Goal: Task Accomplishment & Management: Complete application form

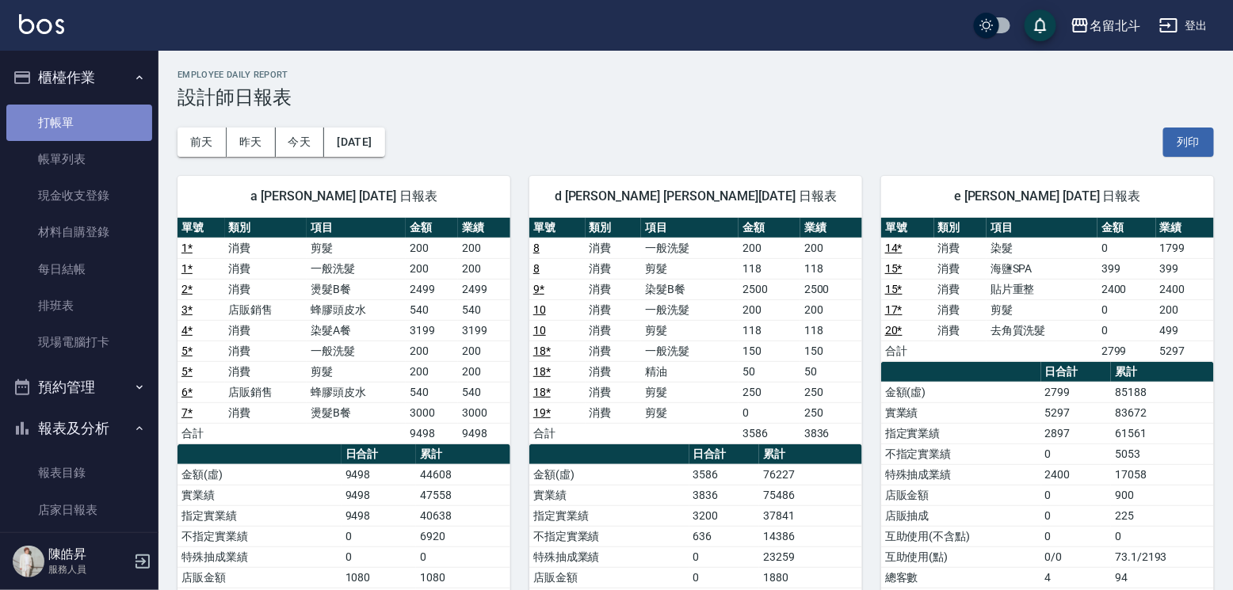
click at [112, 130] on link "打帳單" at bounding box center [79, 123] width 146 height 36
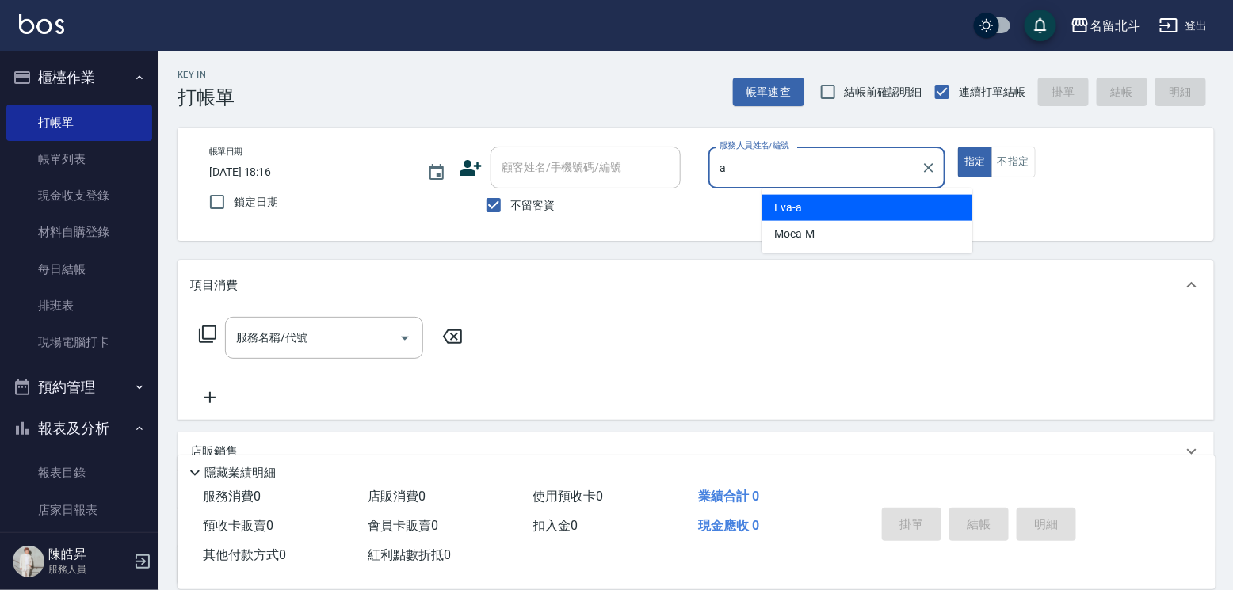
type input "[PERSON_NAME]-a"
type button "true"
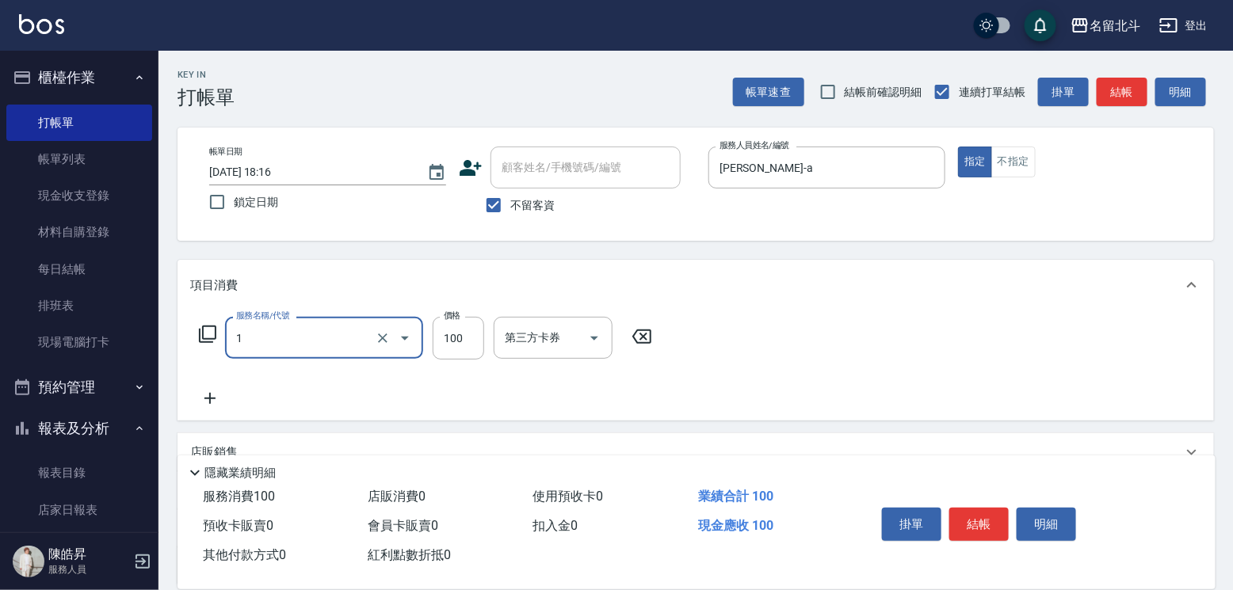
type input "剪髮(1)"
type input "400"
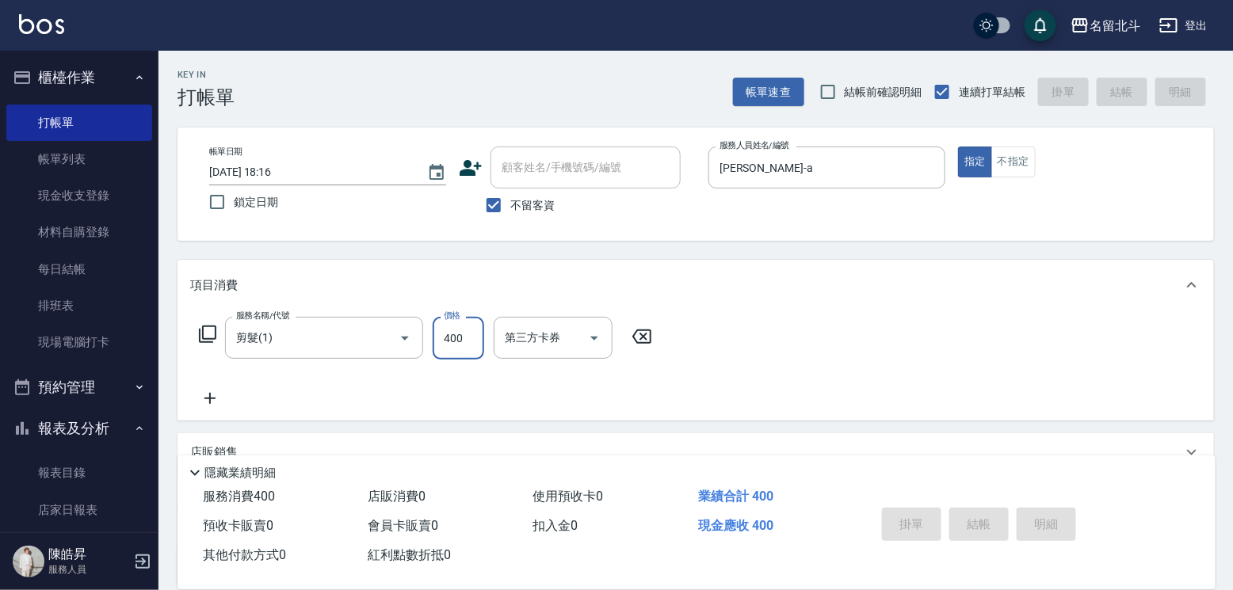
type input "[DATE] 18:17"
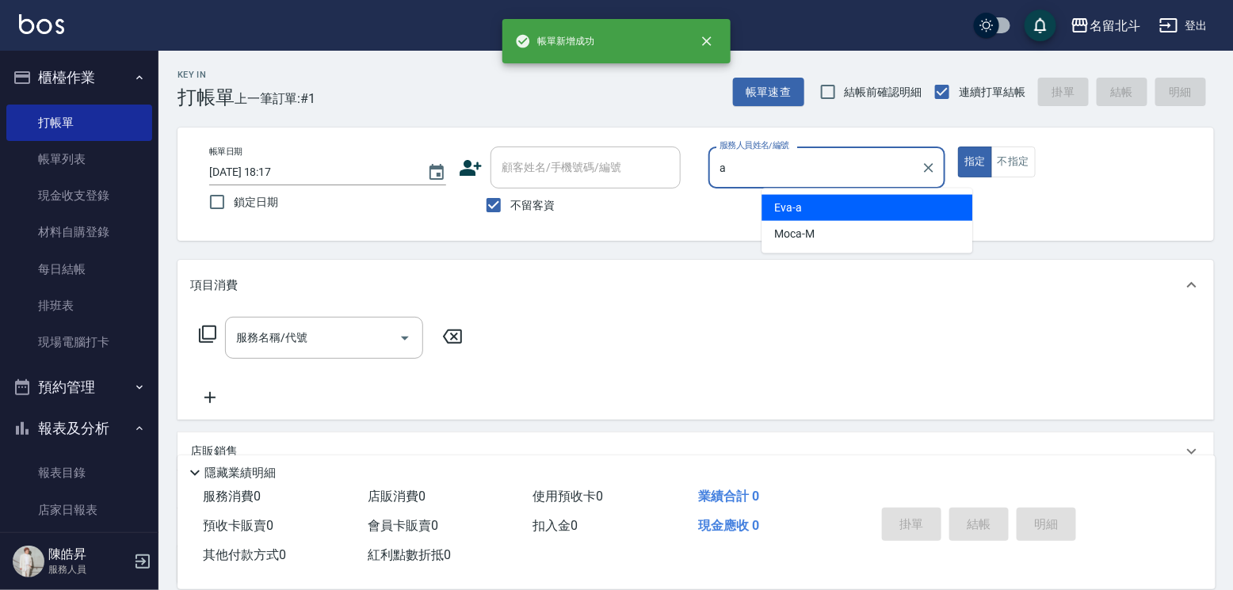
type input "[PERSON_NAME]-a"
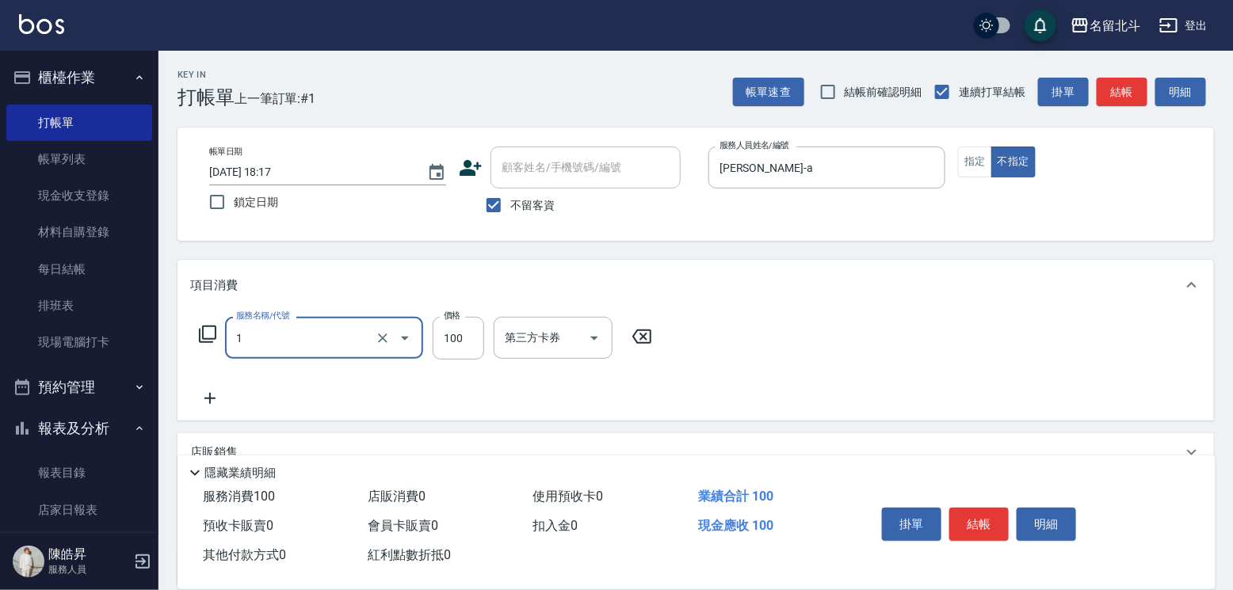
type input "剪髮(1)"
type input "168"
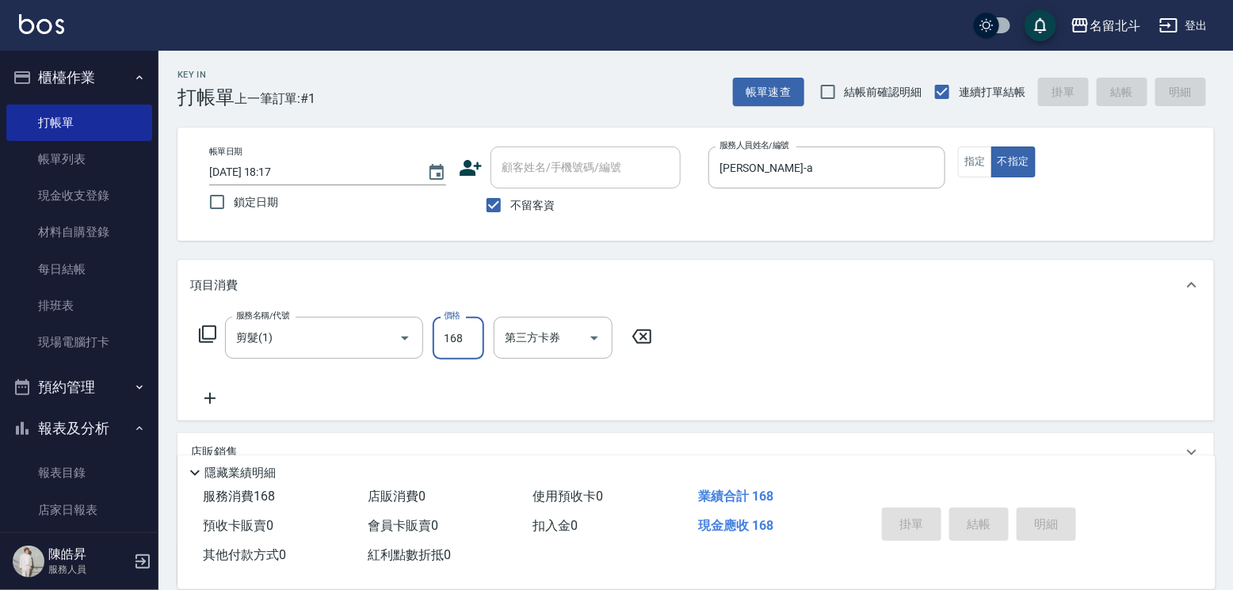
type input "[DATE] 18:18"
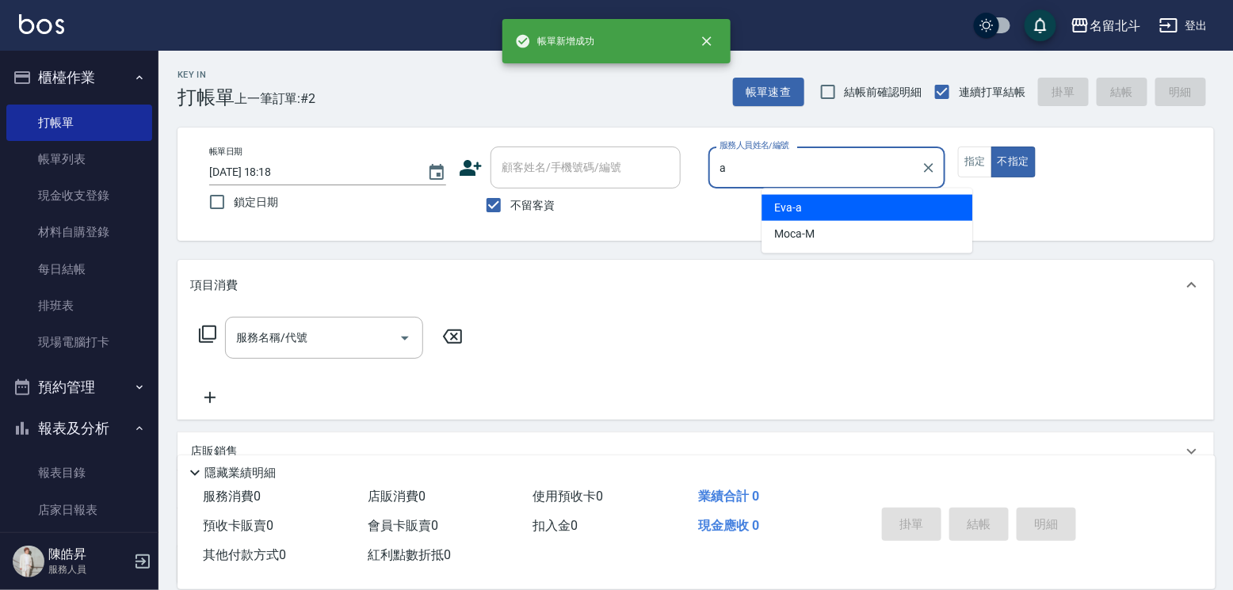
type input "[PERSON_NAME]-a"
type button "false"
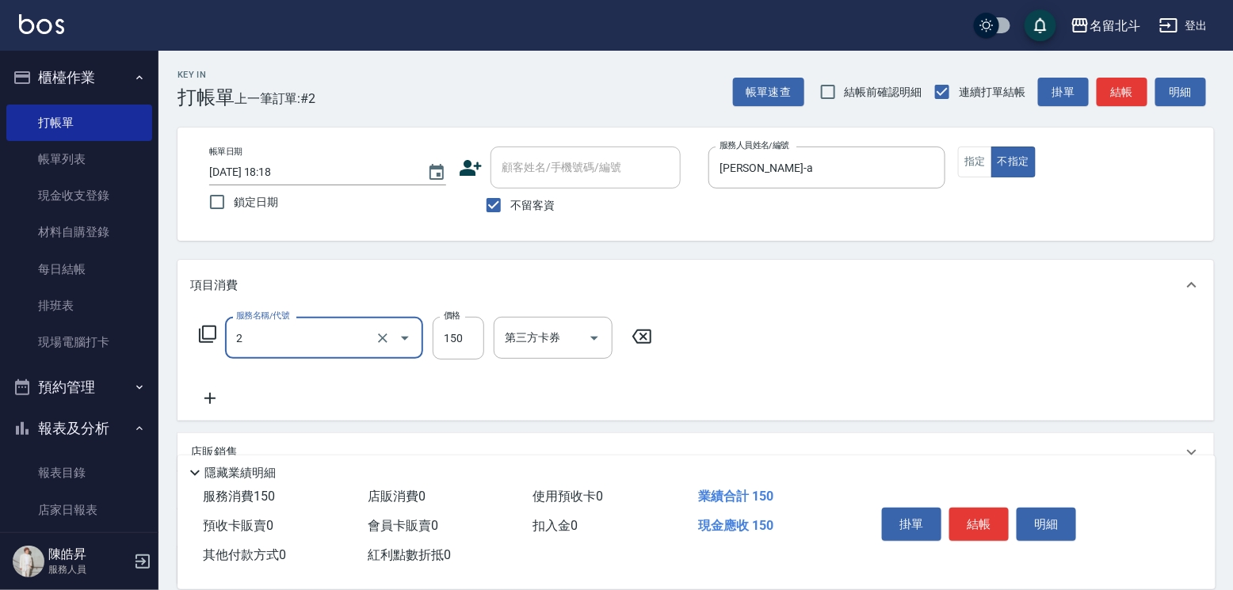
type input "一般洗髮(2)"
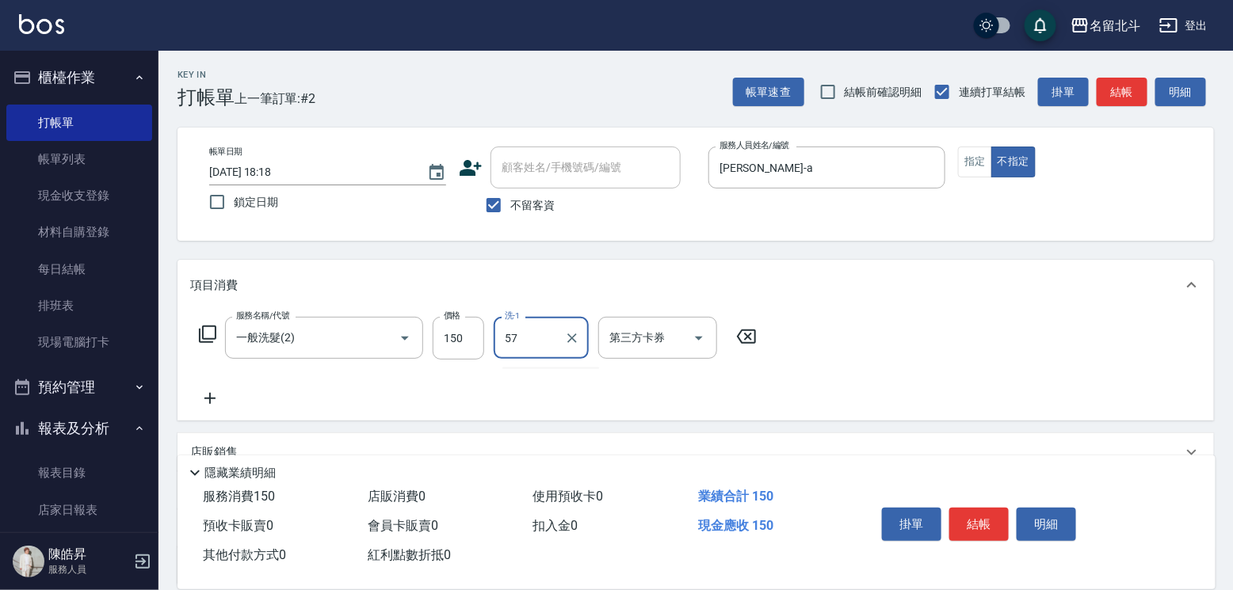
type input "[PERSON_NAME]-57"
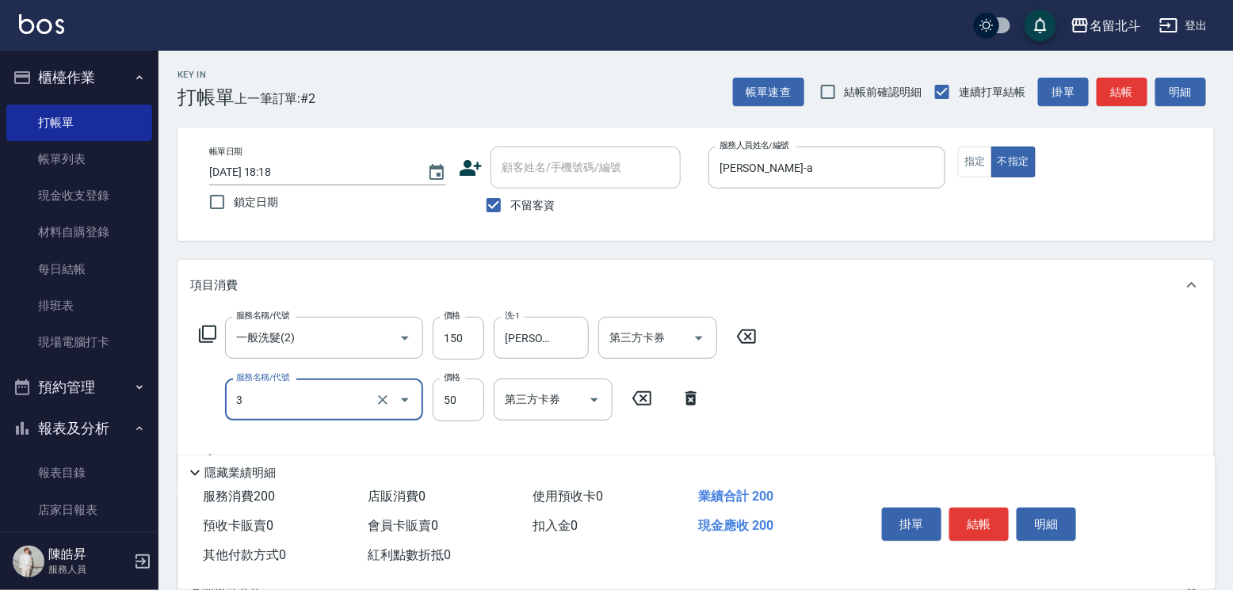
type input "精油(3)"
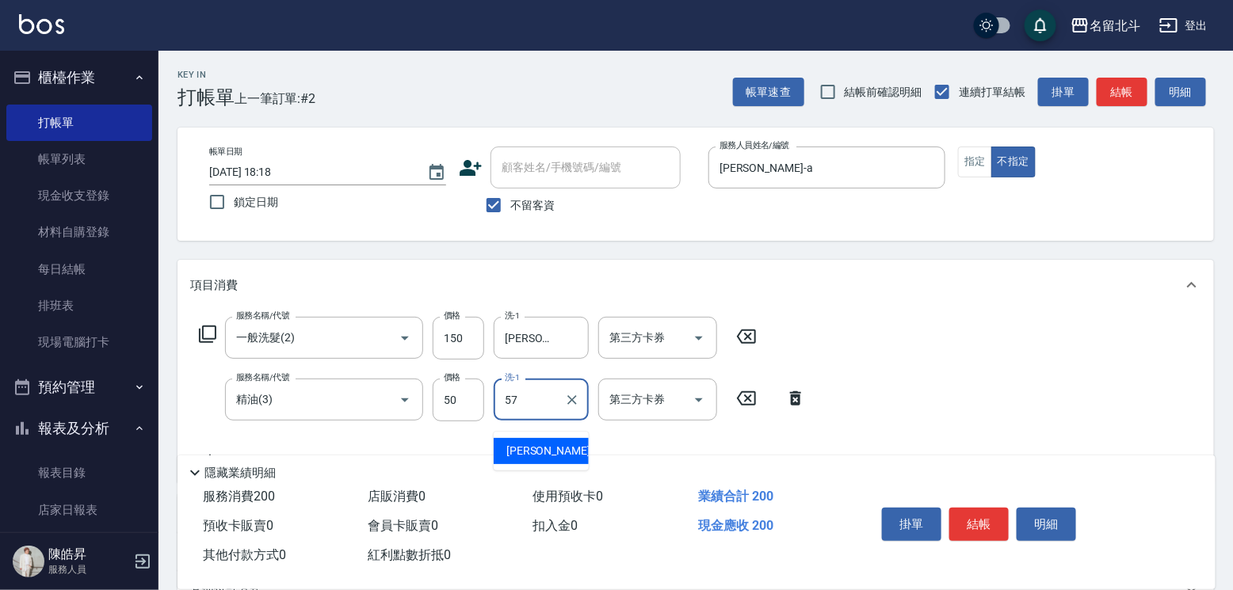
type input "[PERSON_NAME]-57"
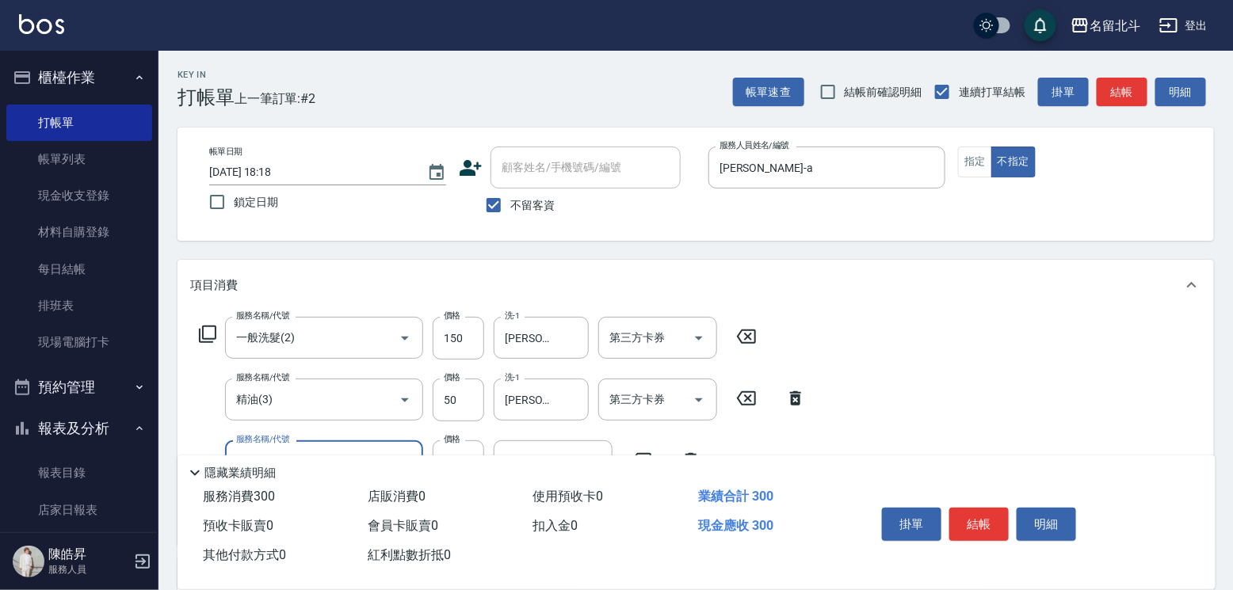
type input "剪髮(1)"
type input "118"
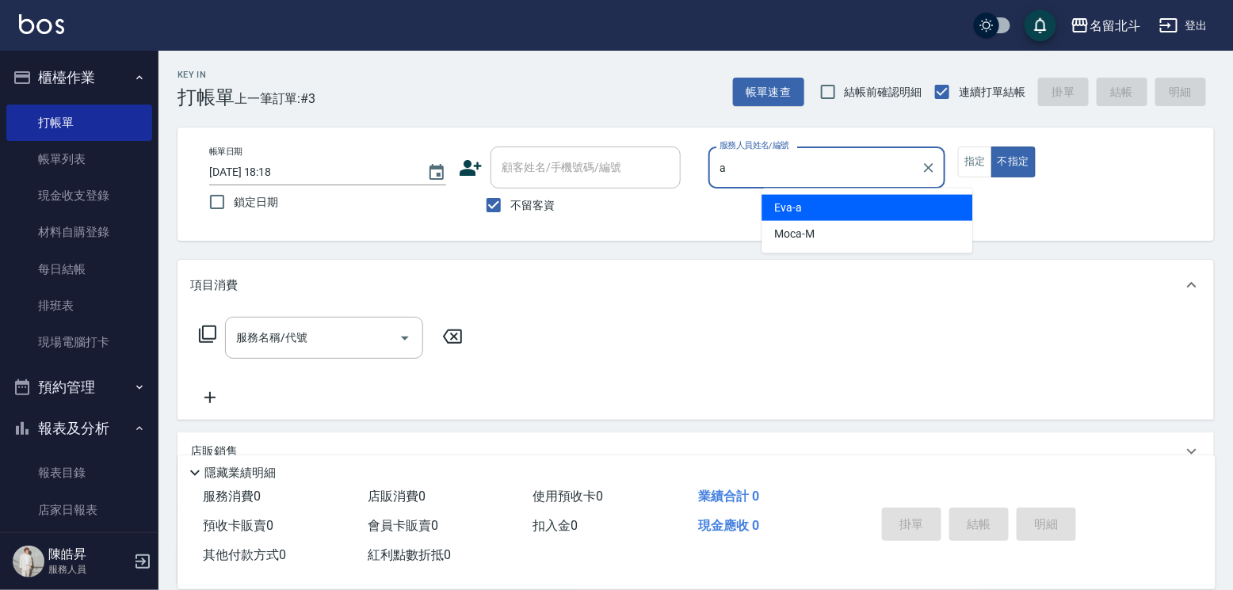
type input "[PERSON_NAME]-a"
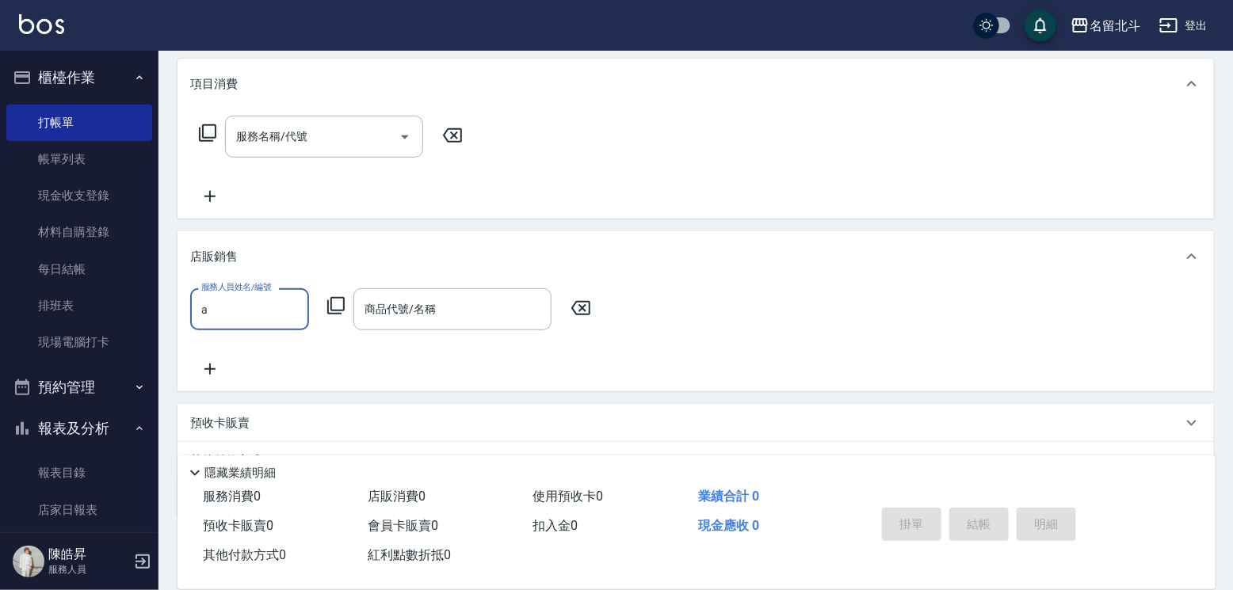
type input "[PERSON_NAME]-a"
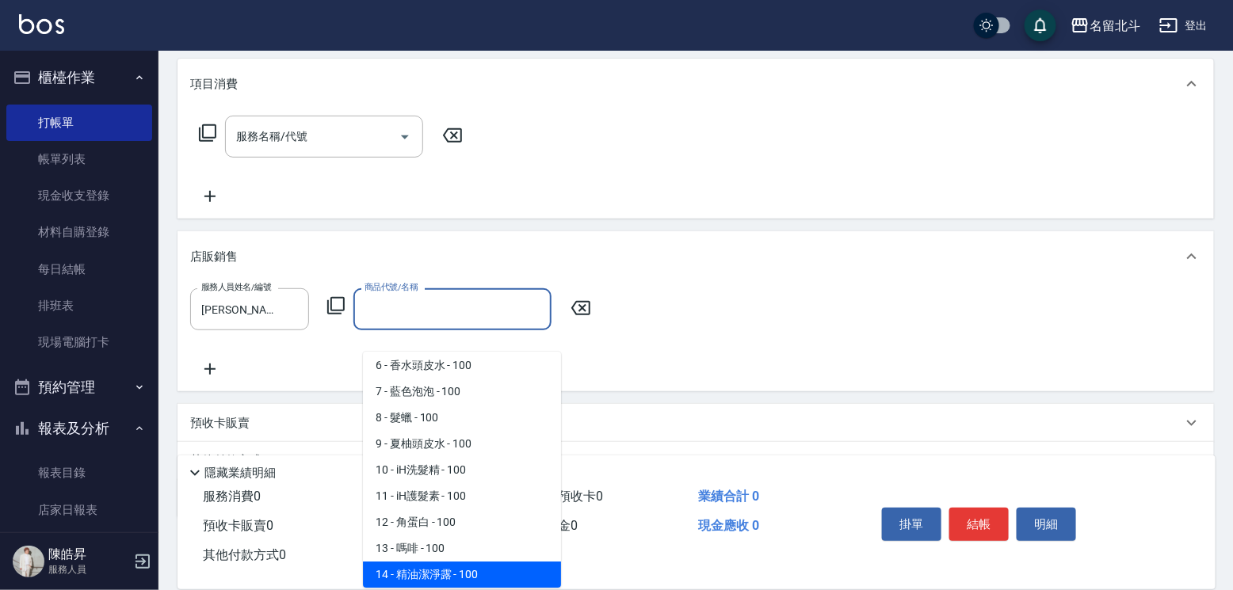
scroll to position [162, 0]
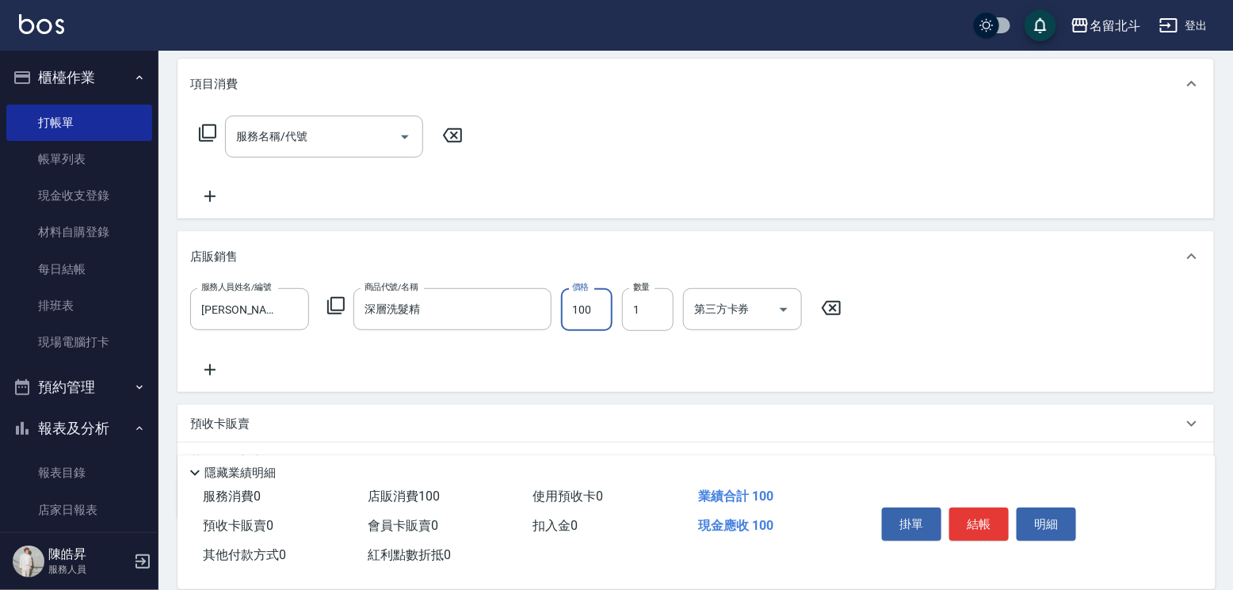
type input "深層洗髮精"
type input "1200"
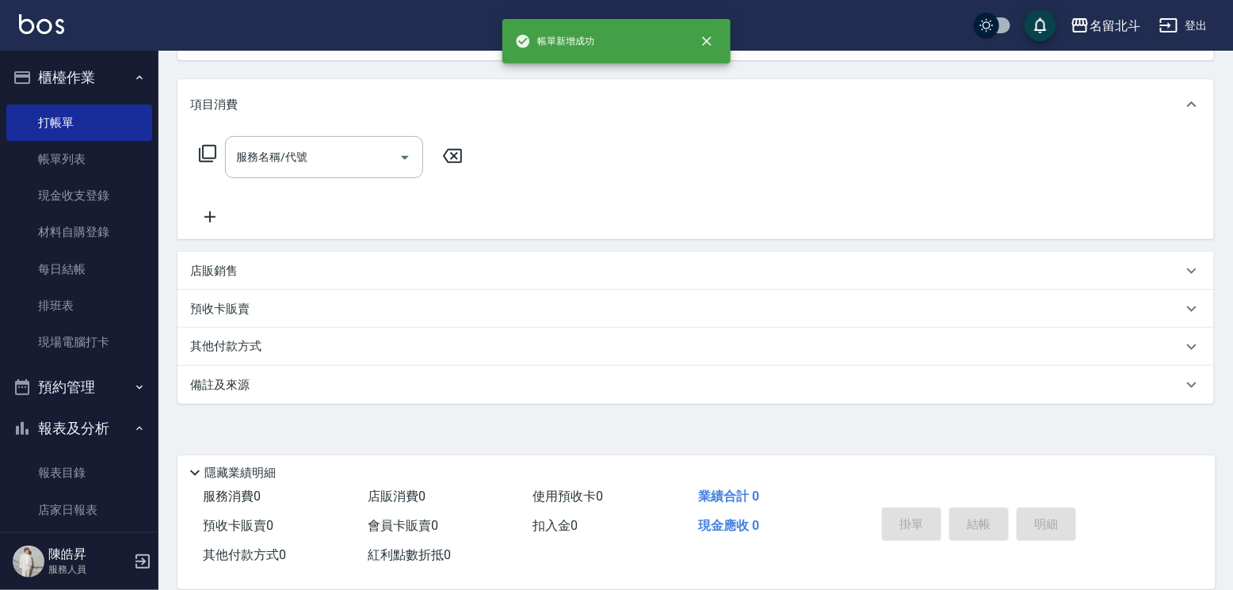
scroll to position [0, 0]
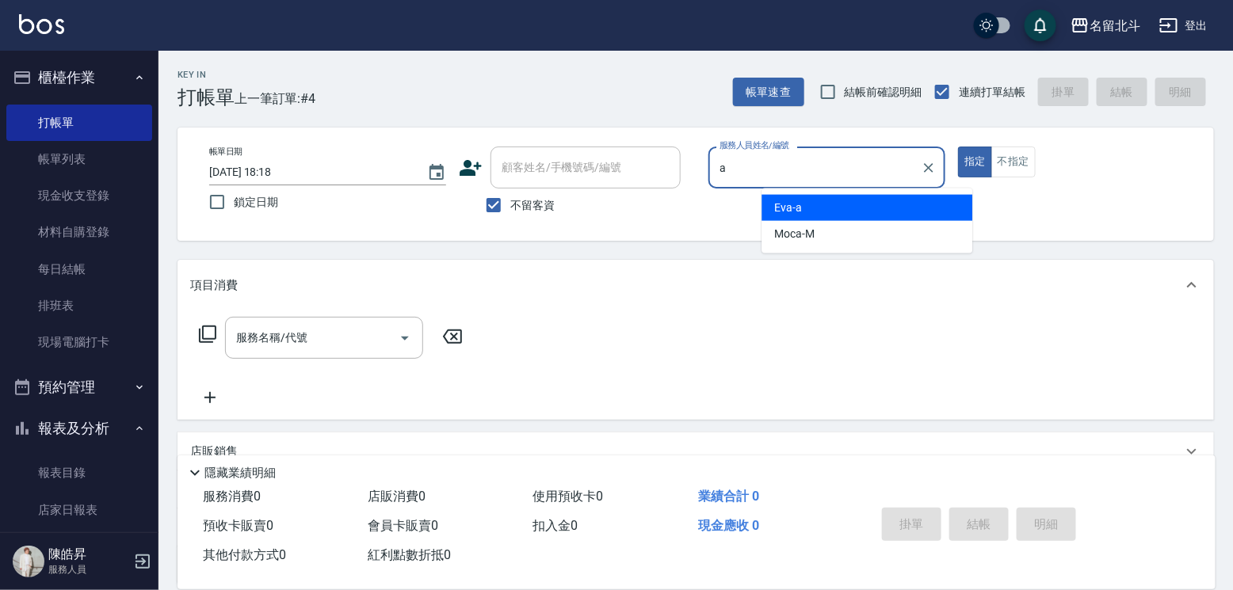
type input "[PERSON_NAME]-a"
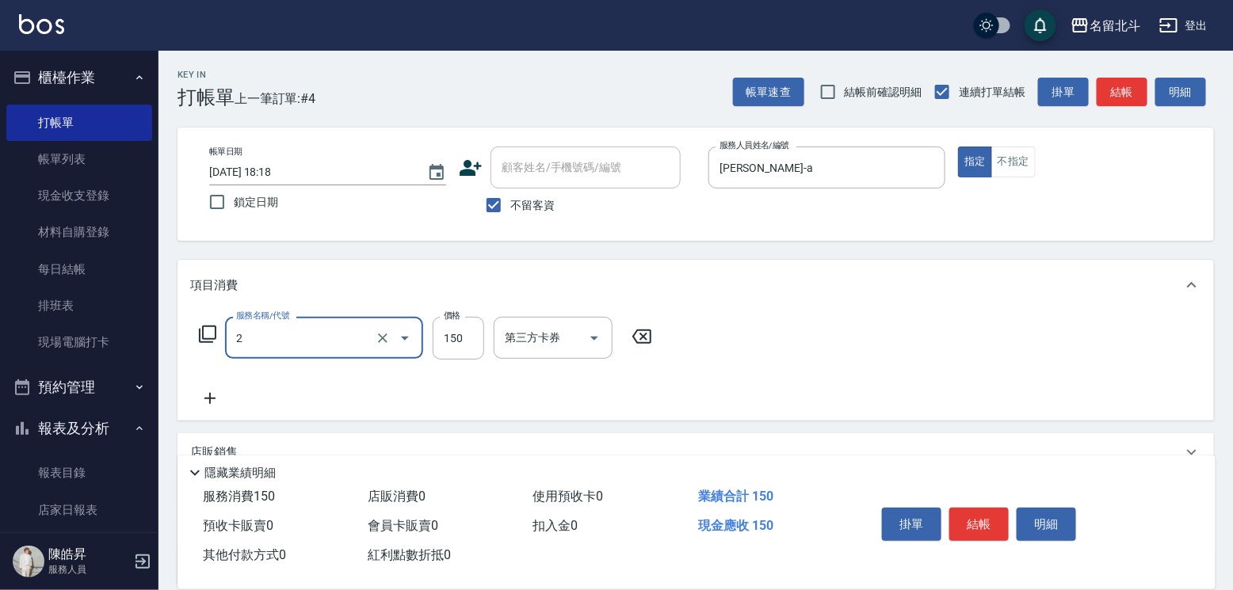
type input "一般洗髮(2)"
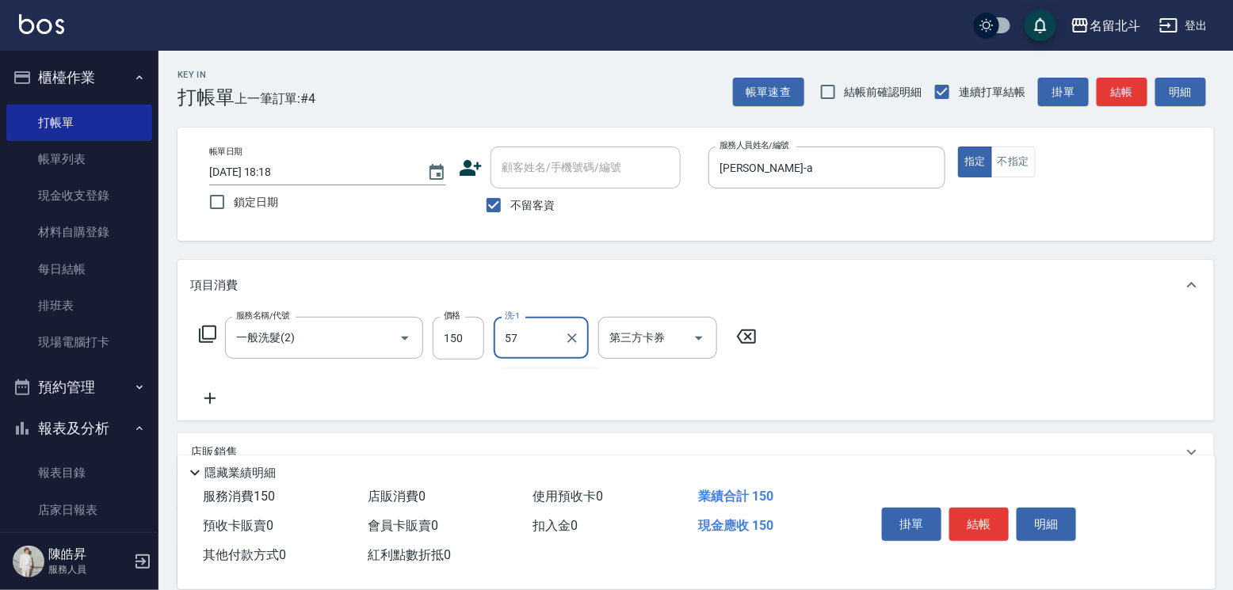
type input "[PERSON_NAME]-57"
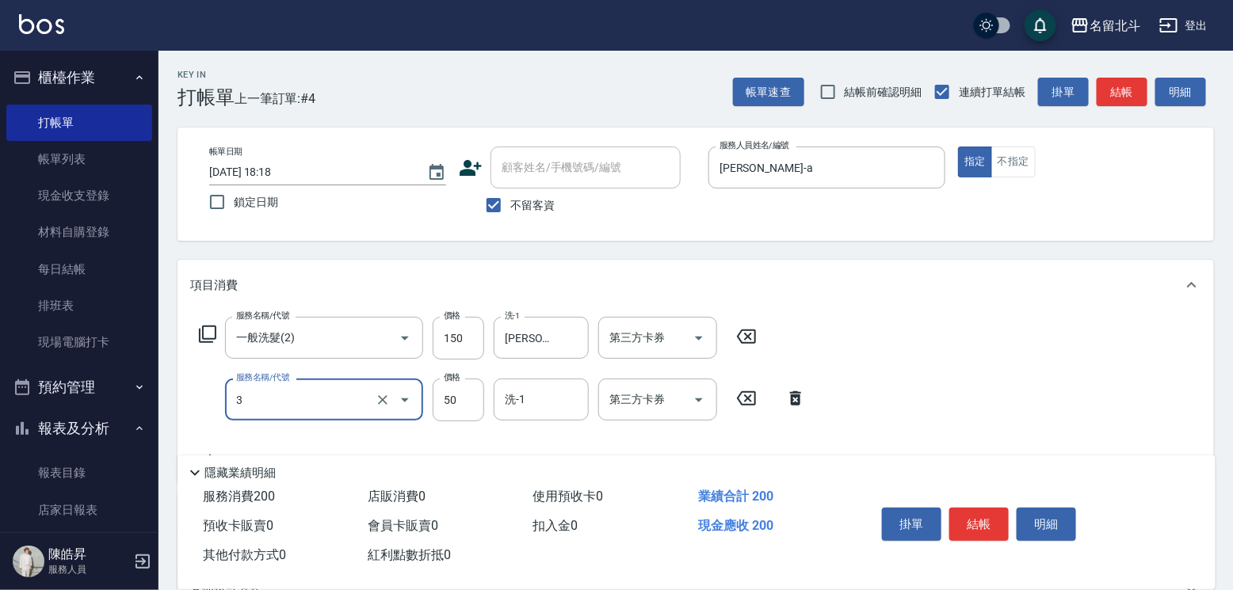
type input "精油(3)"
type input "[PERSON_NAME]-57"
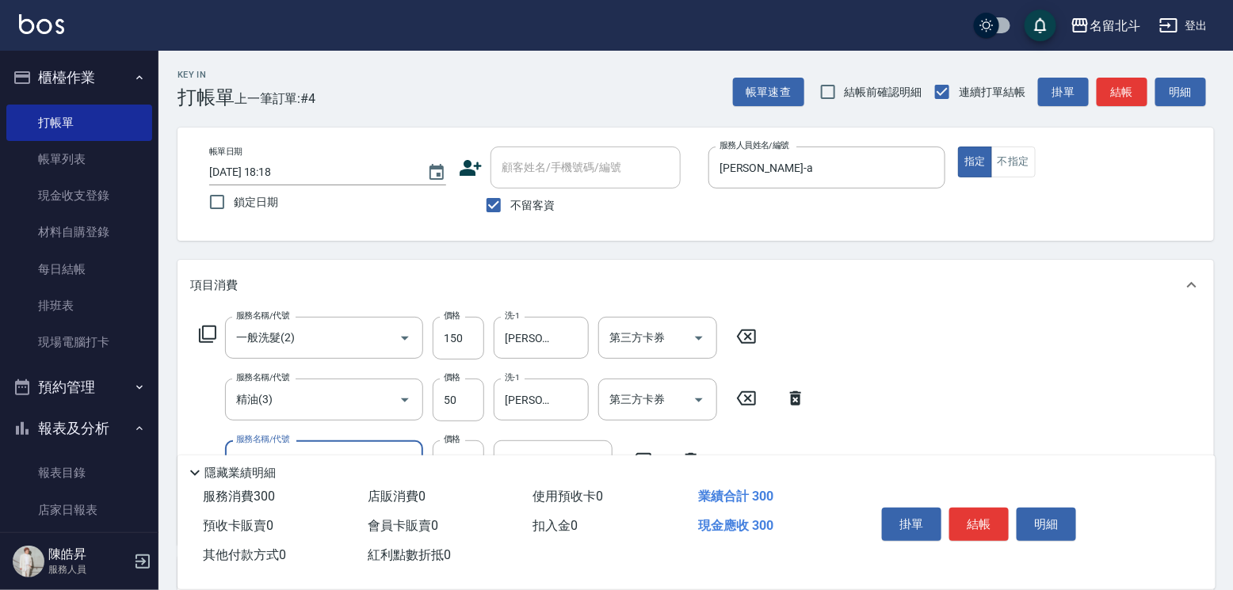
type input "剪髮(1)"
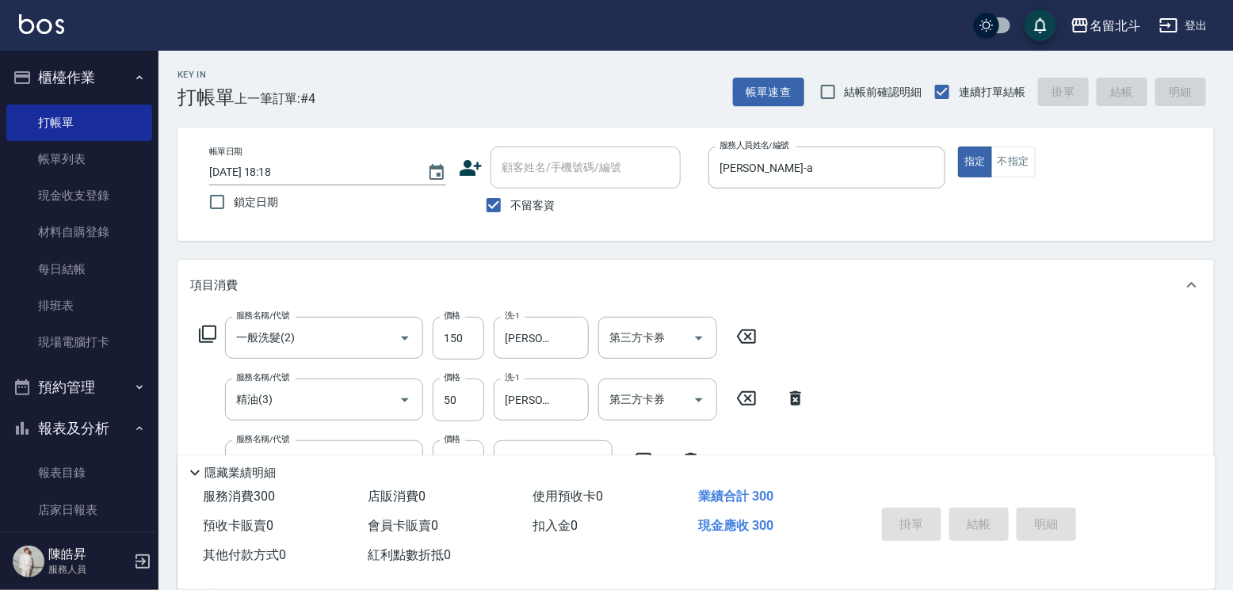
type input "[DATE] 18:19"
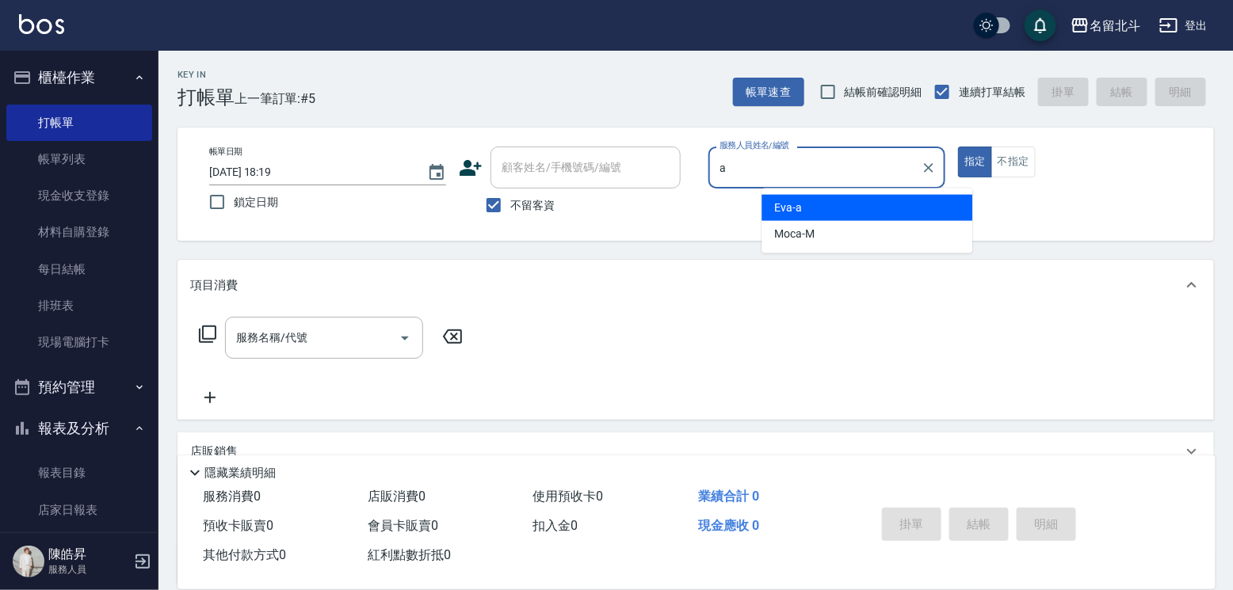
type input "[PERSON_NAME]-a"
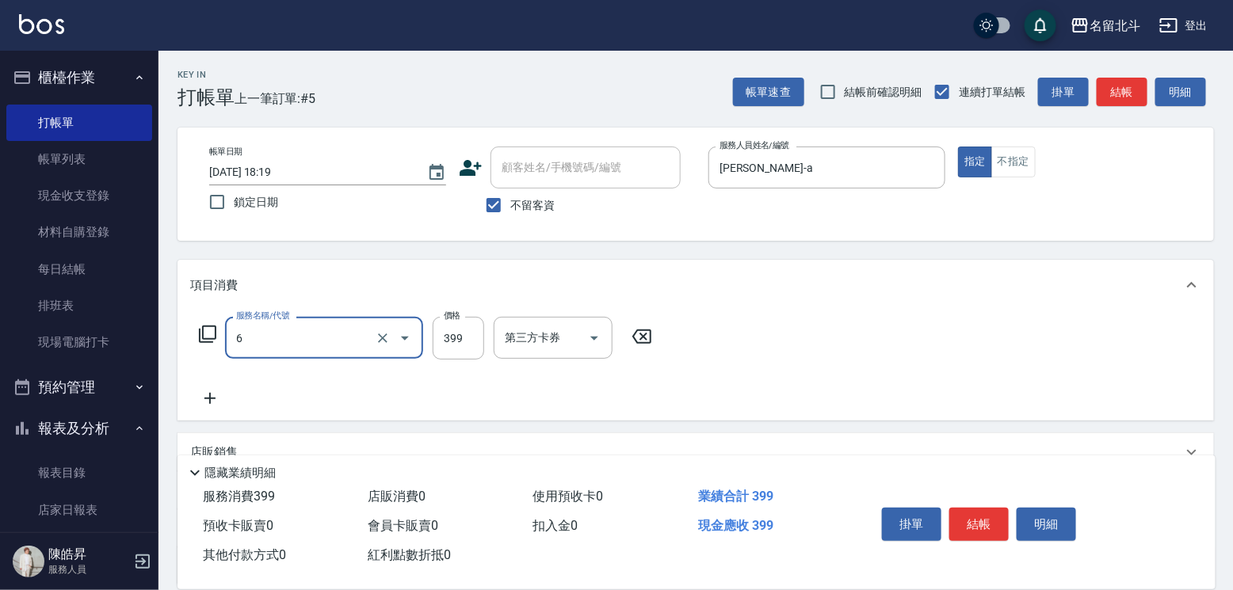
type input "海鹽SPA(6)"
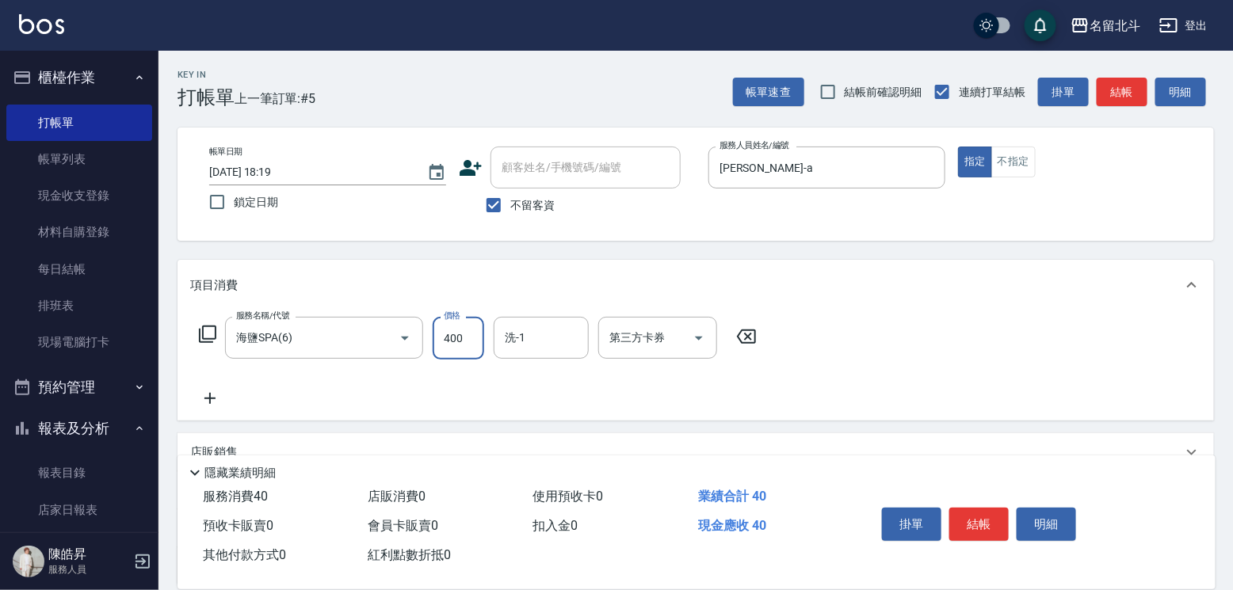
type input "400"
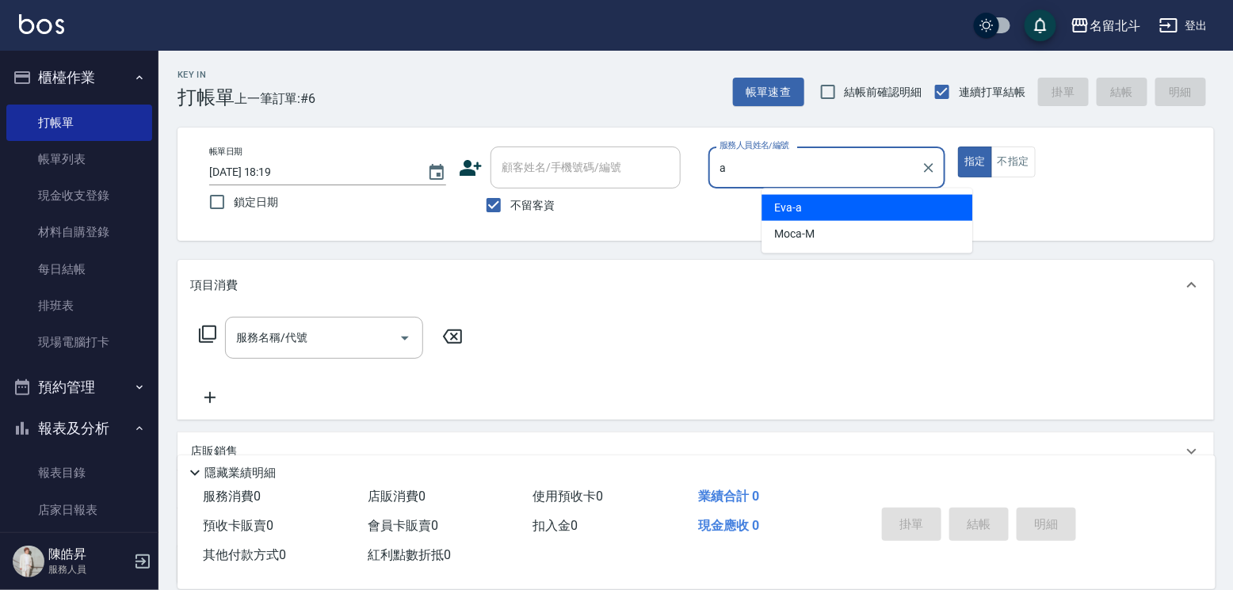
type input "[PERSON_NAME]-a"
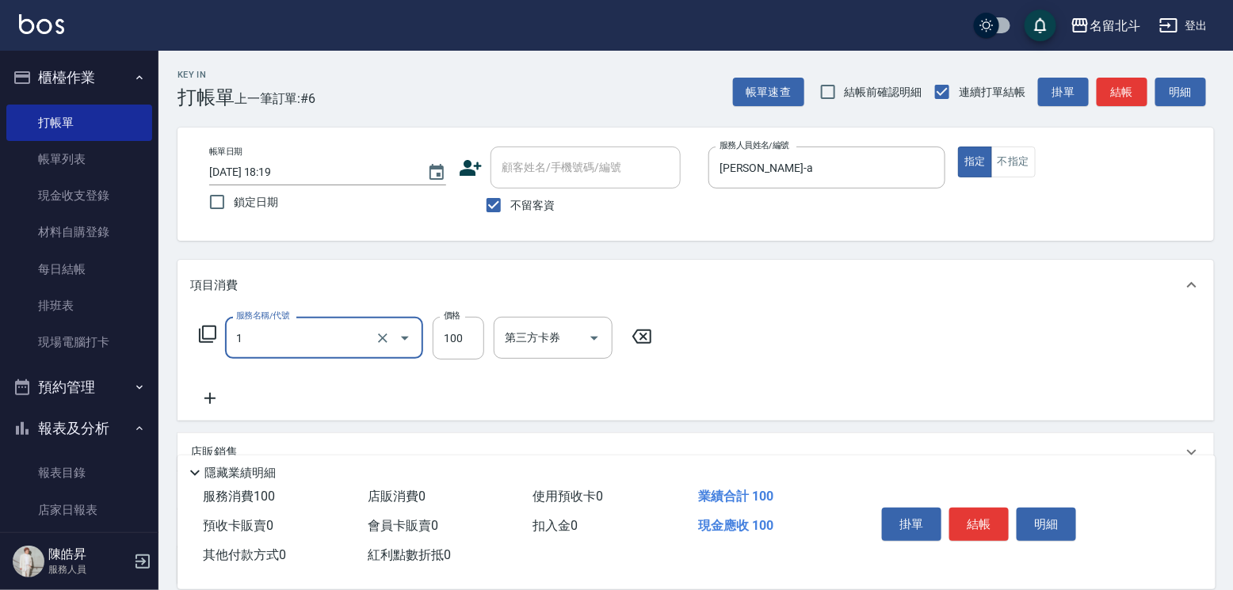
type input "剪髮(1)"
type input "400"
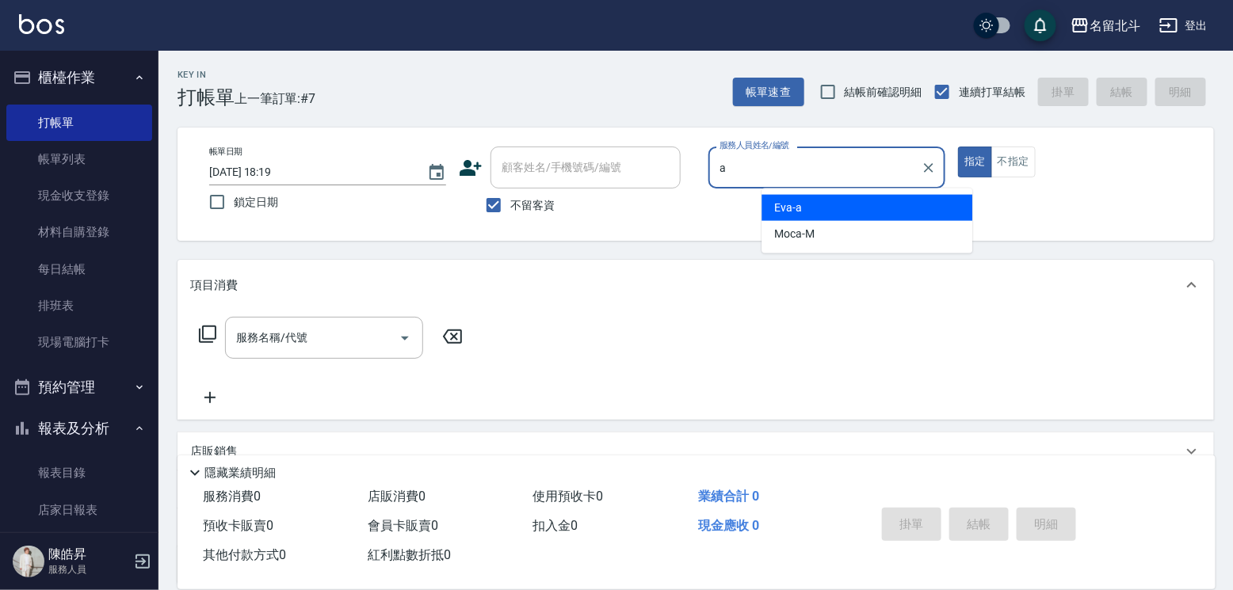
type input "[PERSON_NAME]-a"
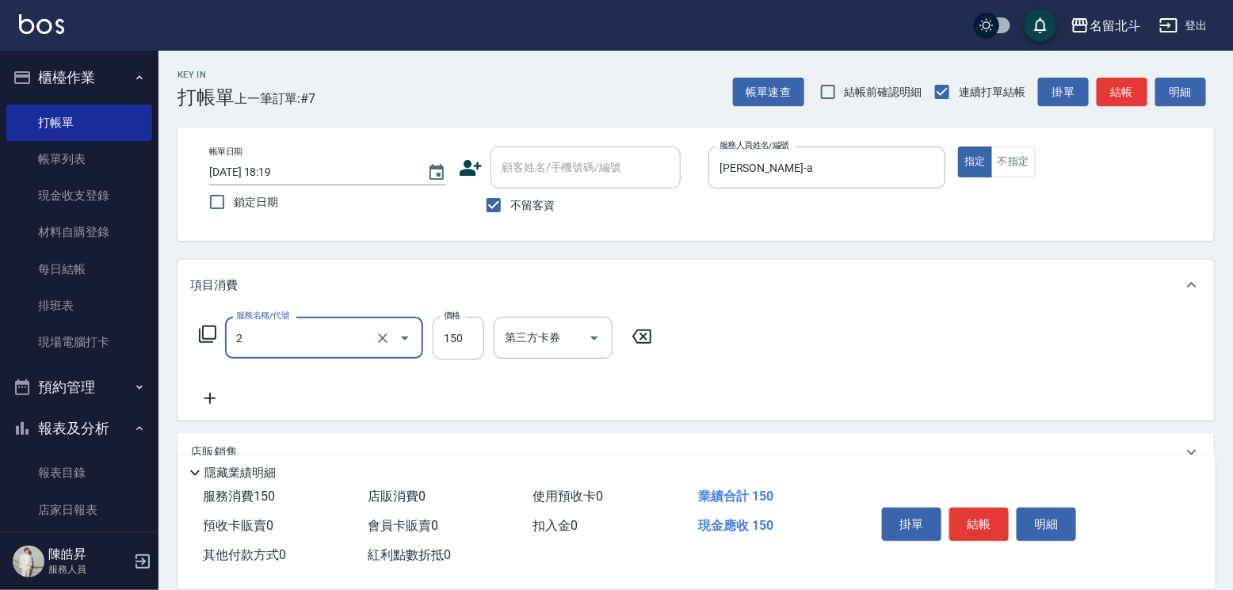
type input "一般洗髮(2)"
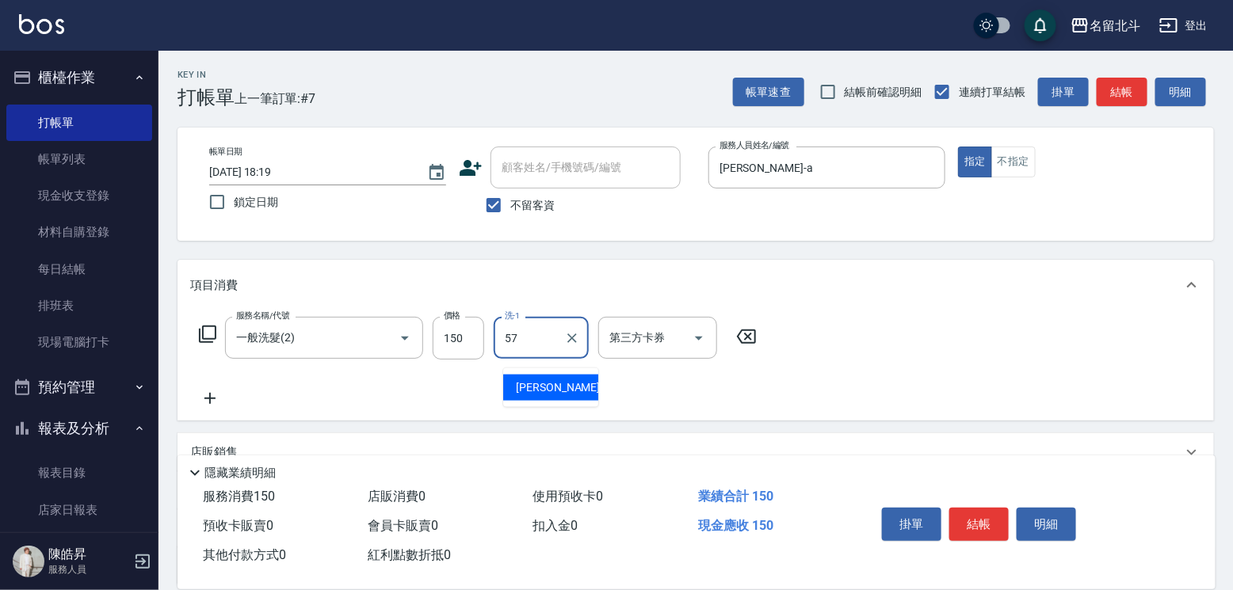
type input "[PERSON_NAME]-57"
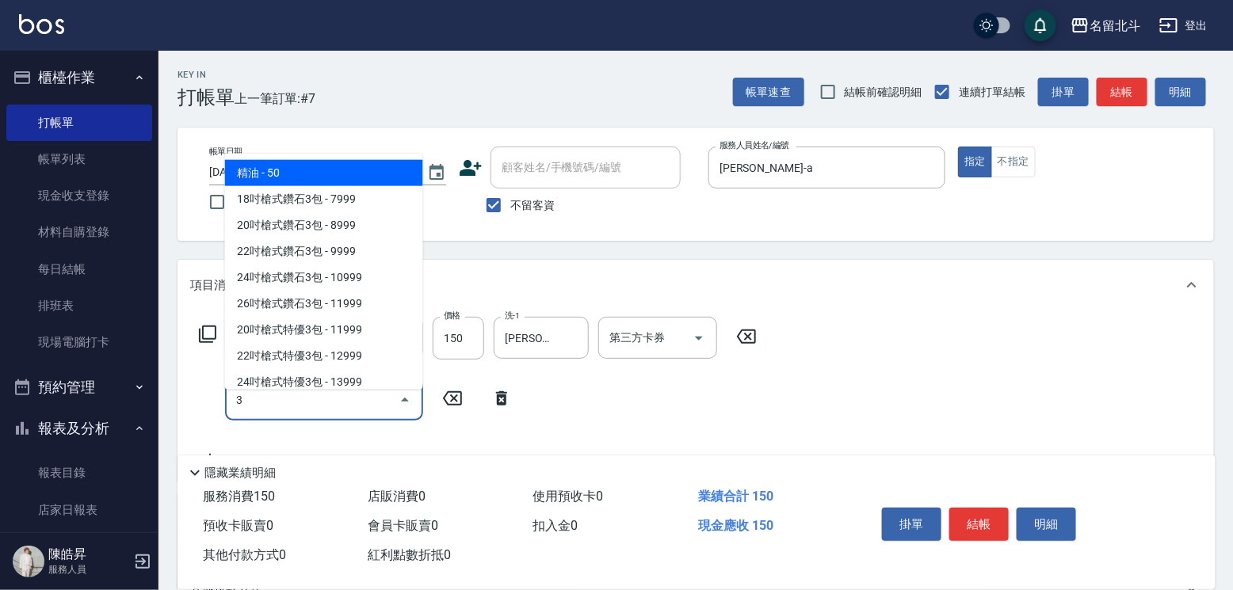
type input "精油(3)"
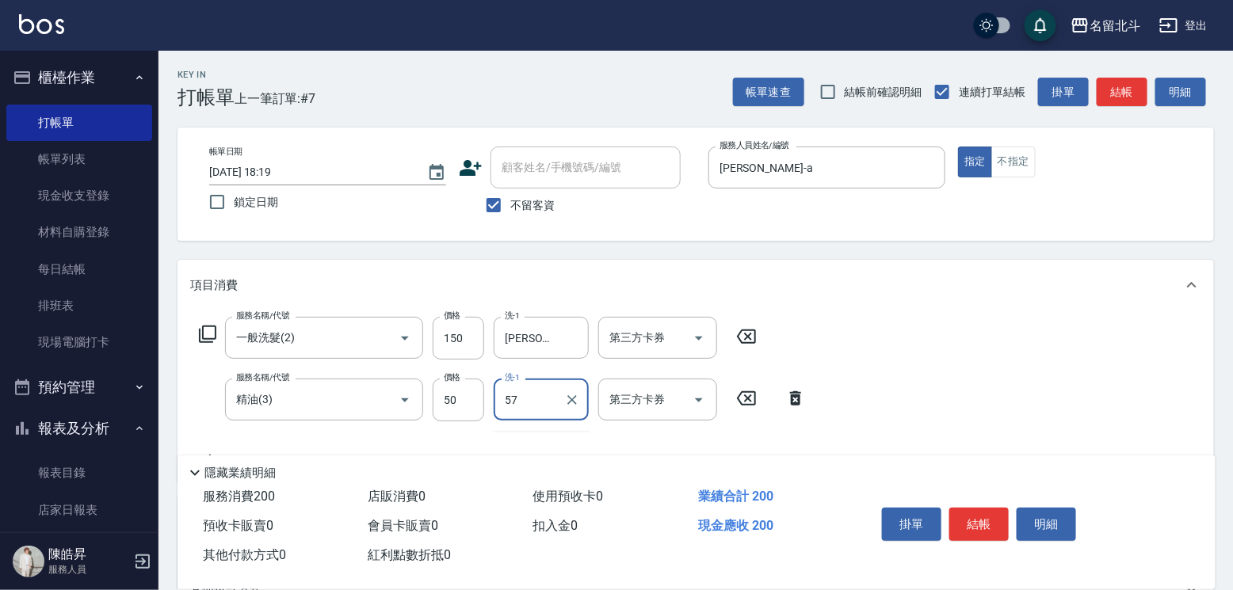
type input "[PERSON_NAME]-57"
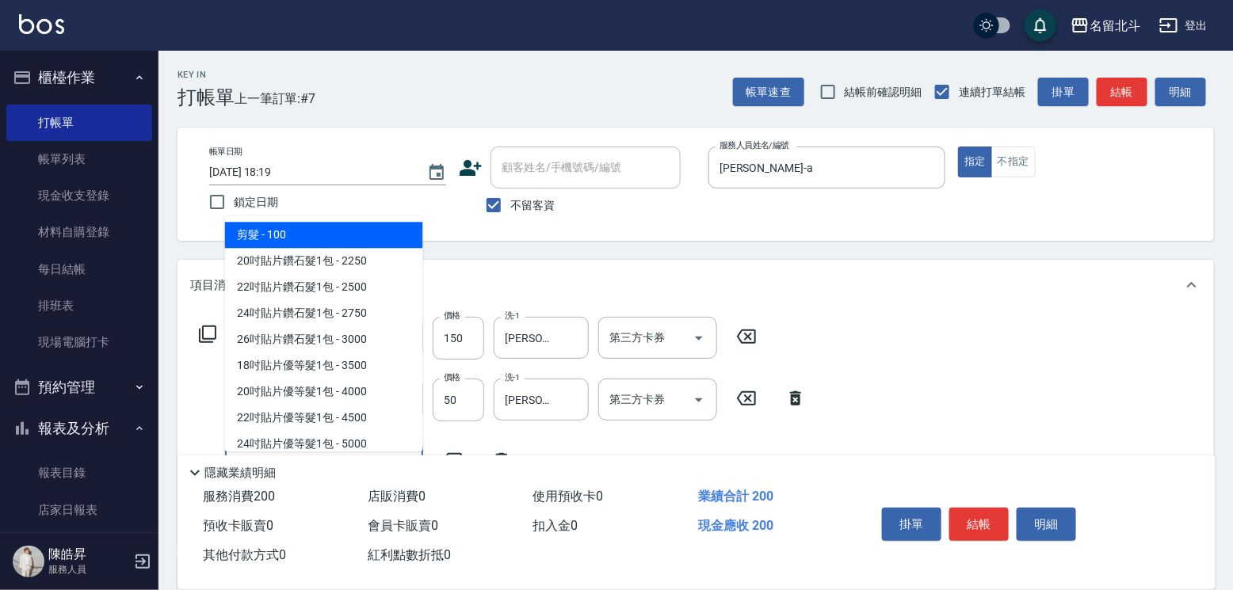
type input "剪髮(1)"
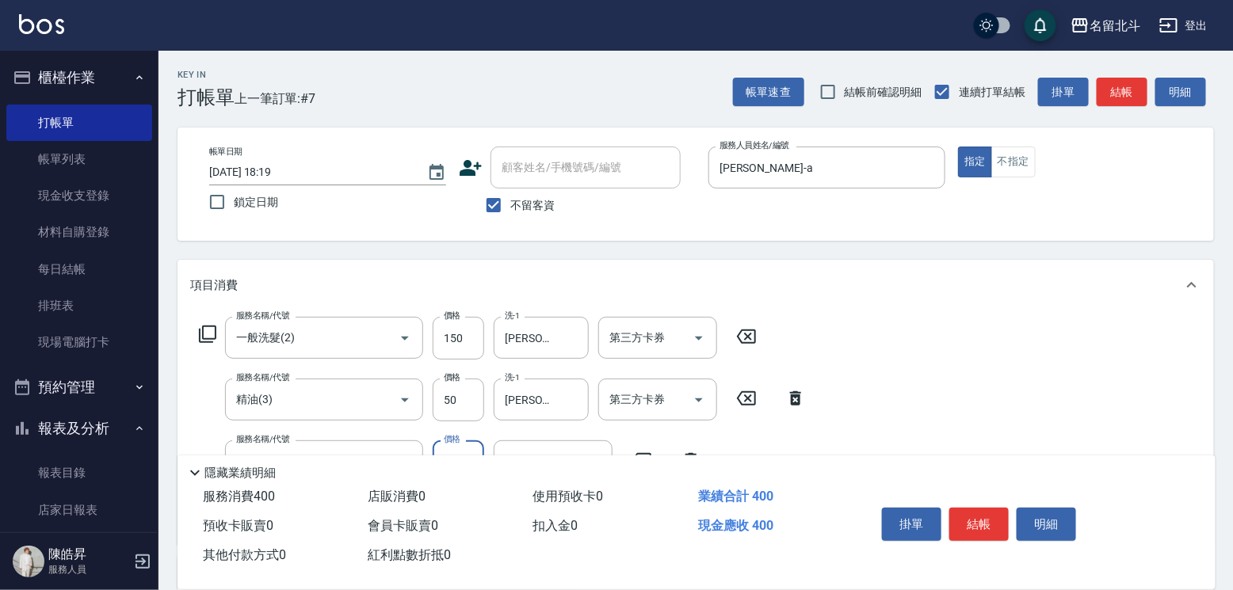
type input "200"
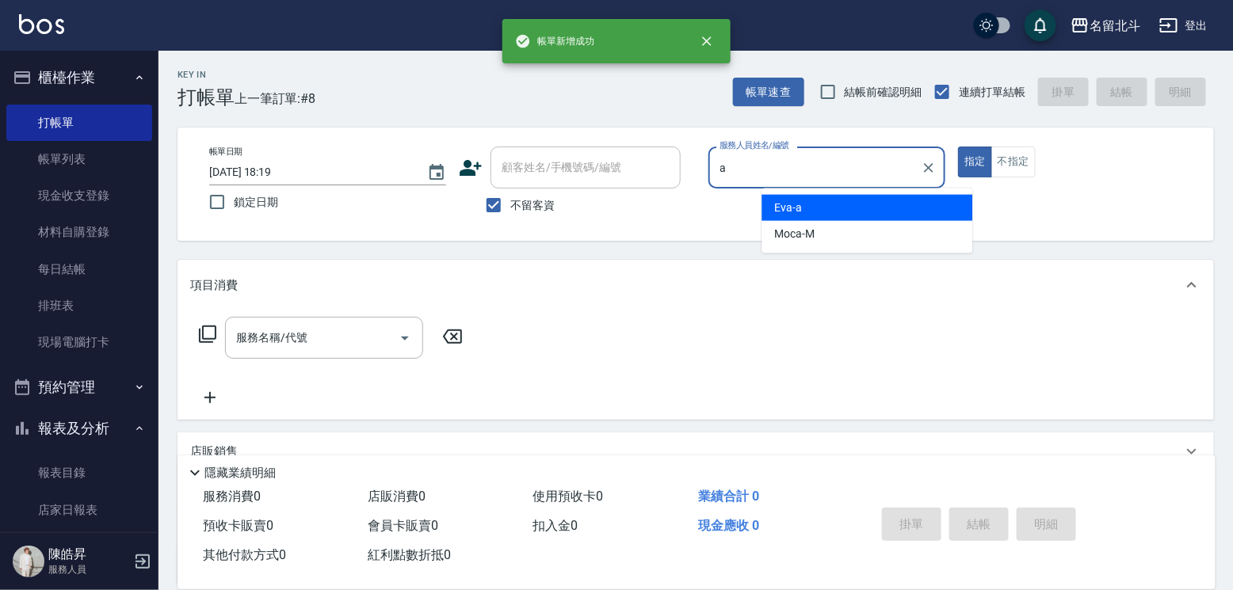
type input "[PERSON_NAME]-a"
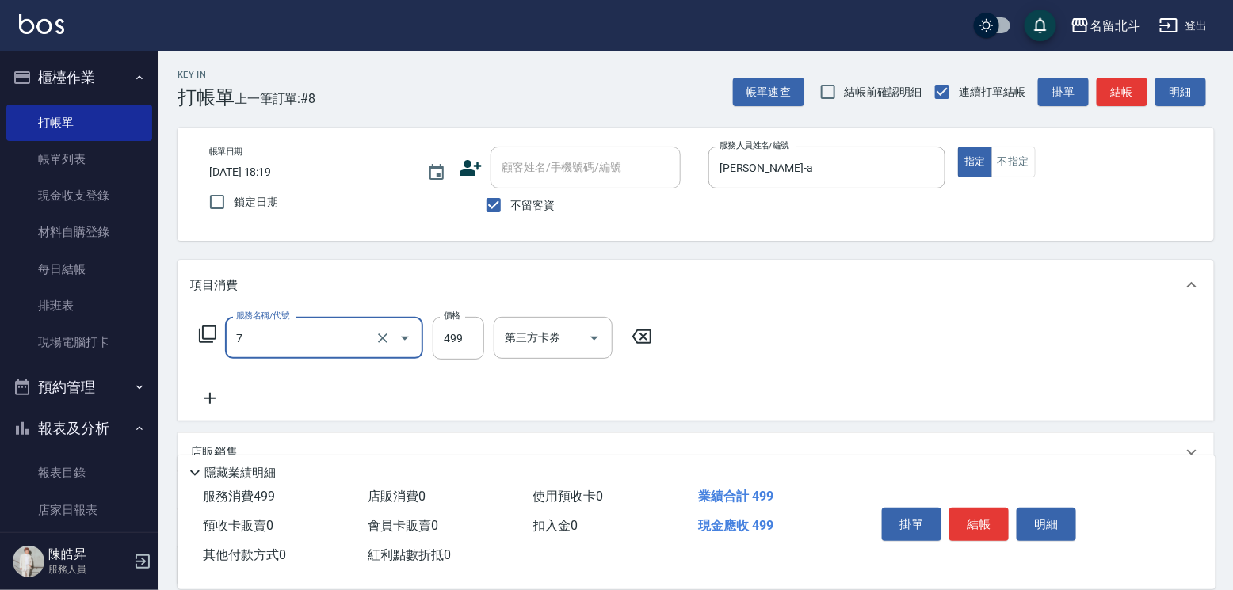
type input "去角質洗髮(7)"
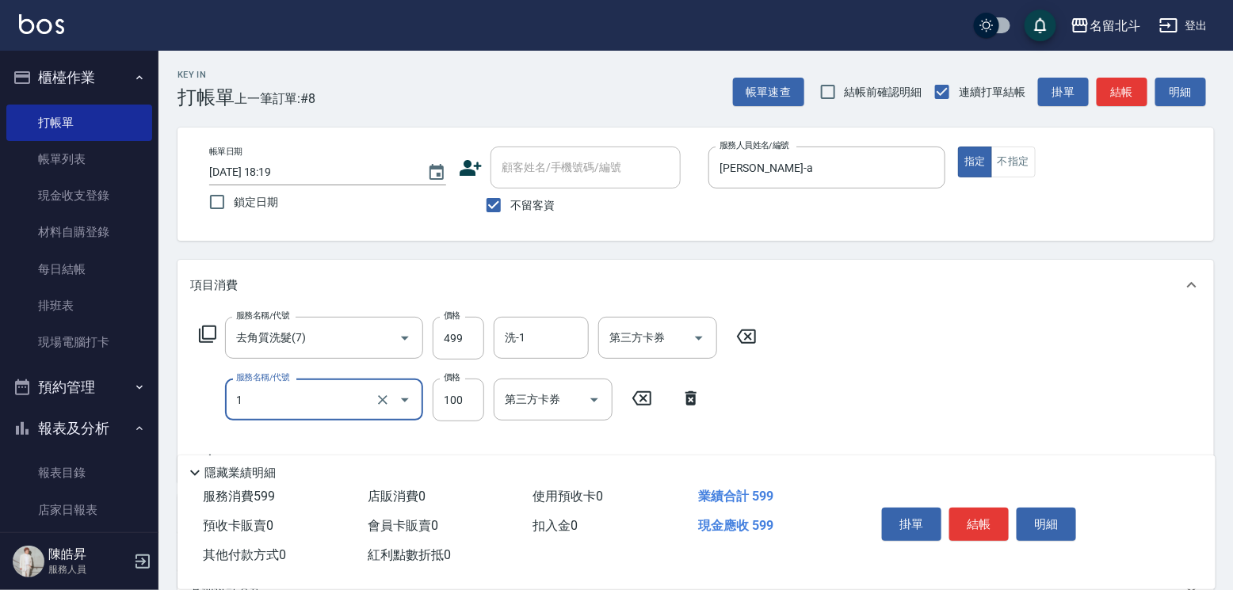
type input "剪髮(1)"
type input "150"
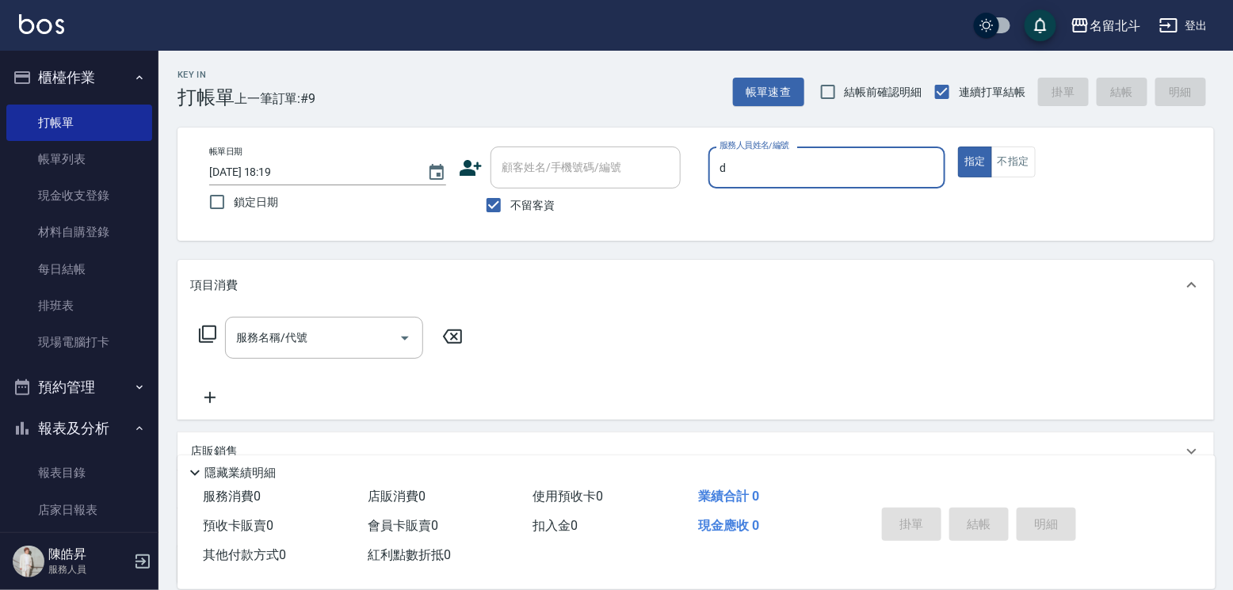
type input "[PERSON_NAME] -d"
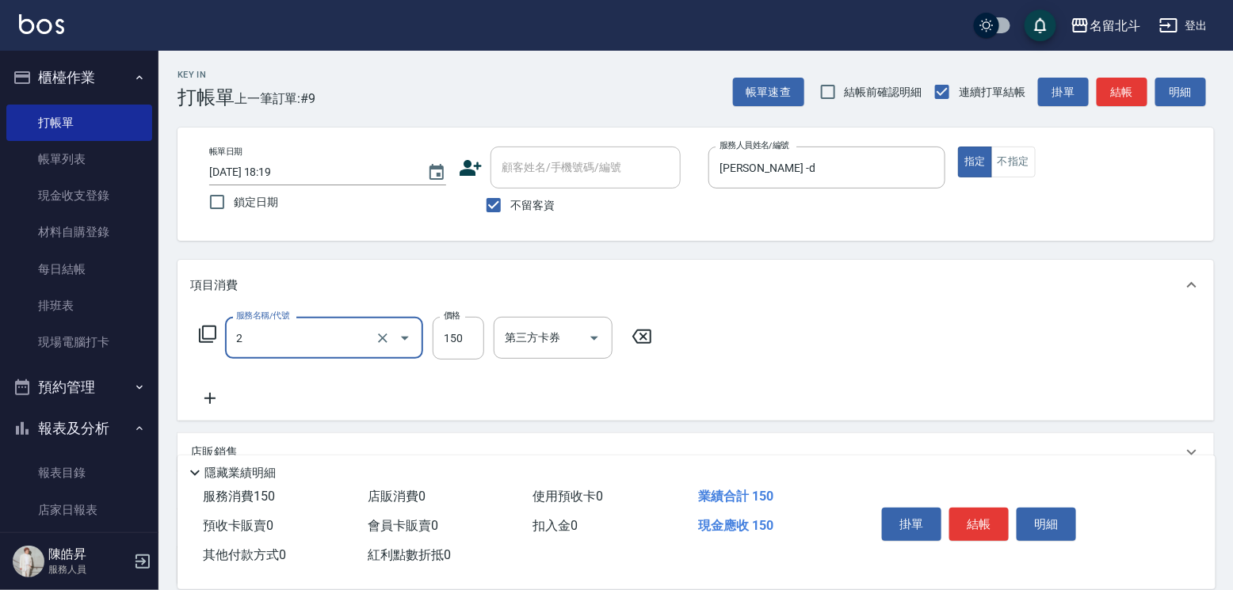
type input "一般洗髮(2)"
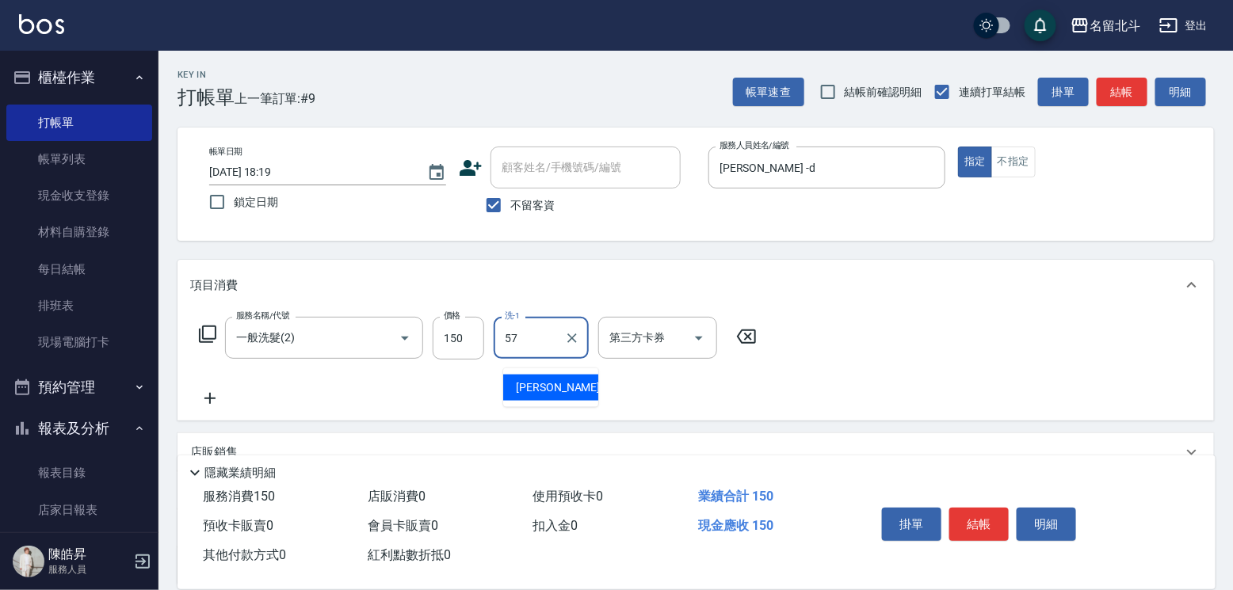
type input "[PERSON_NAME]-57"
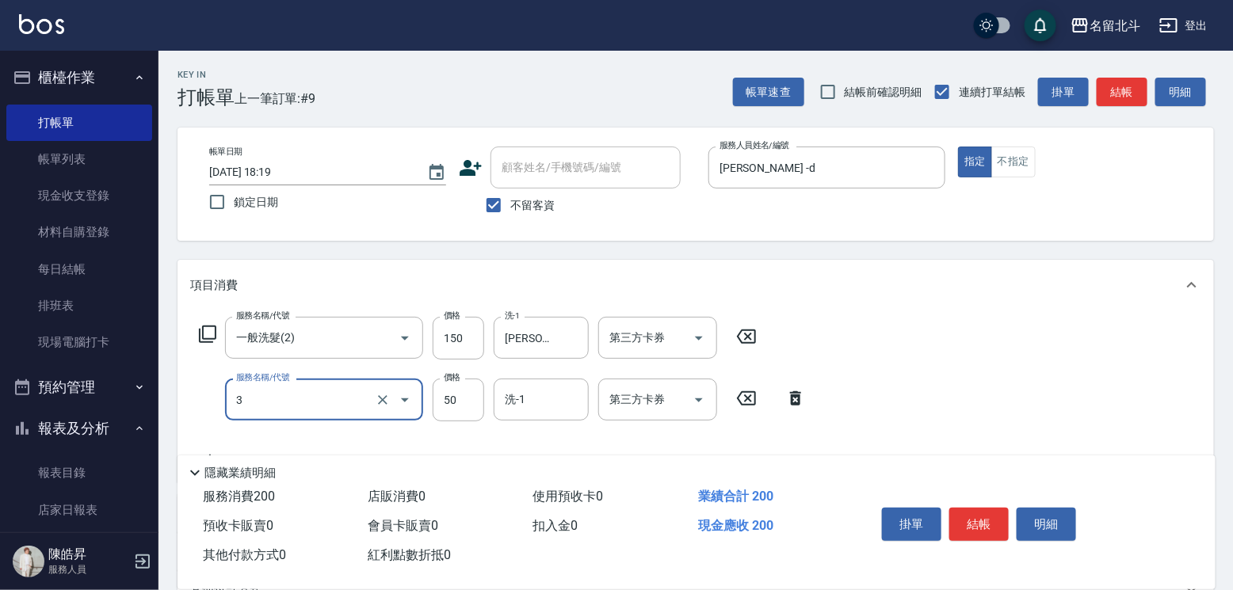
type input "精油(3)"
type input "100"
type input "[PERSON_NAME]-57"
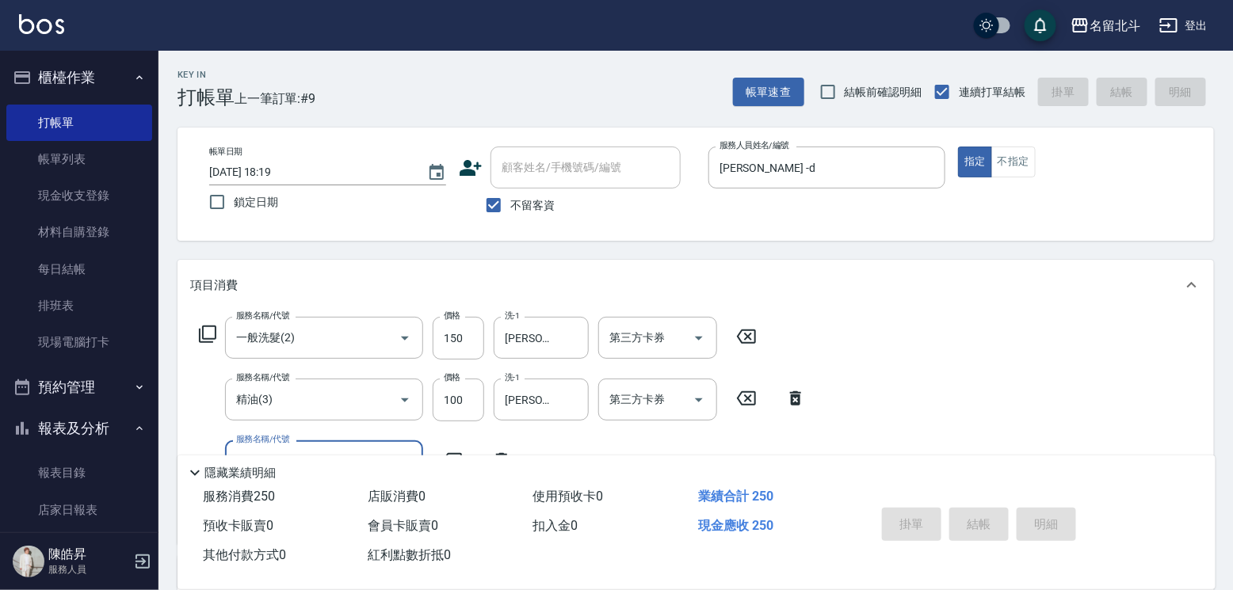
type input "[DATE] 18:20"
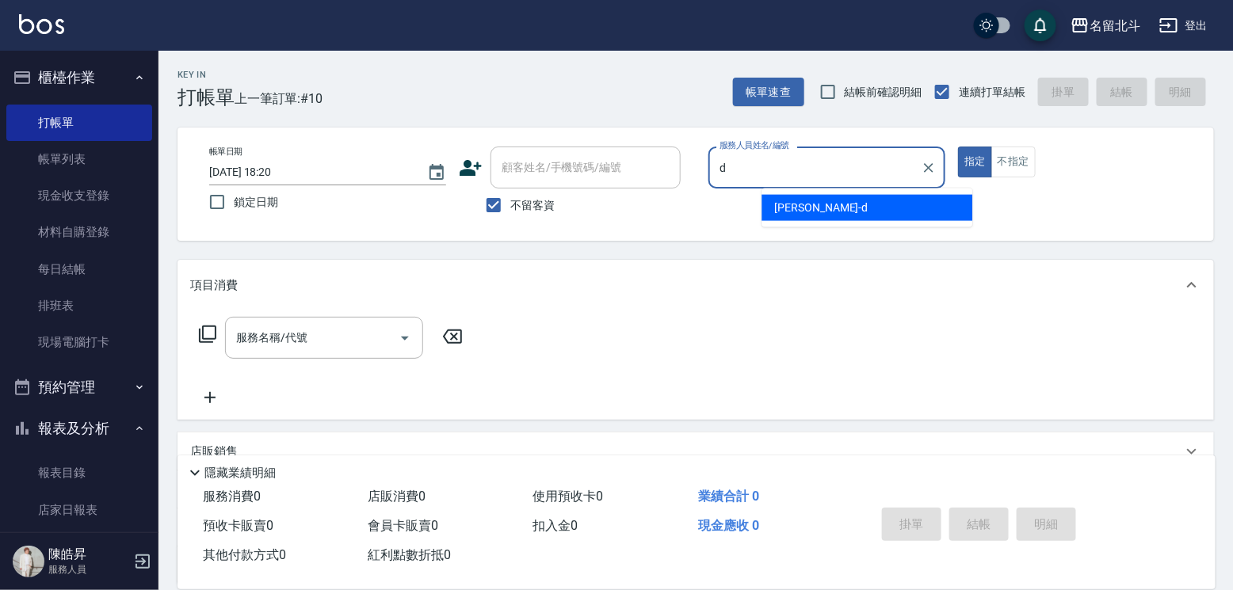
type input "[PERSON_NAME] -d"
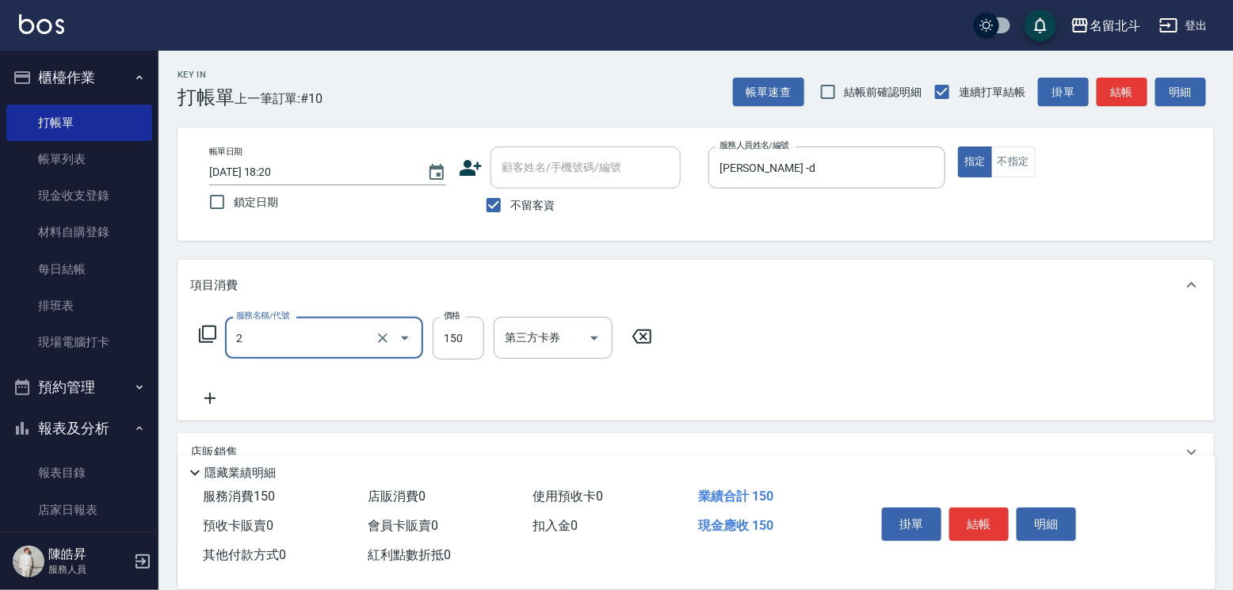
type input "一般洗髮(2)"
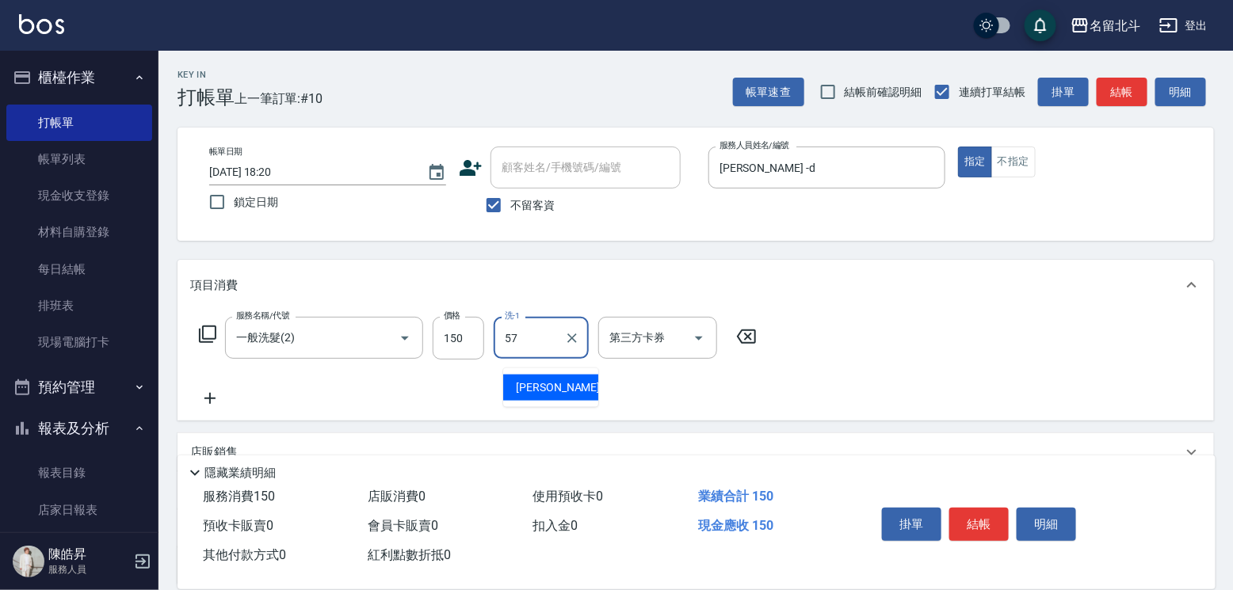
type input "[PERSON_NAME]-57"
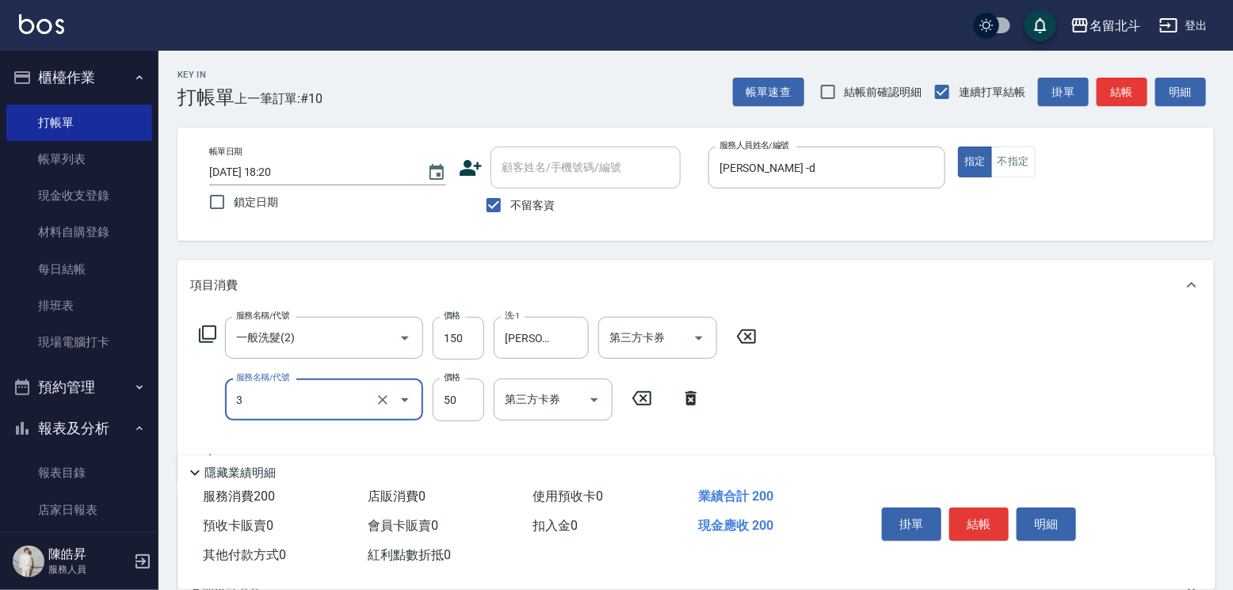
type input "精油(3)"
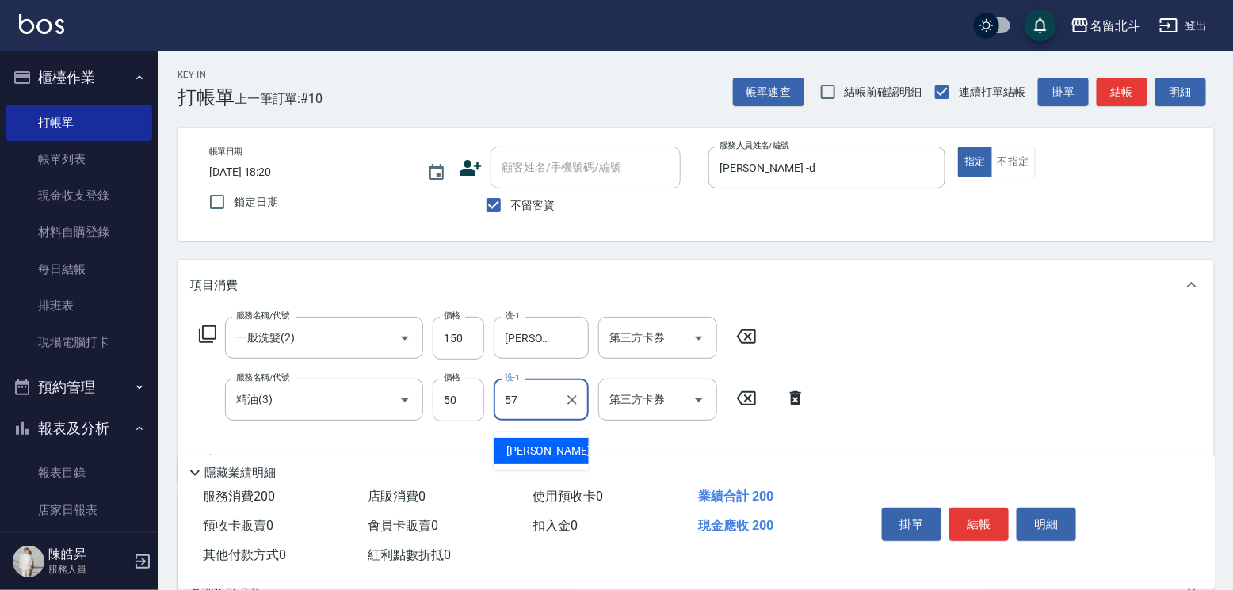
type input "[PERSON_NAME]-57"
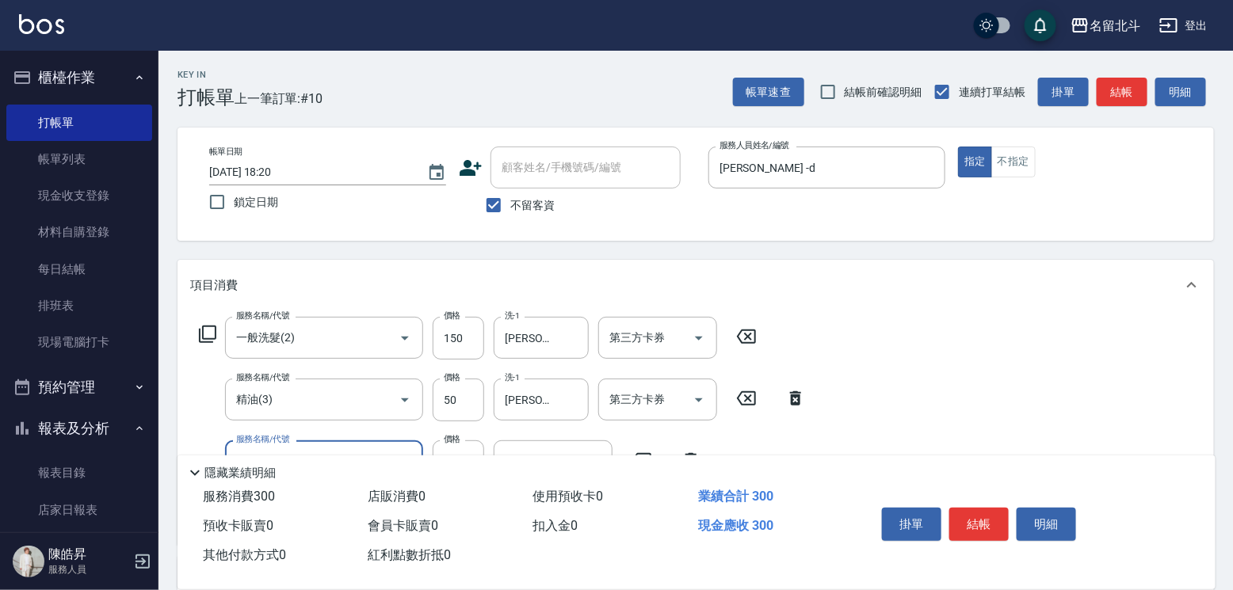
type input "剪髮(1)"
type input "250"
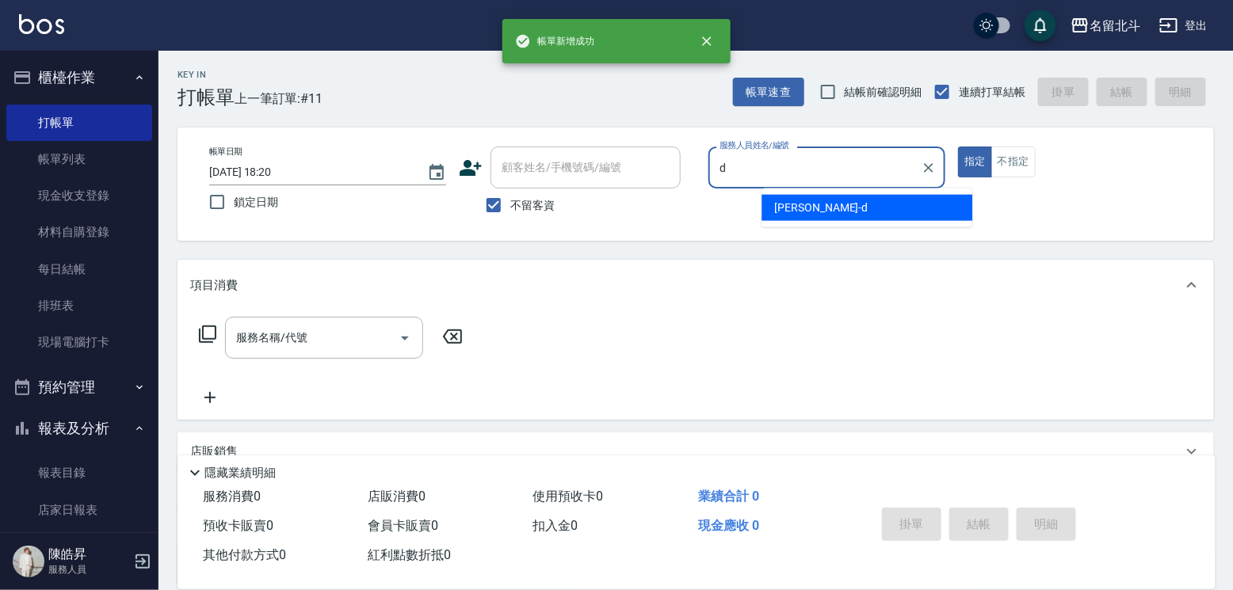
type input "[PERSON_NAME] -d"
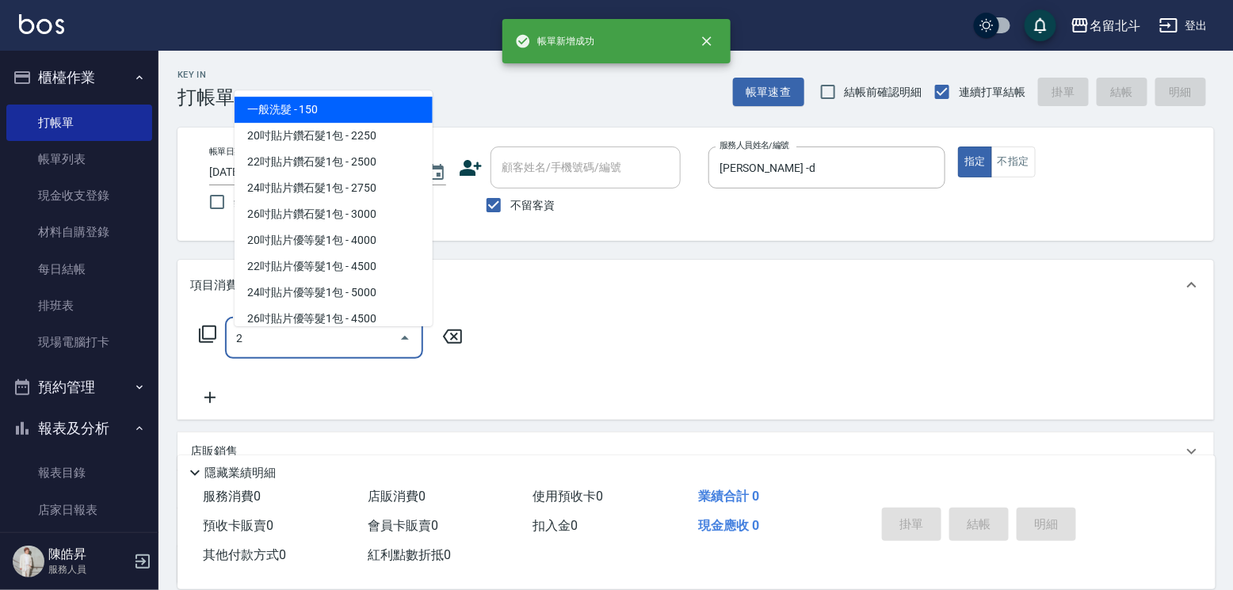
type input "一般洗髮(2)"
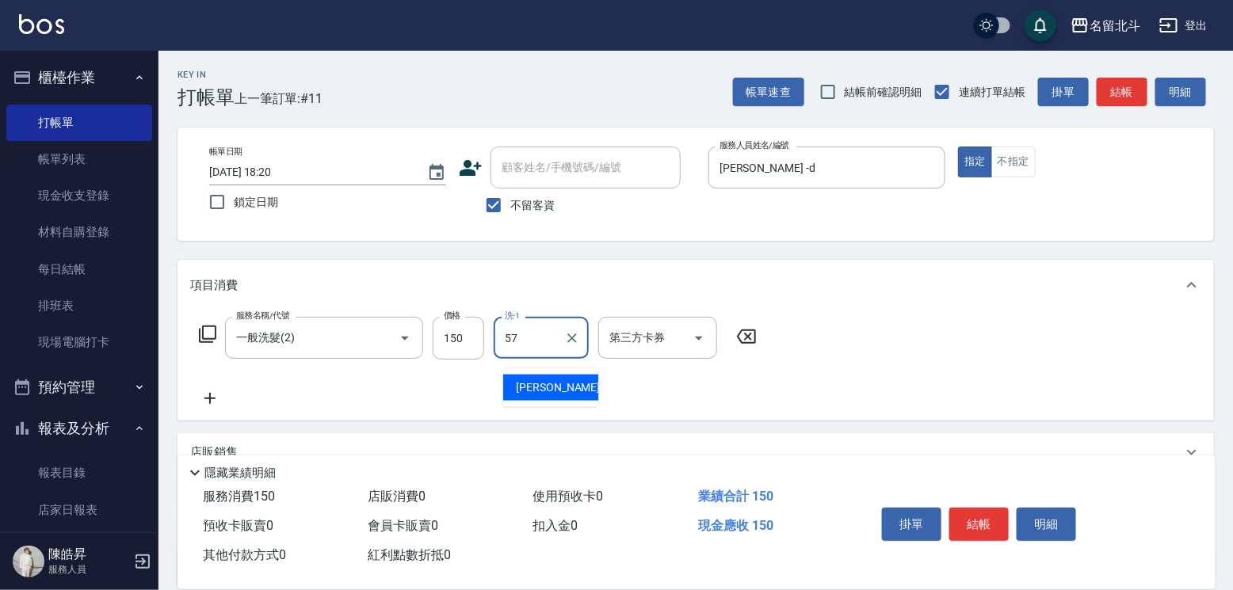
type input "[PERSON_NAME]-57"
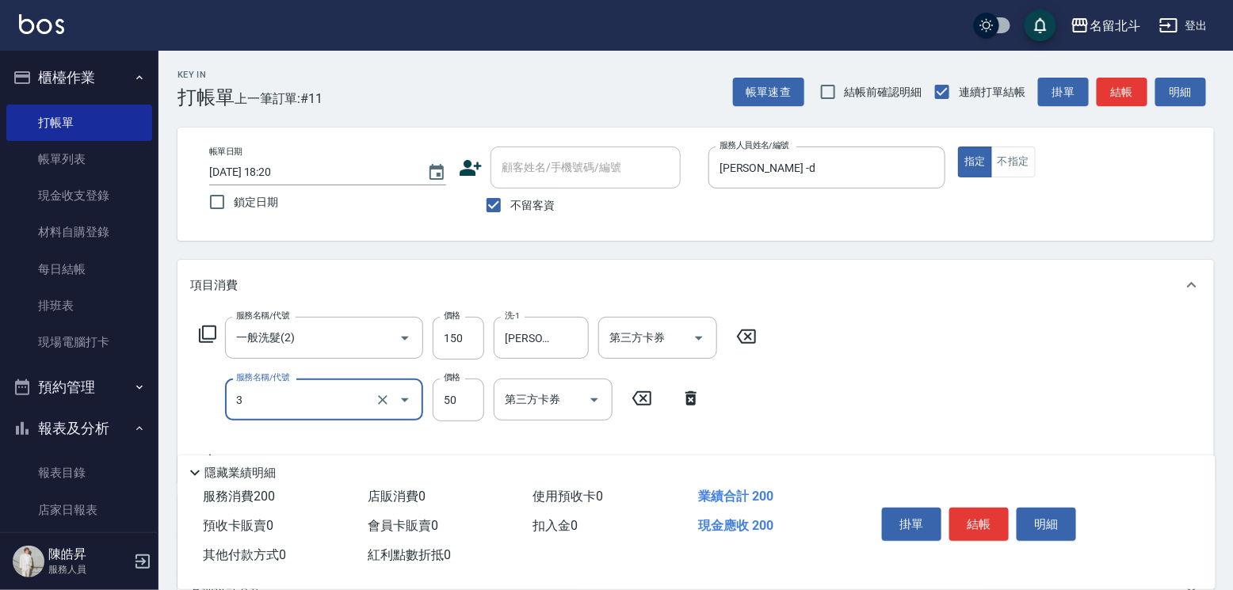
type input "精油(3)"
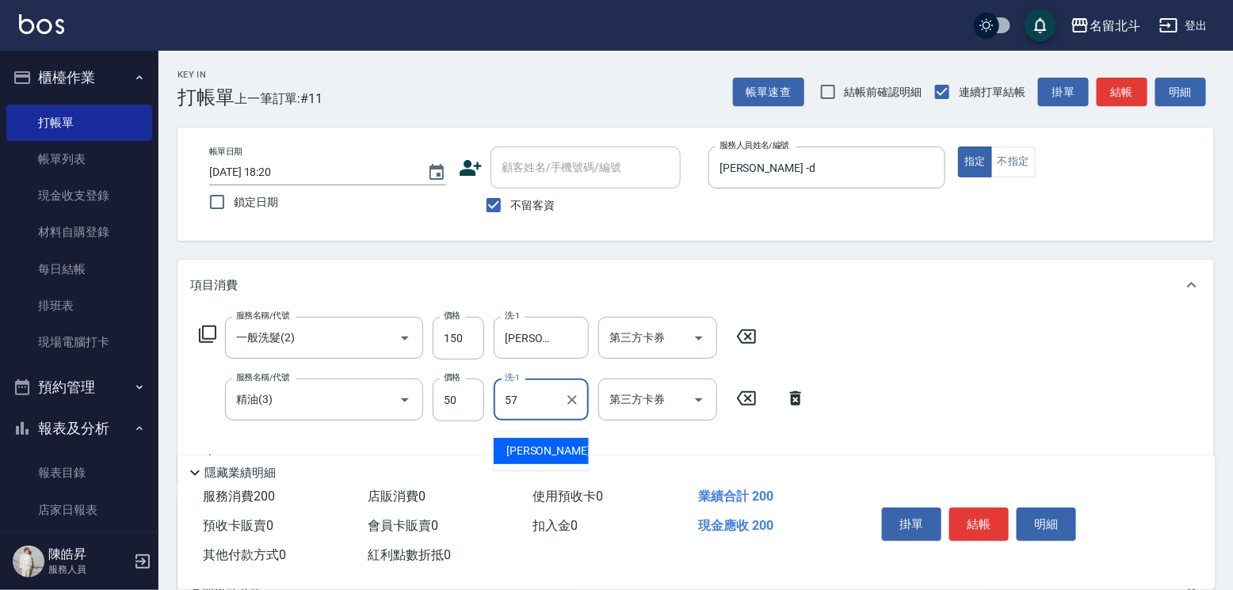
type input "[PERSON_NAME]-57"
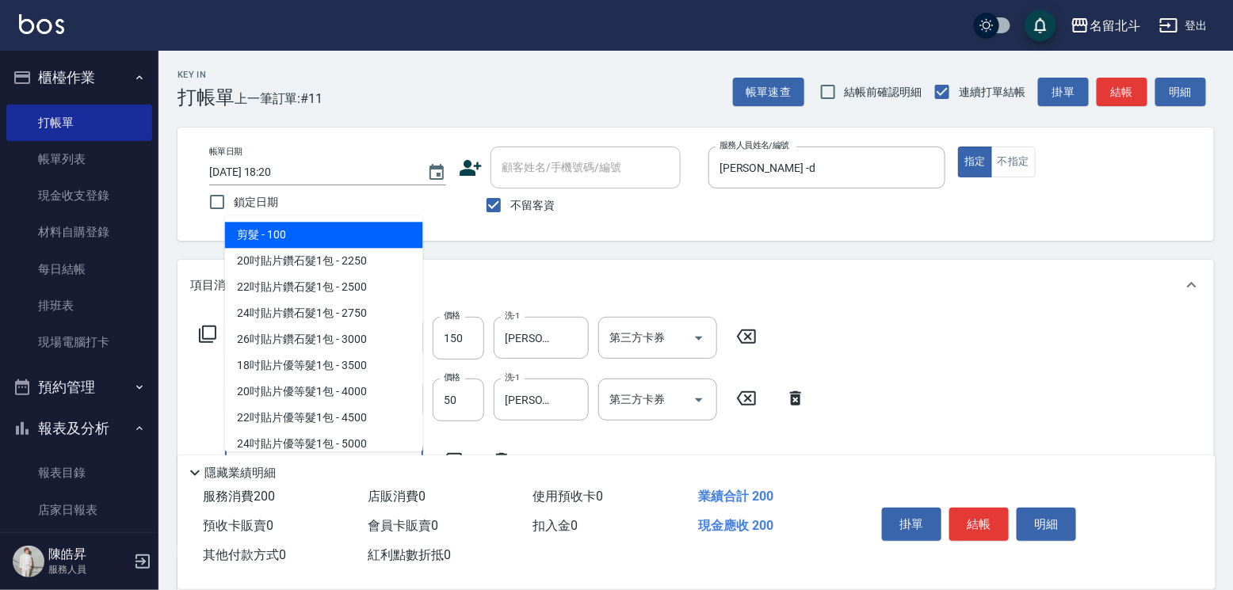
type input "剪髮(1)"
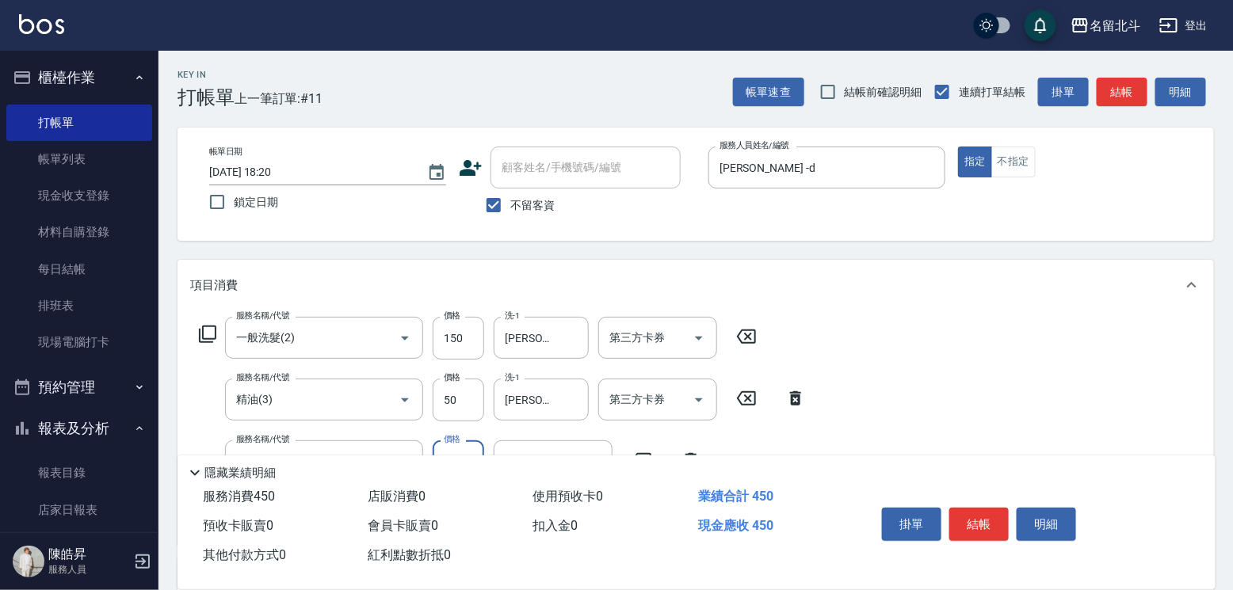
type input "250"
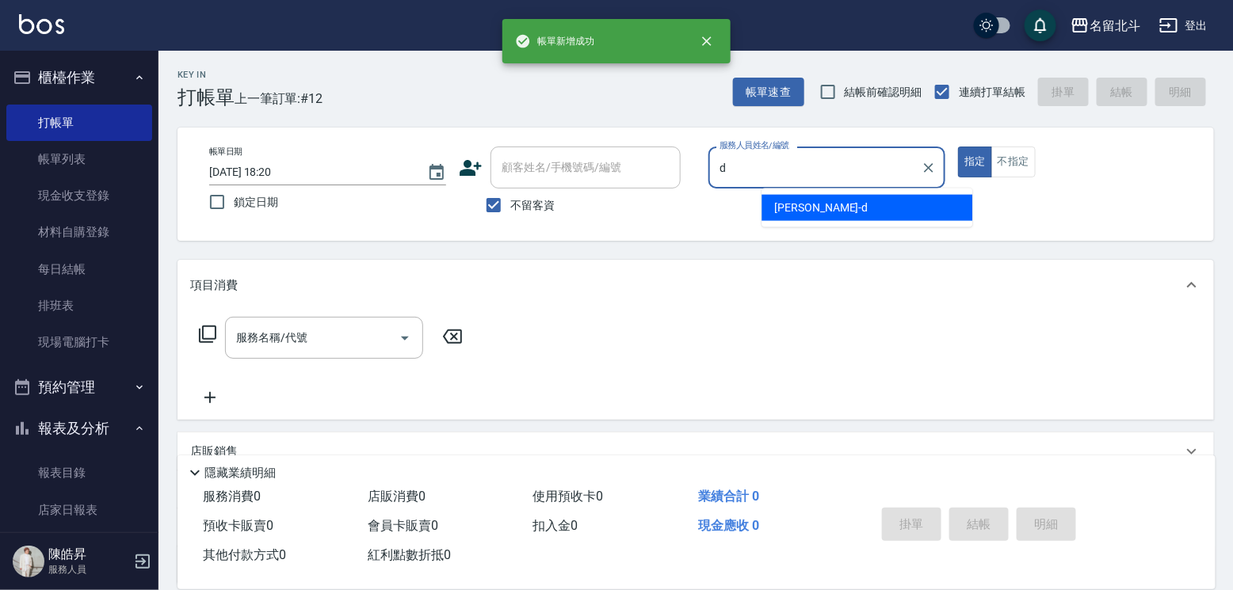
type input "[PERSON_NAME] -d"
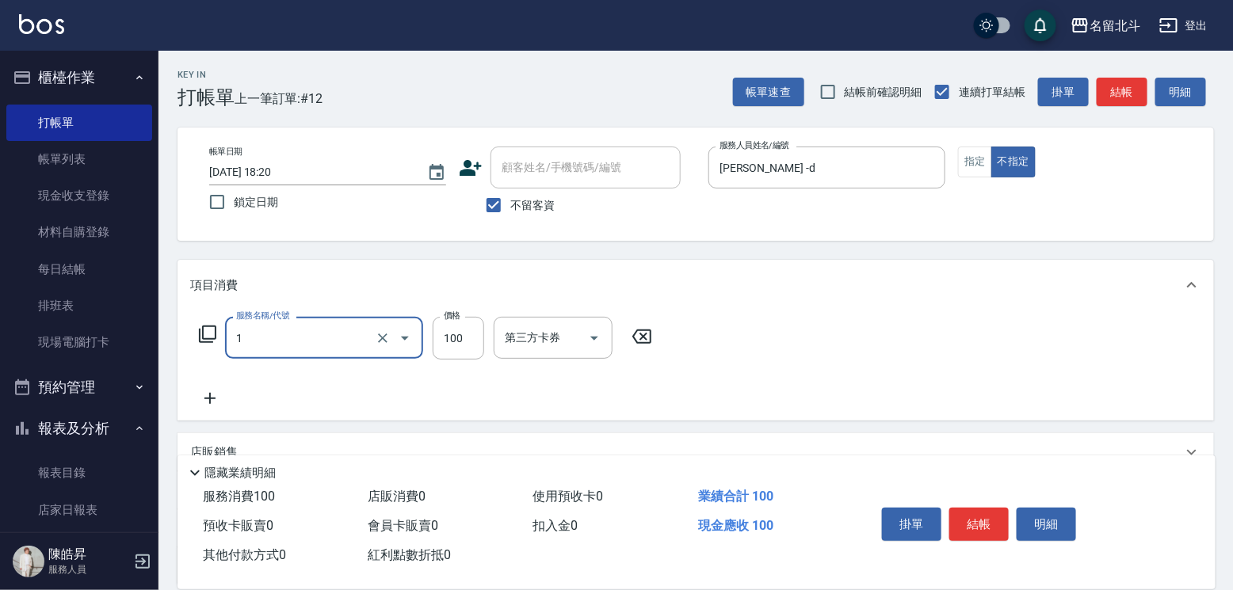
type input "剪髮(1)"
type input "168"
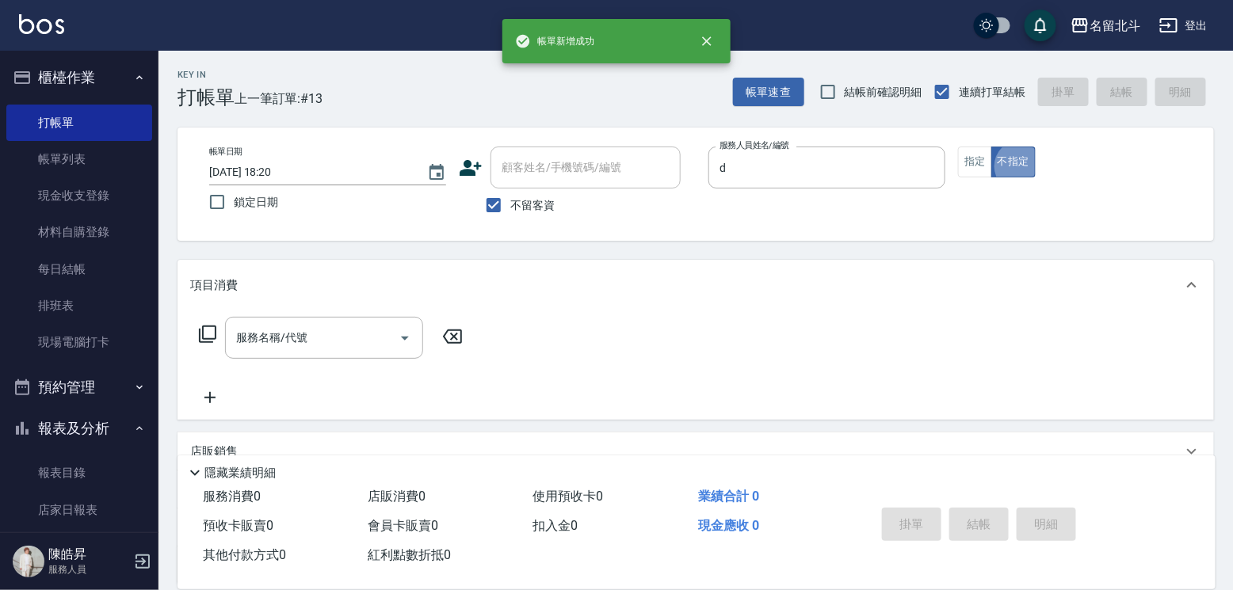
type input "[PERSON_NAME] -d"
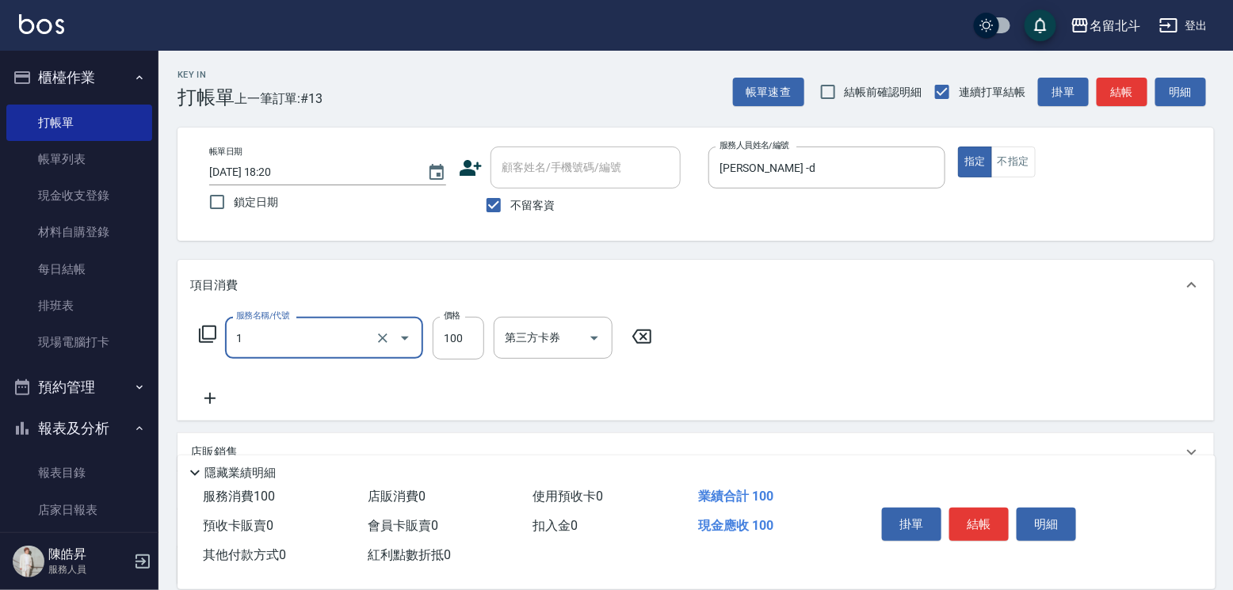
type input "剪髮(1)"
type input "250"
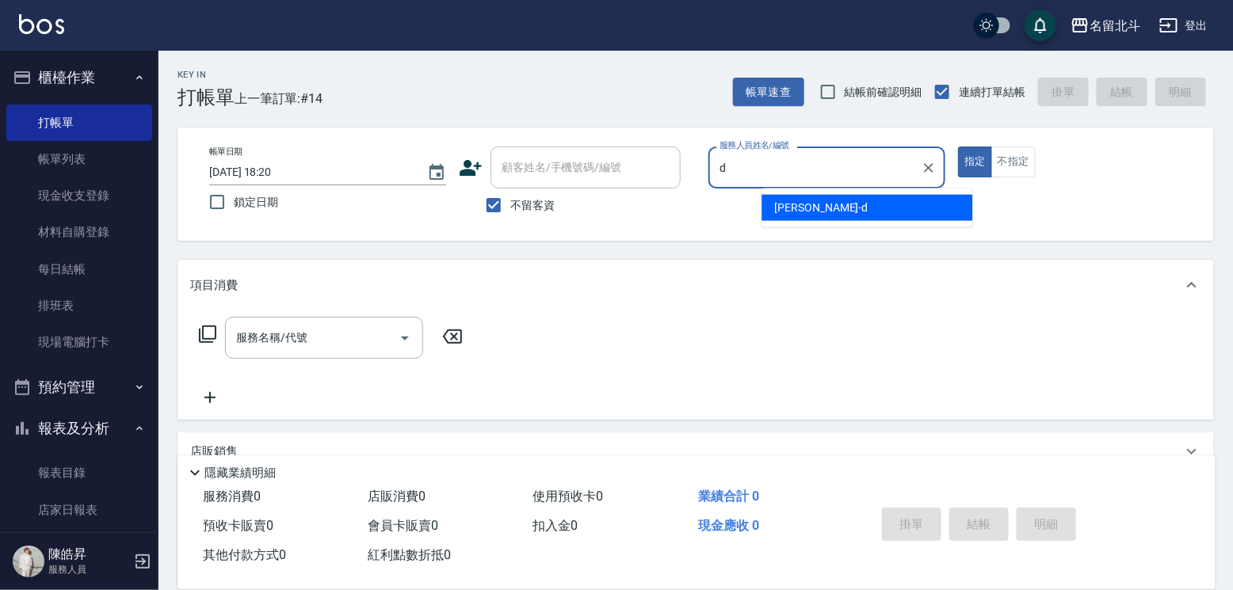
type input "[PERSON_NAME] -d"
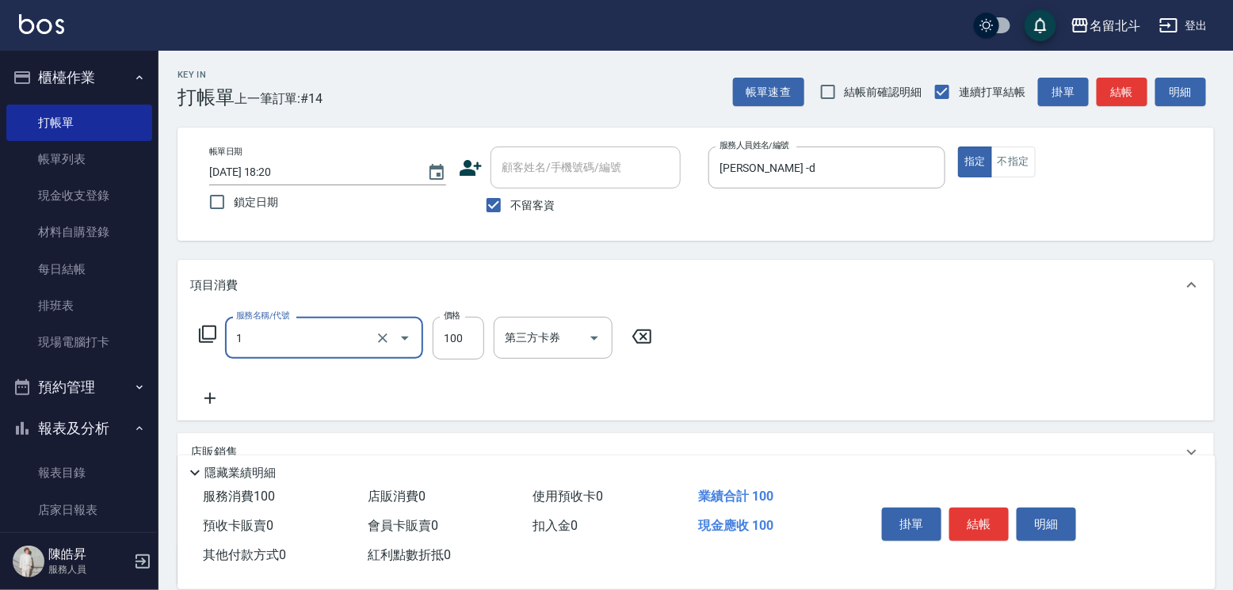
type input "剪髮(1)"
type input "250"
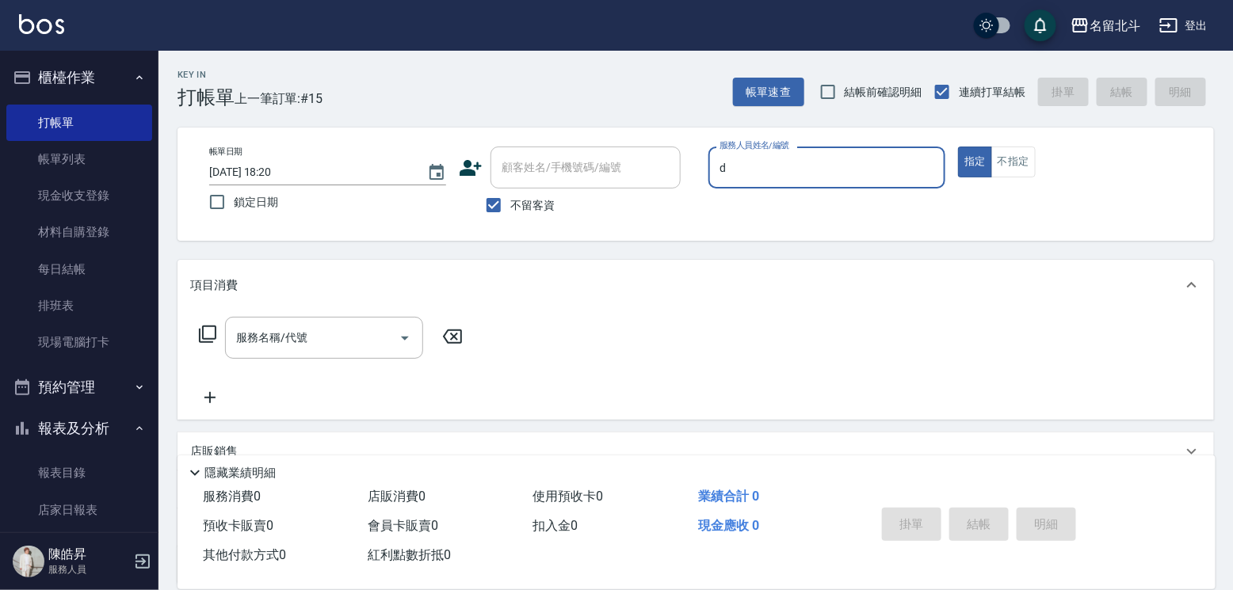
type input "[PERSON_NAME] -d"
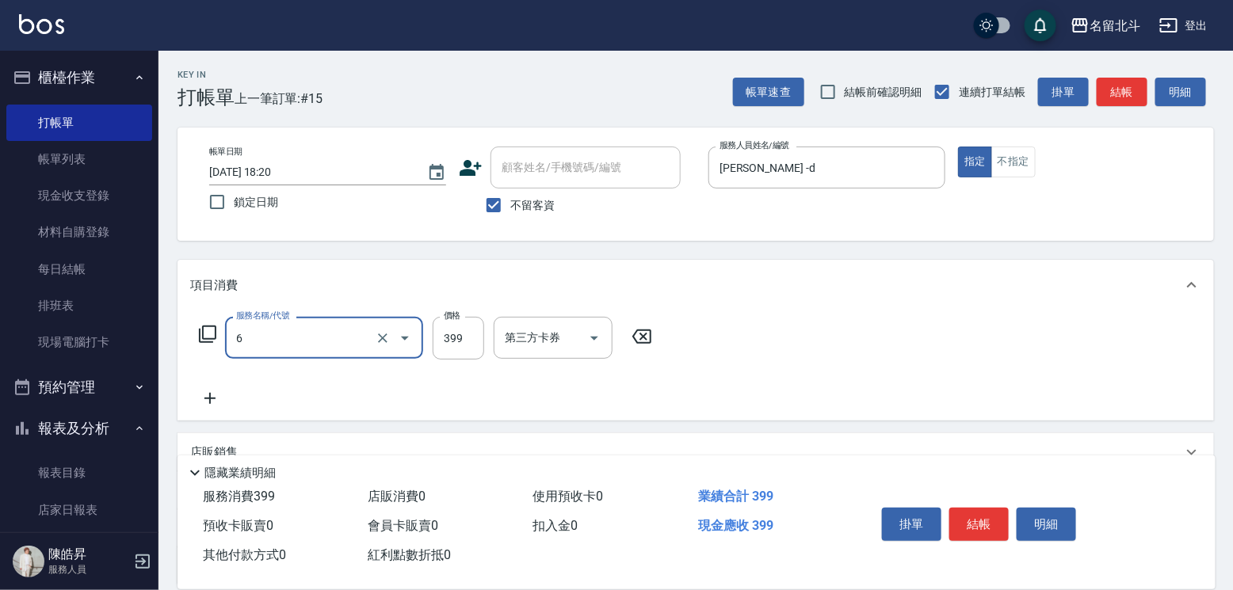
type input "海鹽SPA(6)"
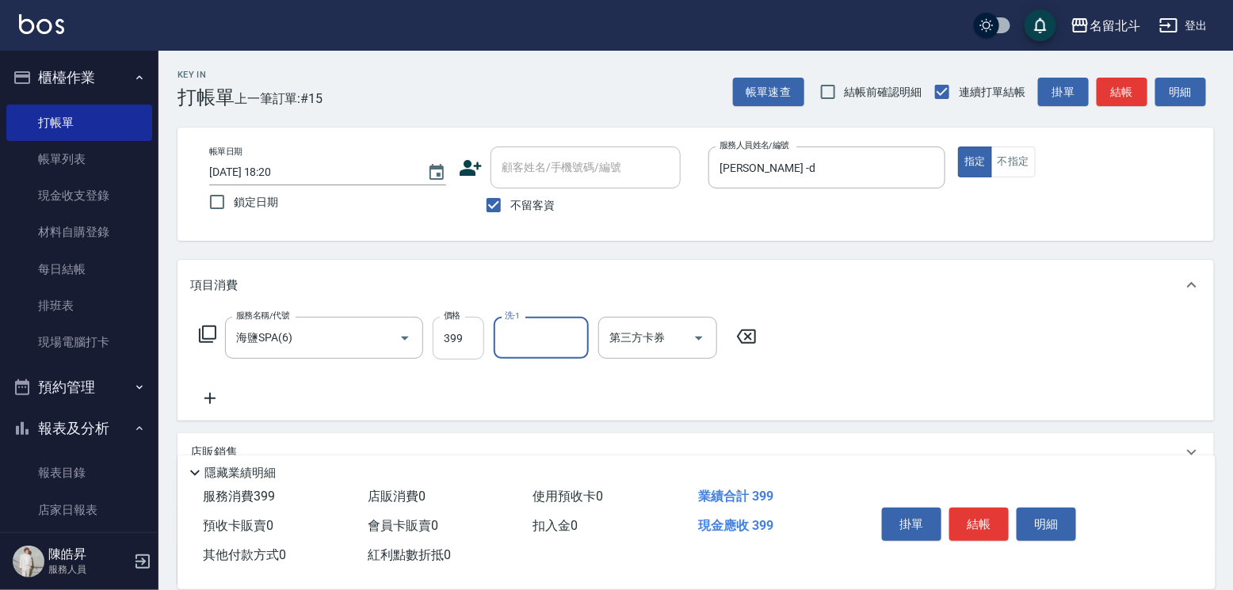
click at [444, 352] on input "399" at bounding box center [457, 338] width 51 height 43
type input "499"
type input "[PERSON_NAME]-57"
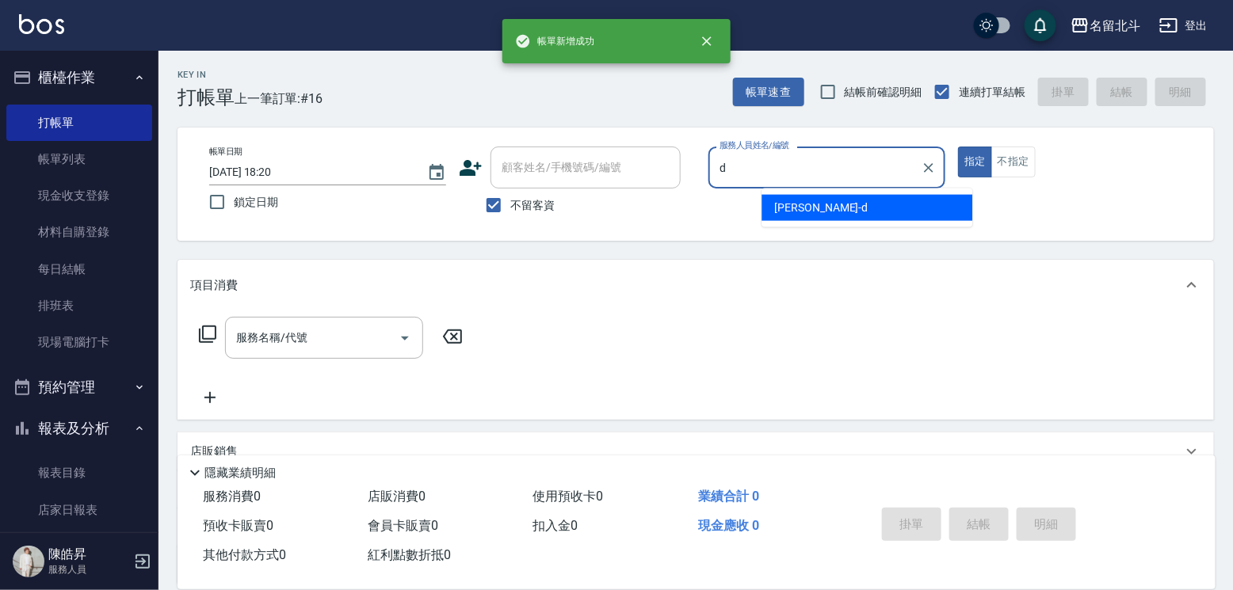
type input "[PERSON_NAME] -d"
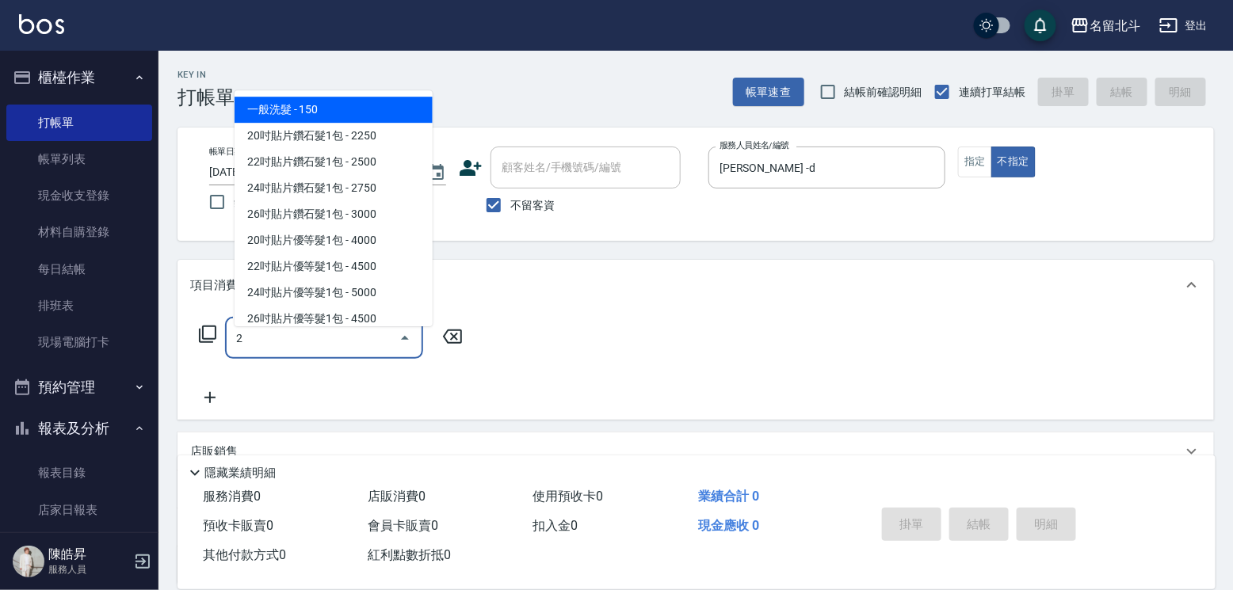
type input "一般洗髮(2)"
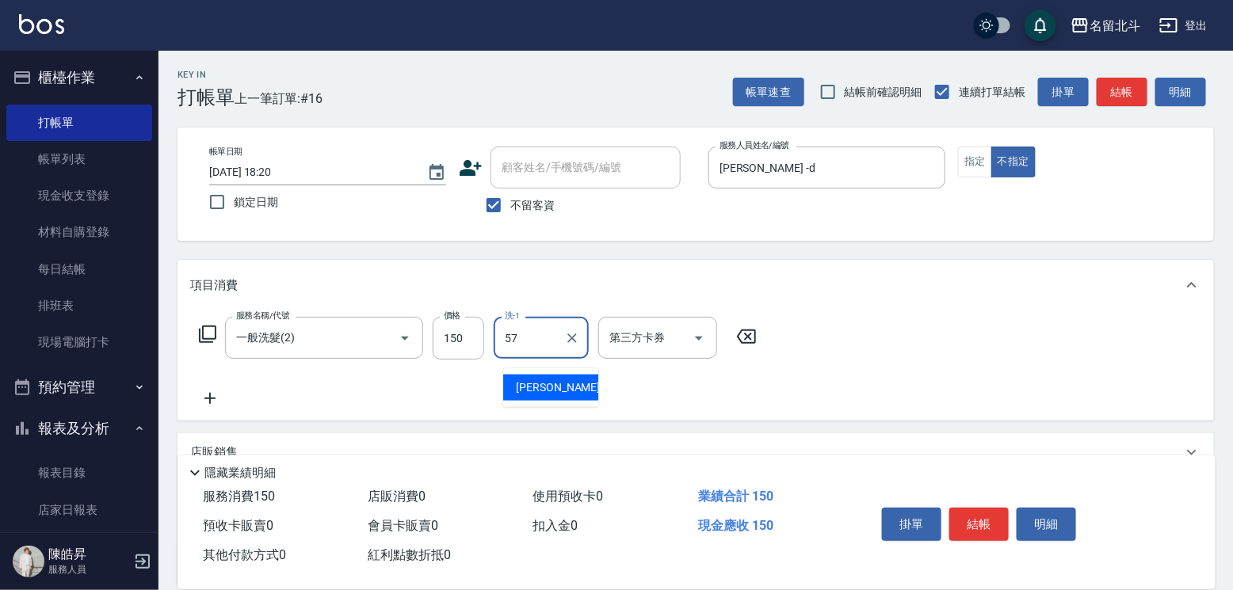
type input "[PERSON_NAME]-57"
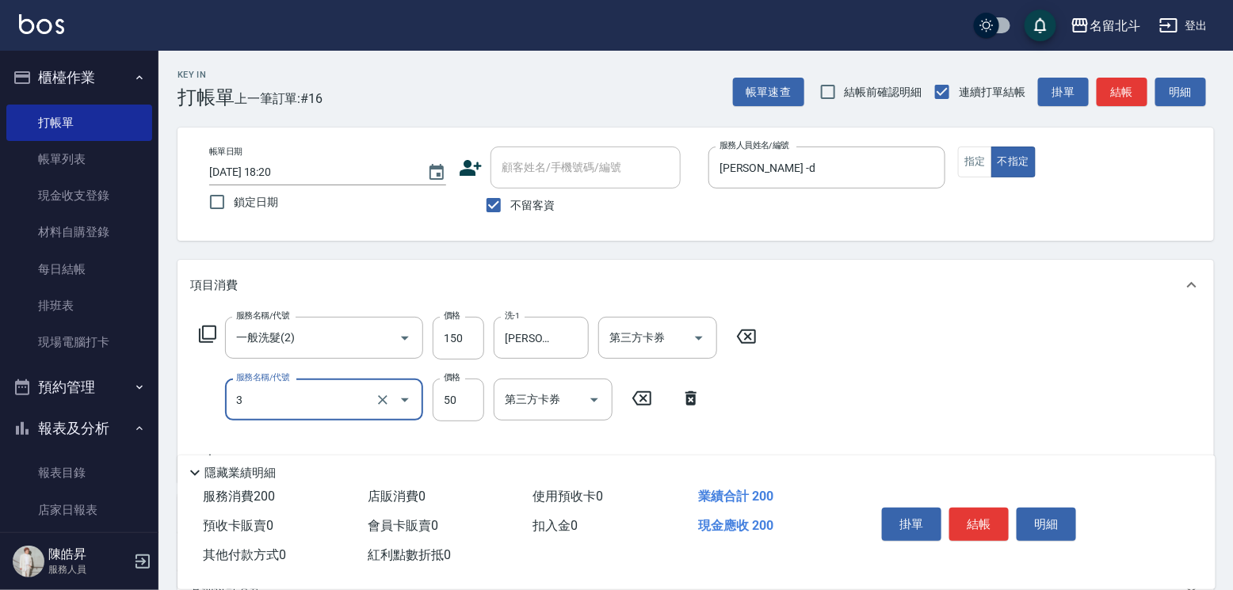
type input "精油(3)"
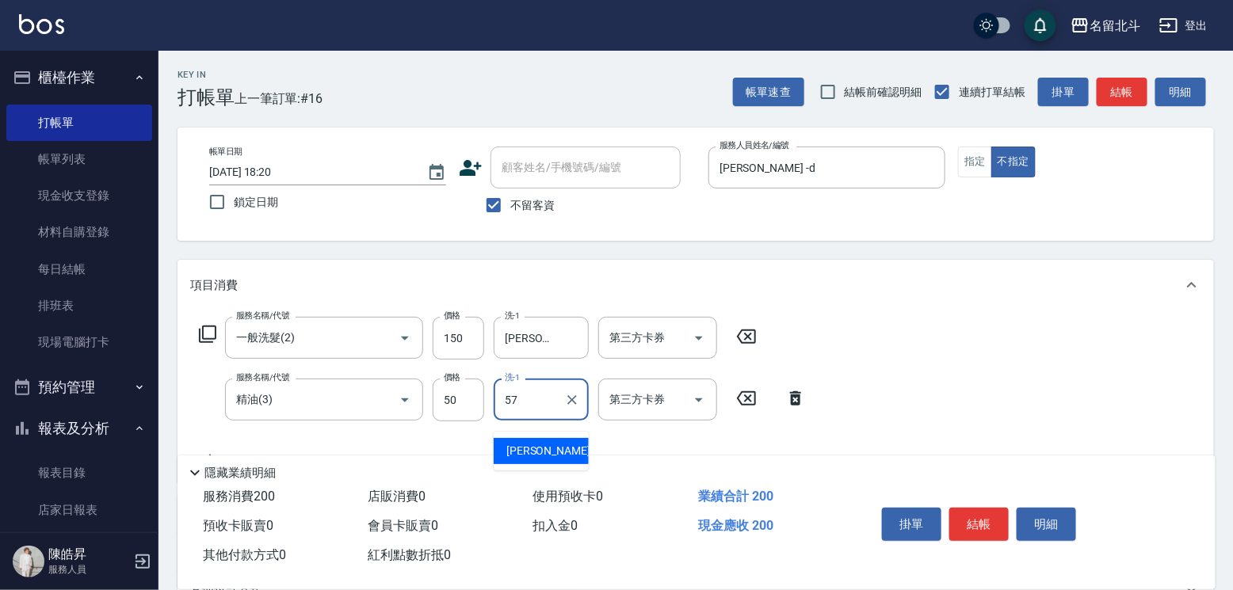
type input "[PERSON_NAME]-57"
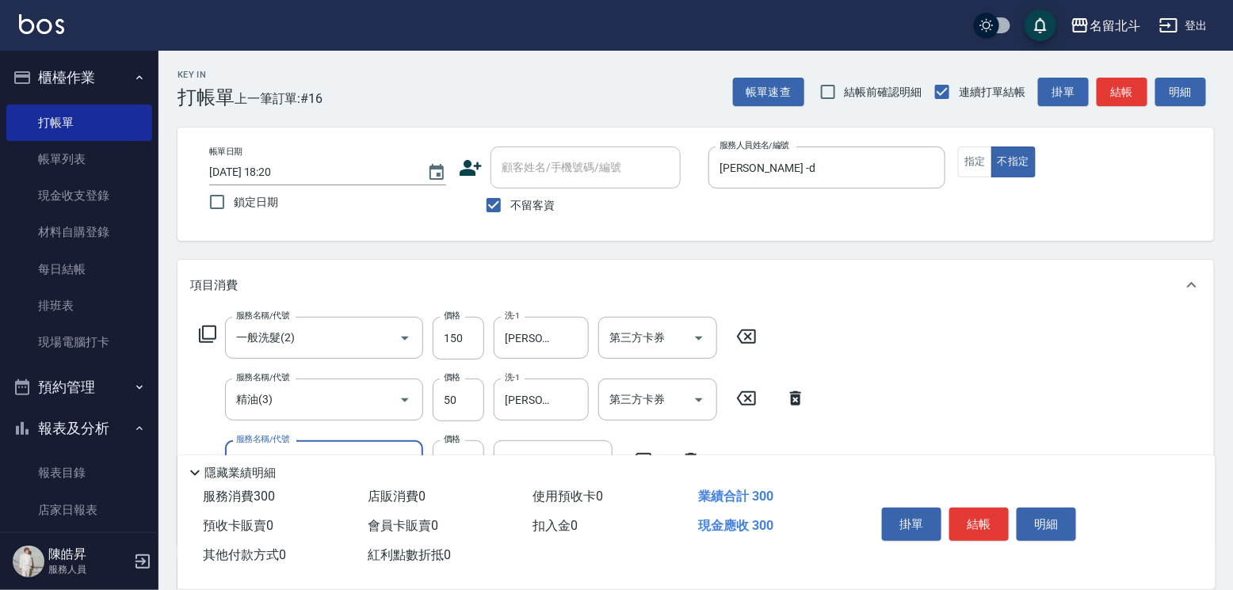
type input "剪髮(1)"
type input "118"
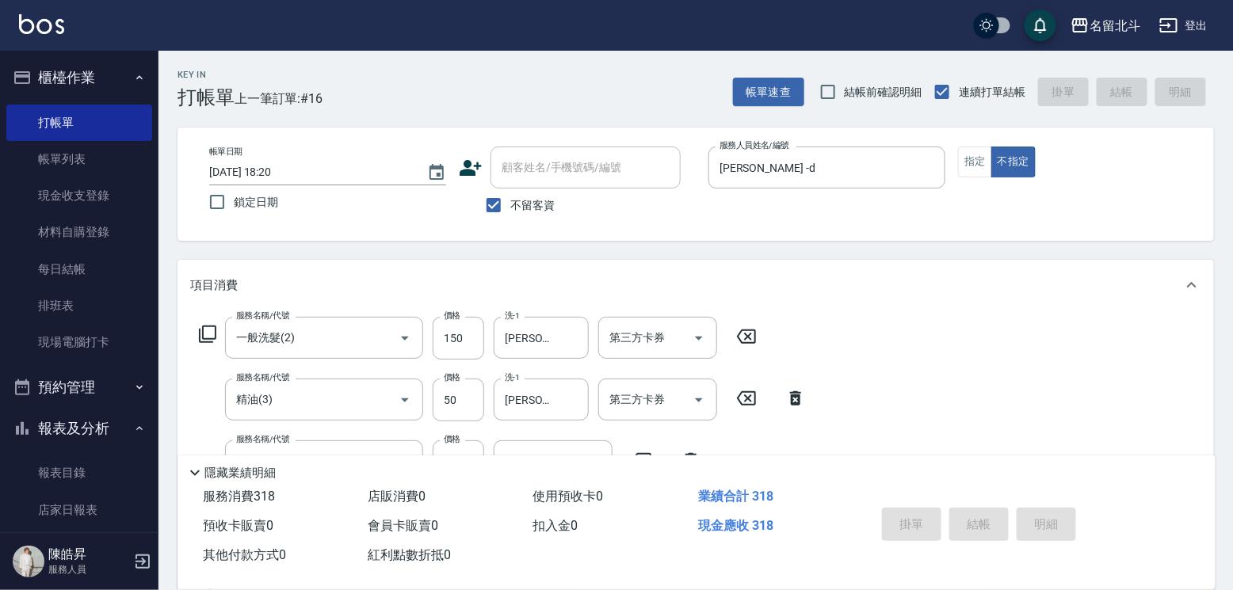
type input "[DATE] 18:21"
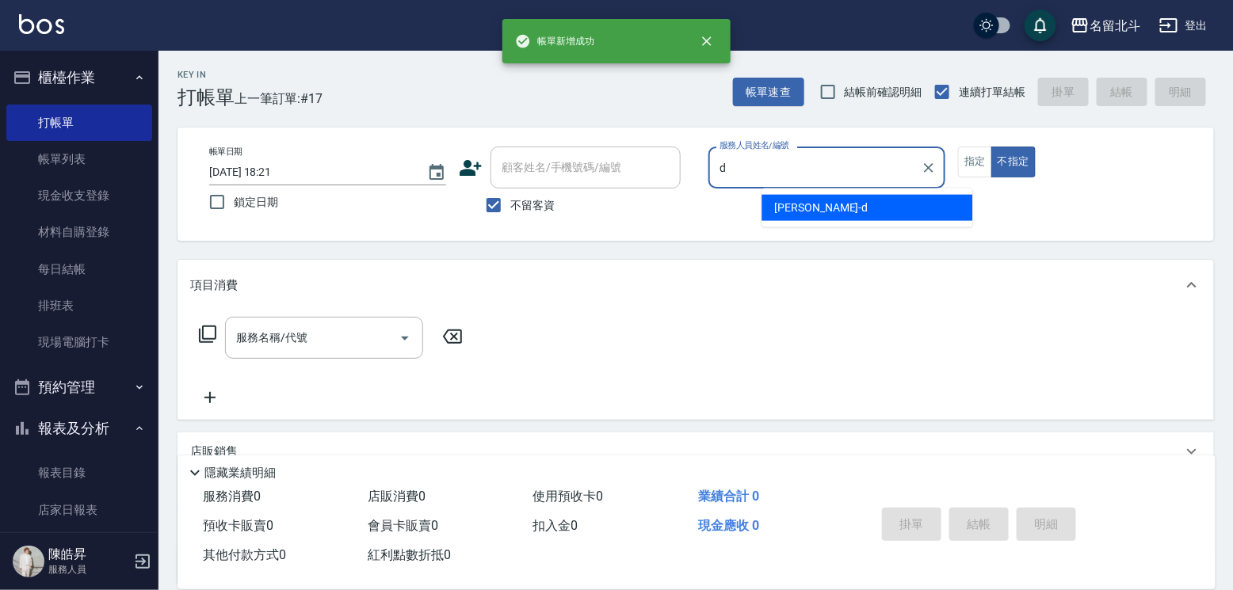
type input "[PERSON_NAME] -d"
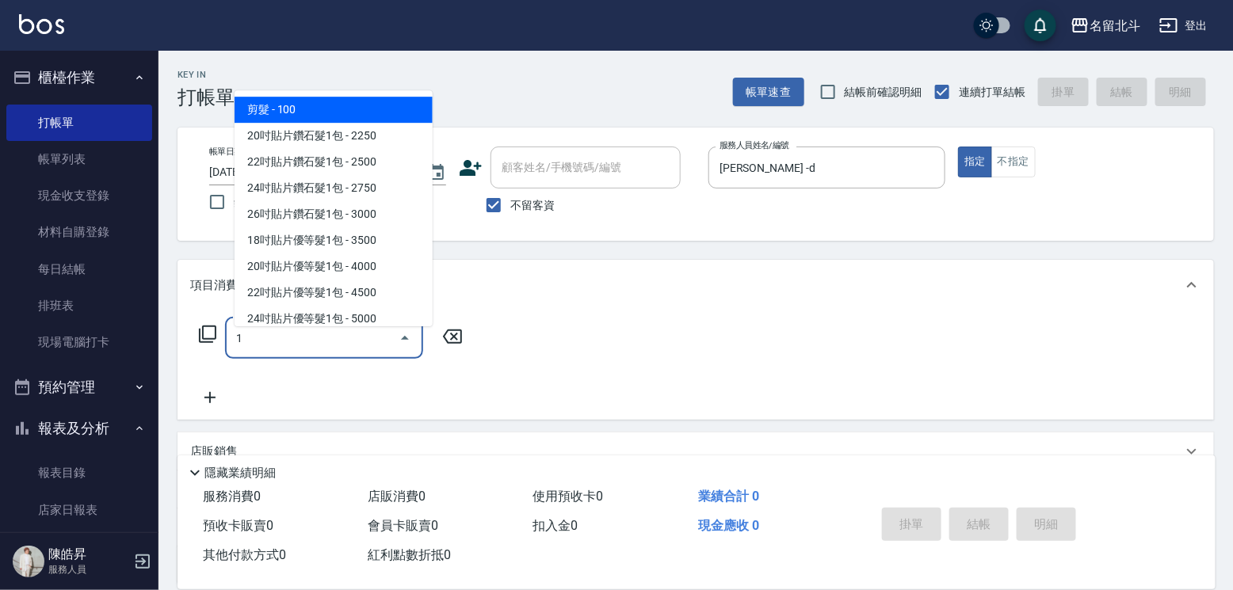
type input "剪髮(1)"
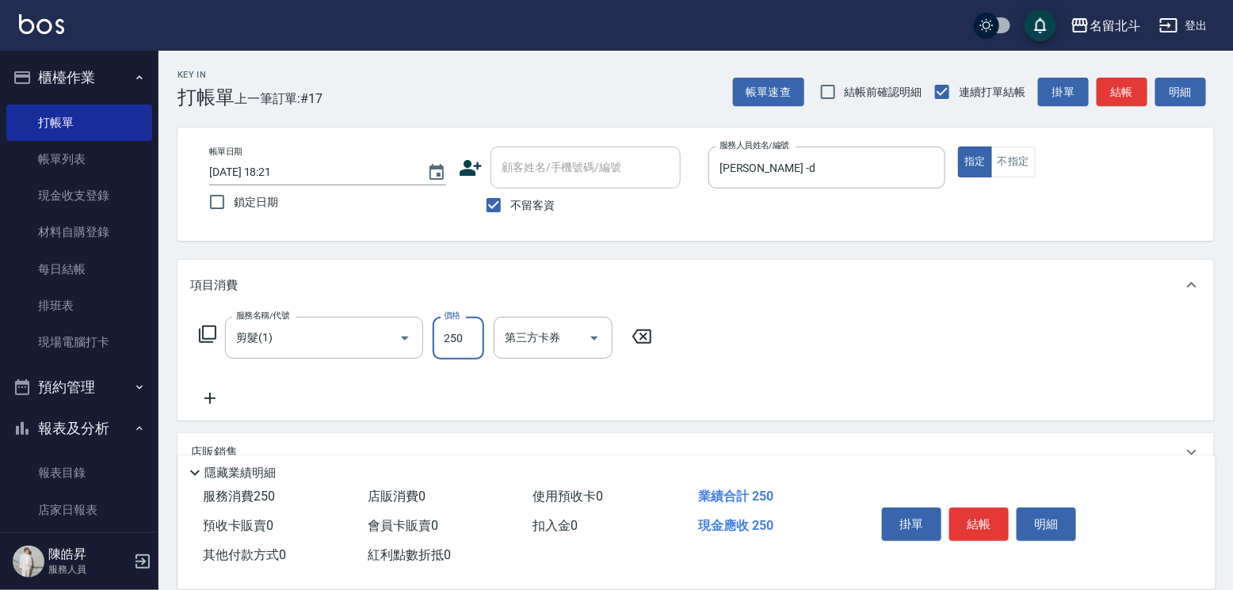
type input "250"
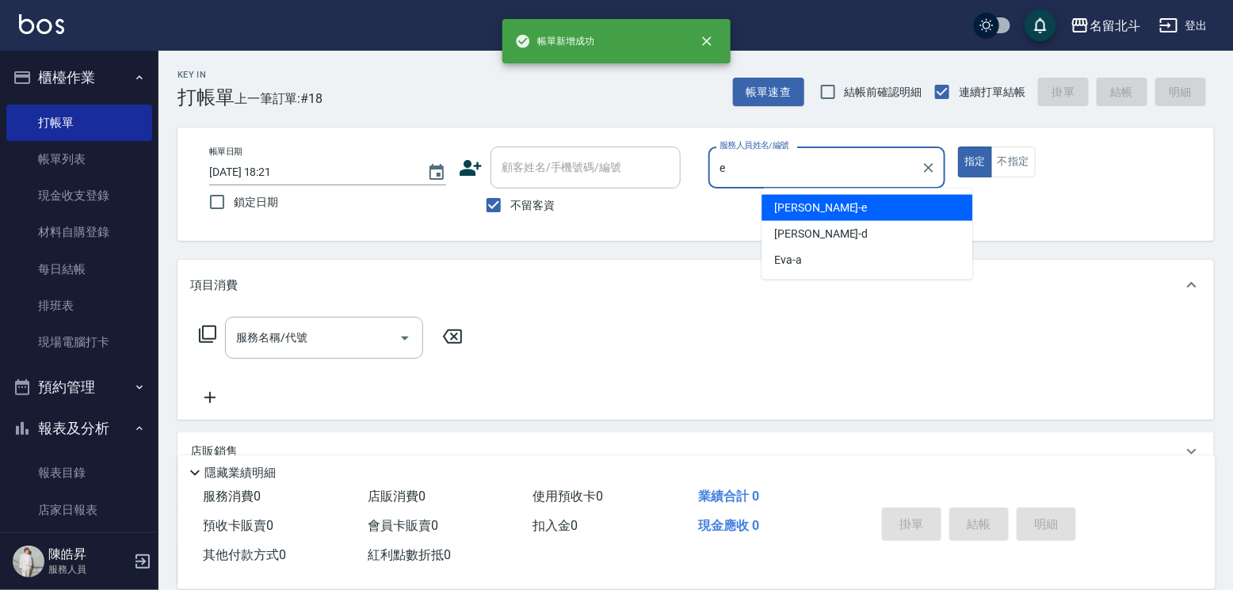
type input "[PERSON_NAME]-e"
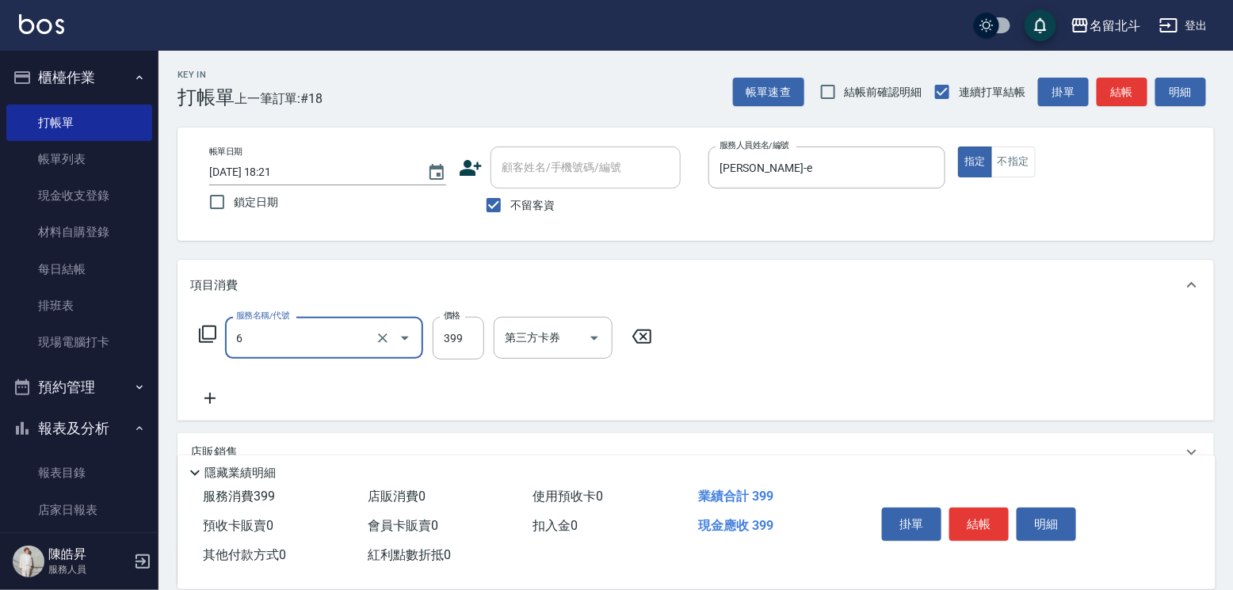
type input "海鹽SPA(6)"
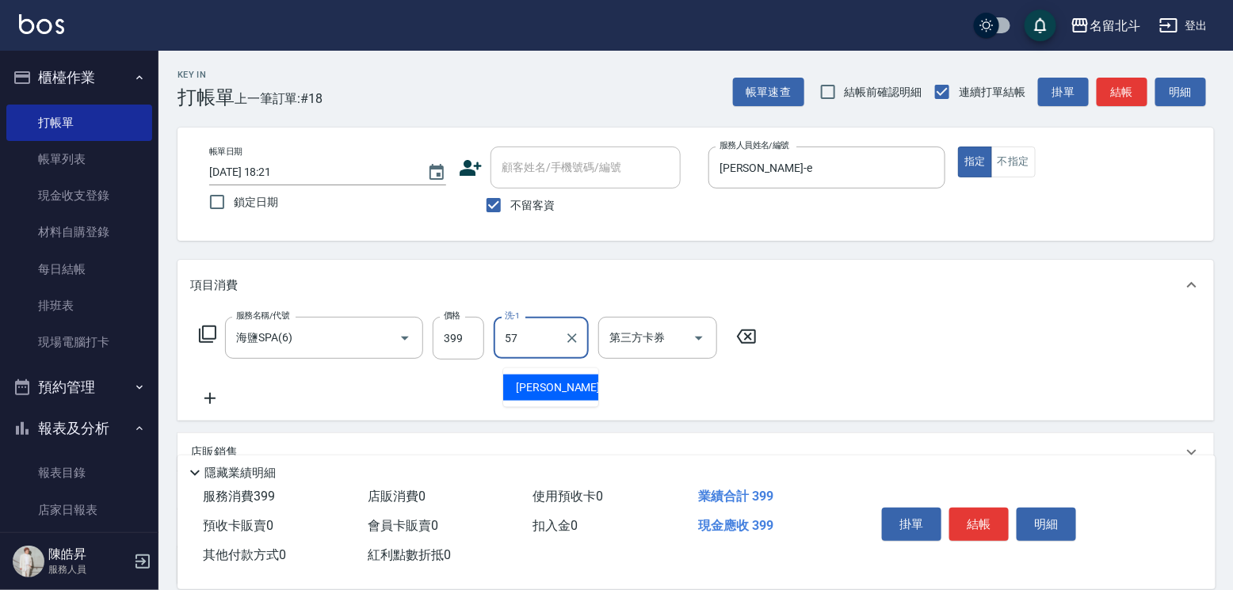
type input "[PERSON_NAME]-57"
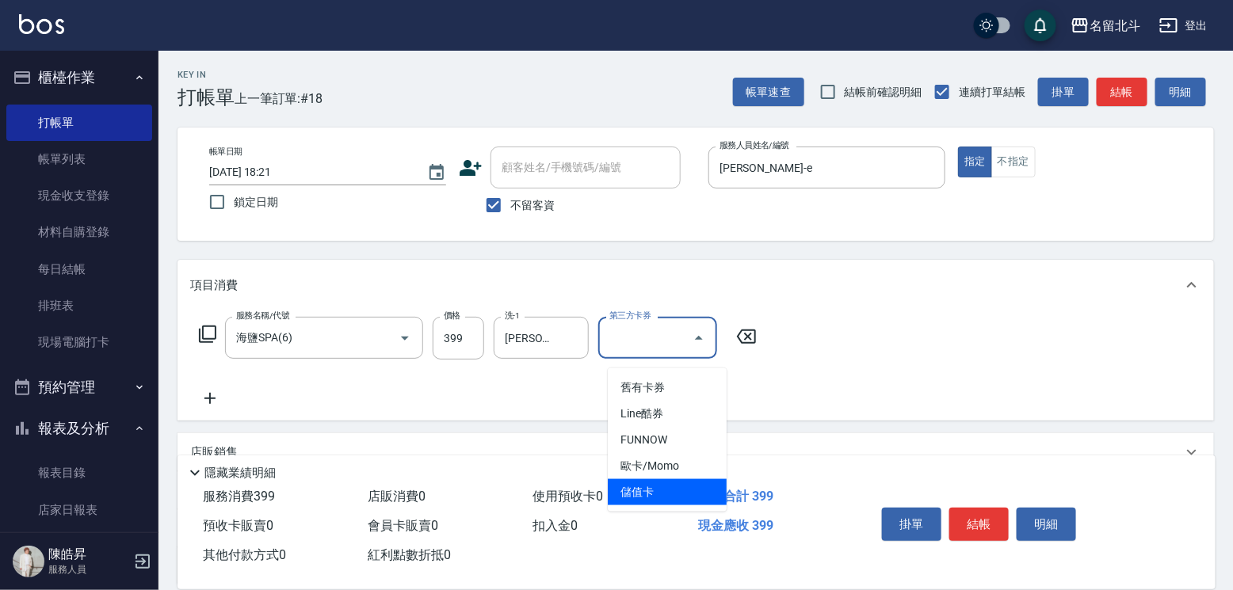
type input "儲值卡"
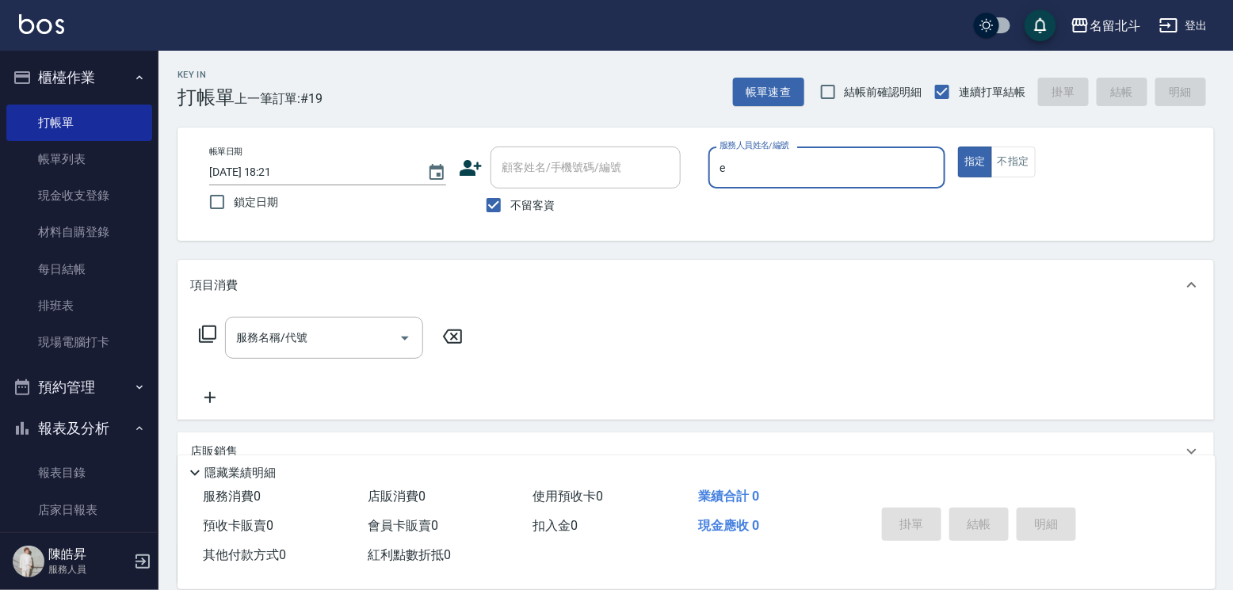
type input "[PERSON_NAME]-e"
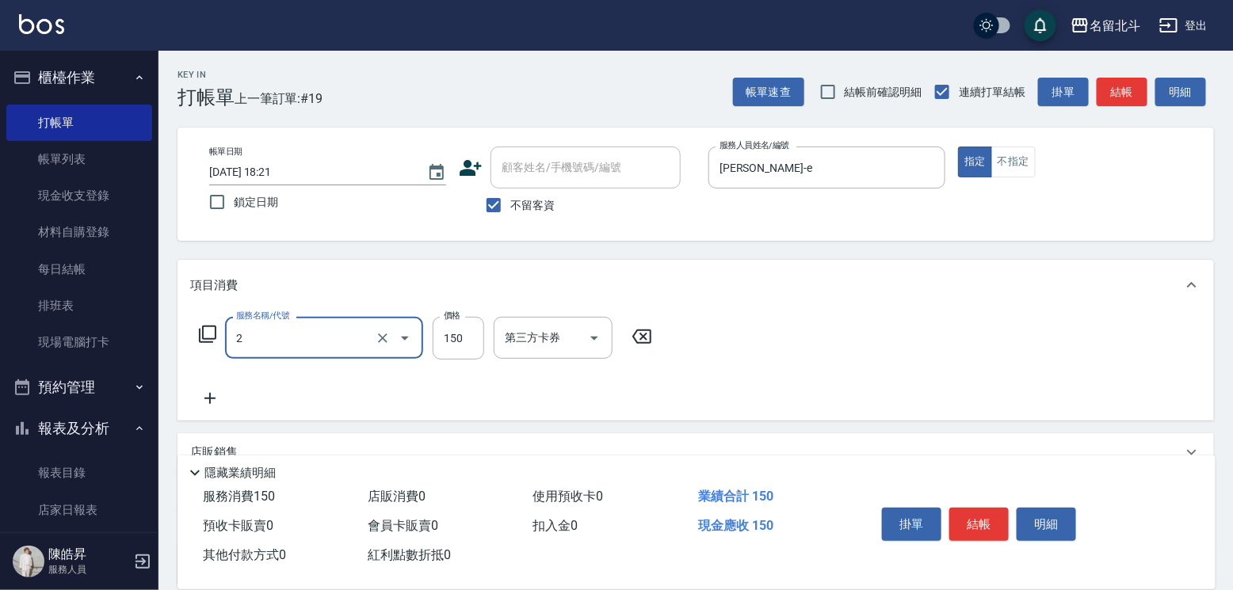
type input "一般洗髮(2)"
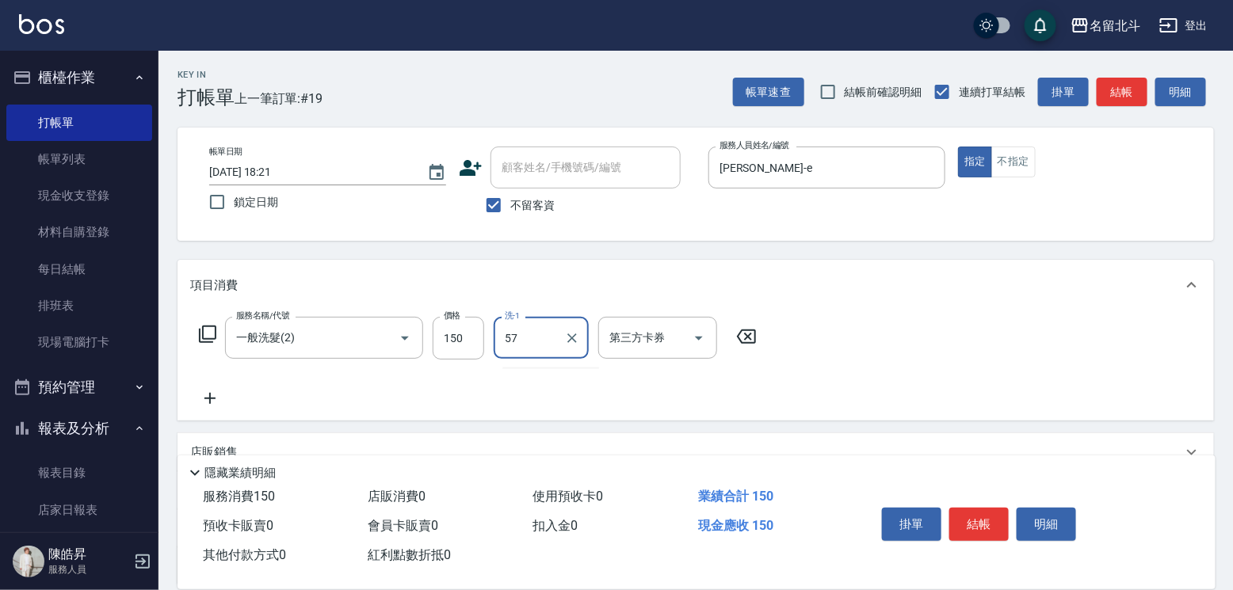
type input "[PERSON_NAME]-57"
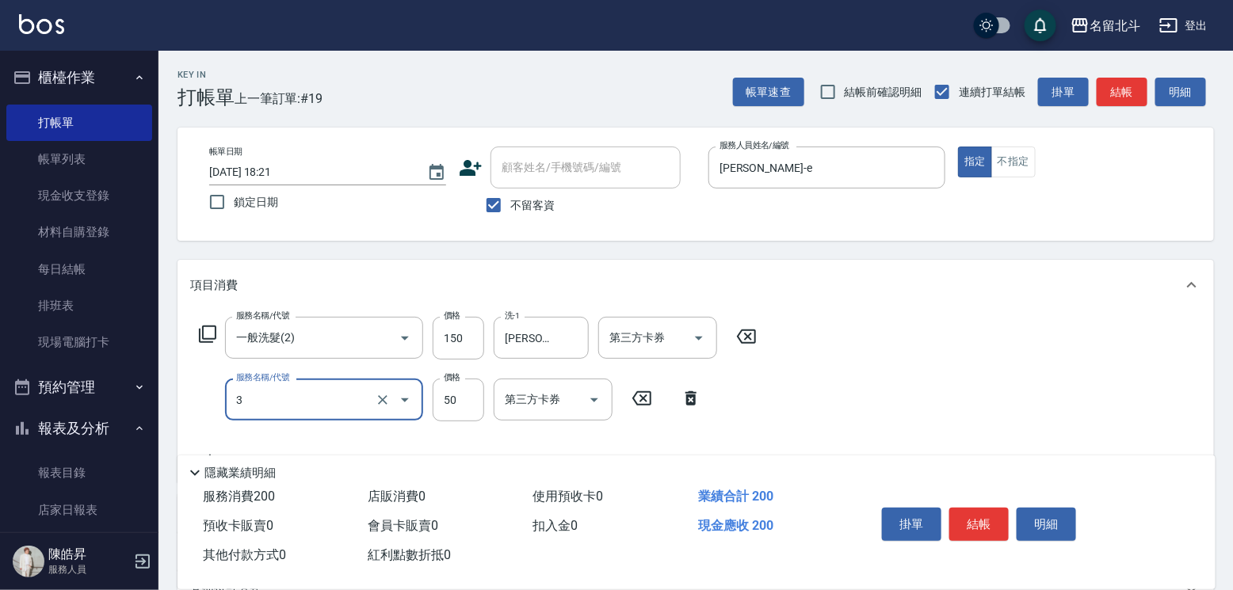
type input "精油(3)"
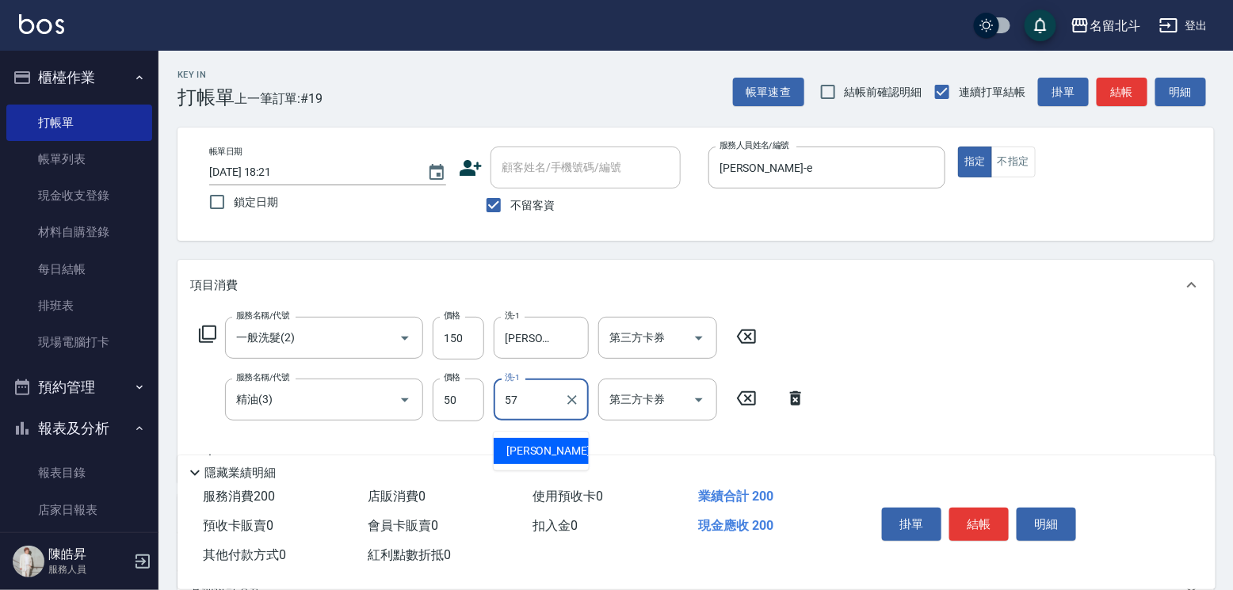
type input "[PERSON_NAME]-57"
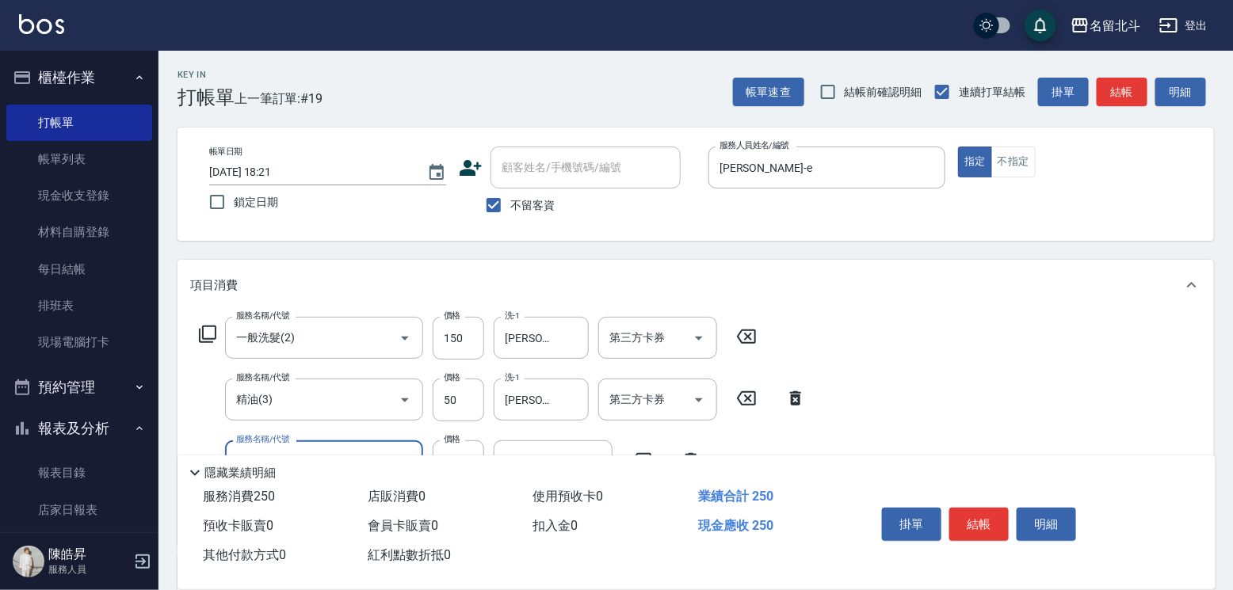
type input "瞬間保養(4)"
type input "[PERSON_NAME]-57"
type input "染髮(17)"
type input "750"
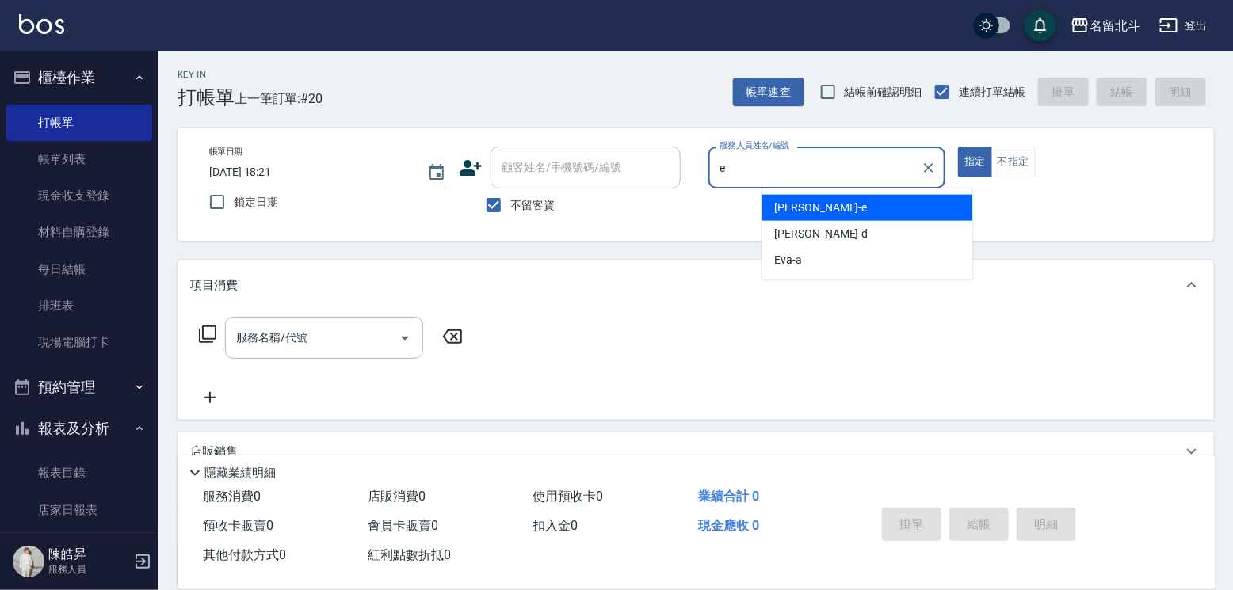
type input "[PERSON_NAME]-e"
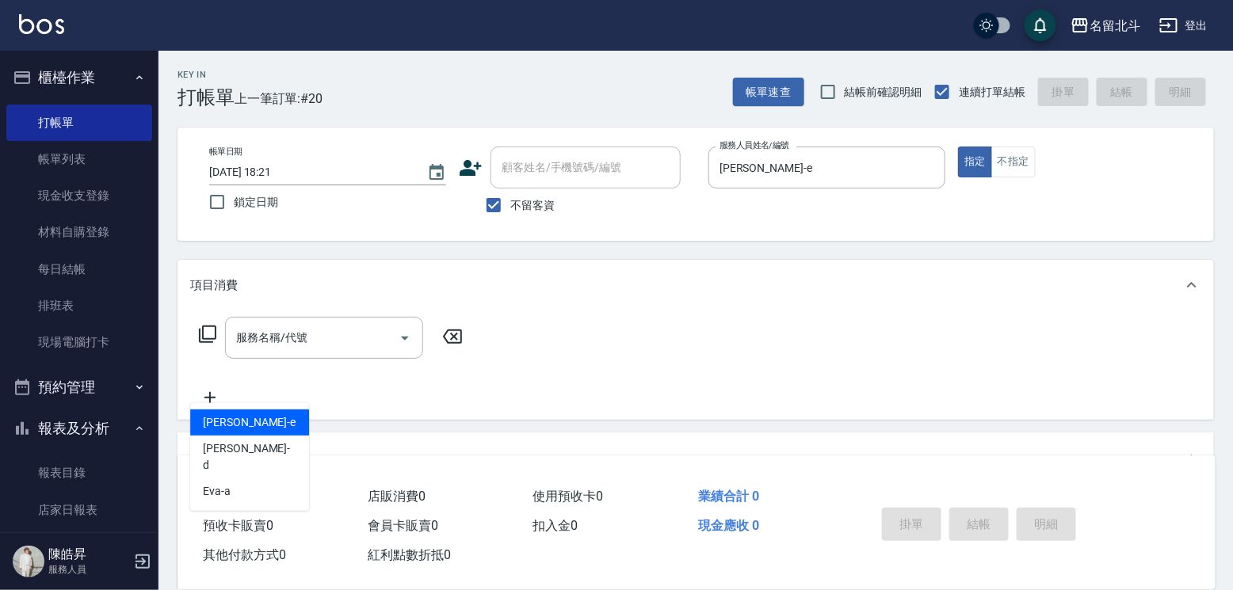
type input "[PERSON_NAME]-e"
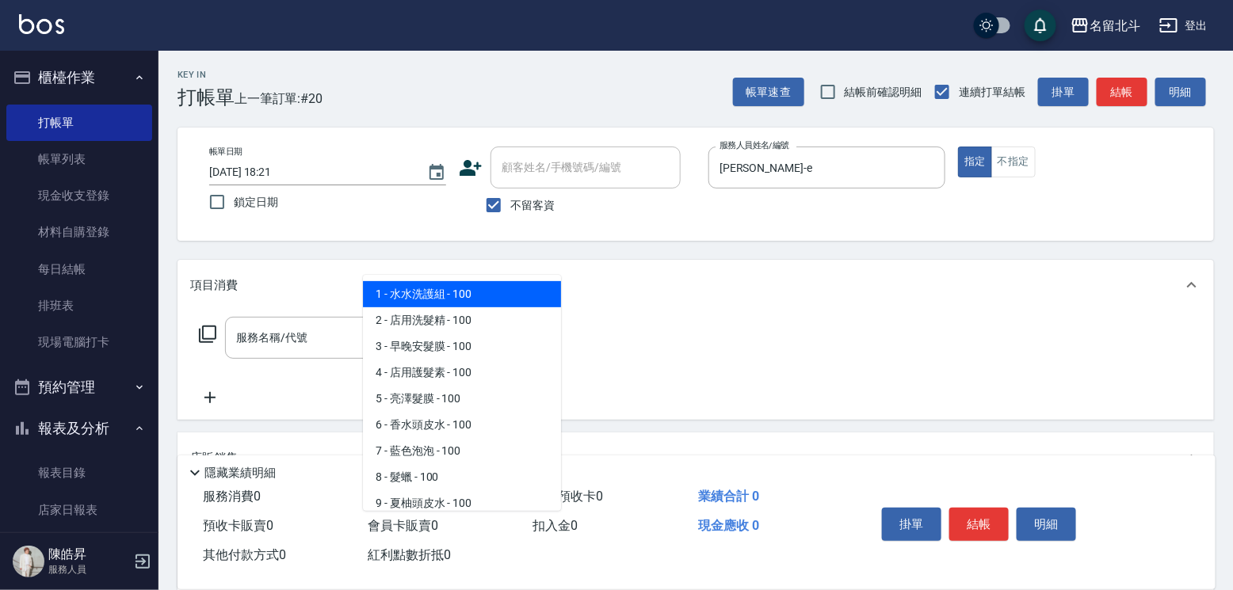
type input "水水洗護組"
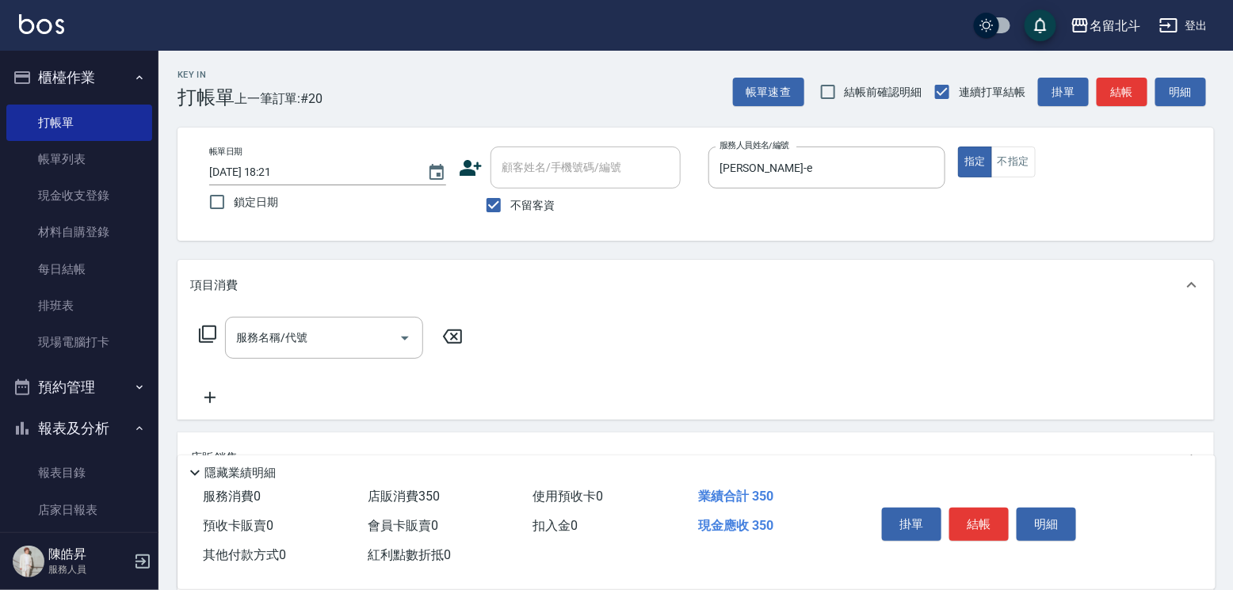
type input "350"
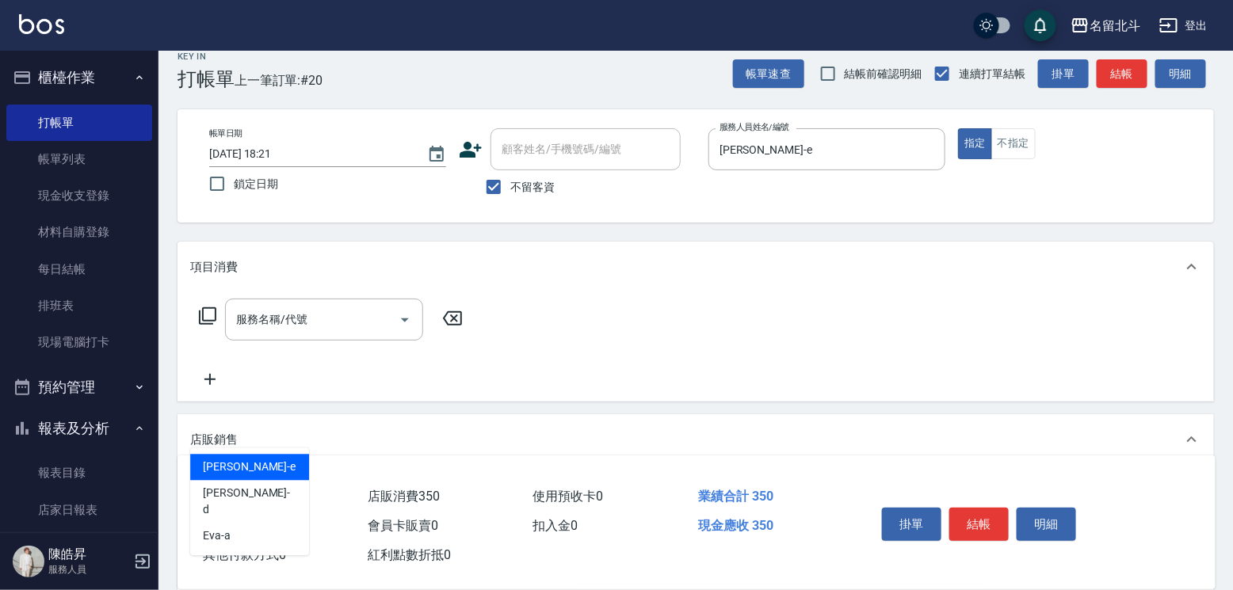
type input "[PERSON_NAME]-e"
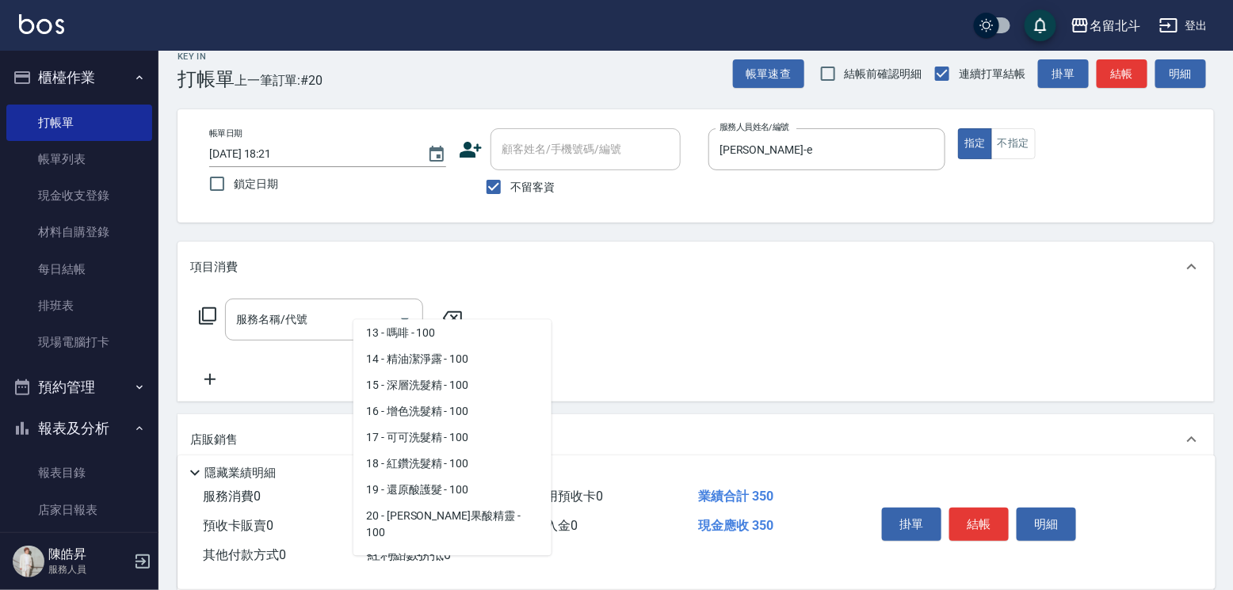
scroll to position [345, 0]
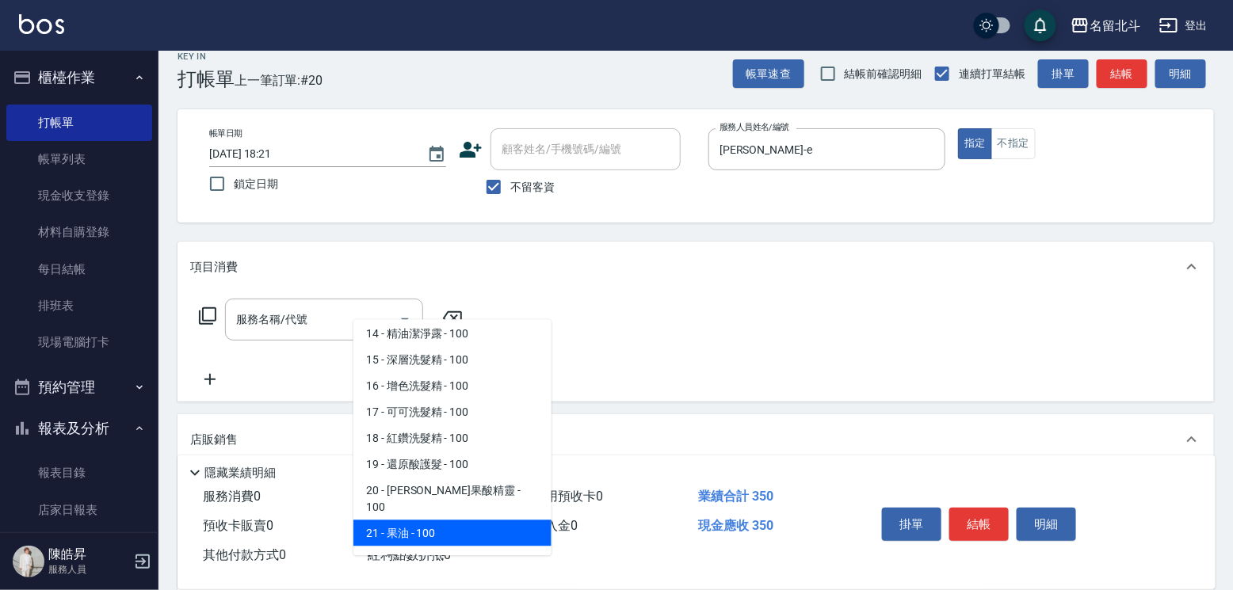
type input "果油"
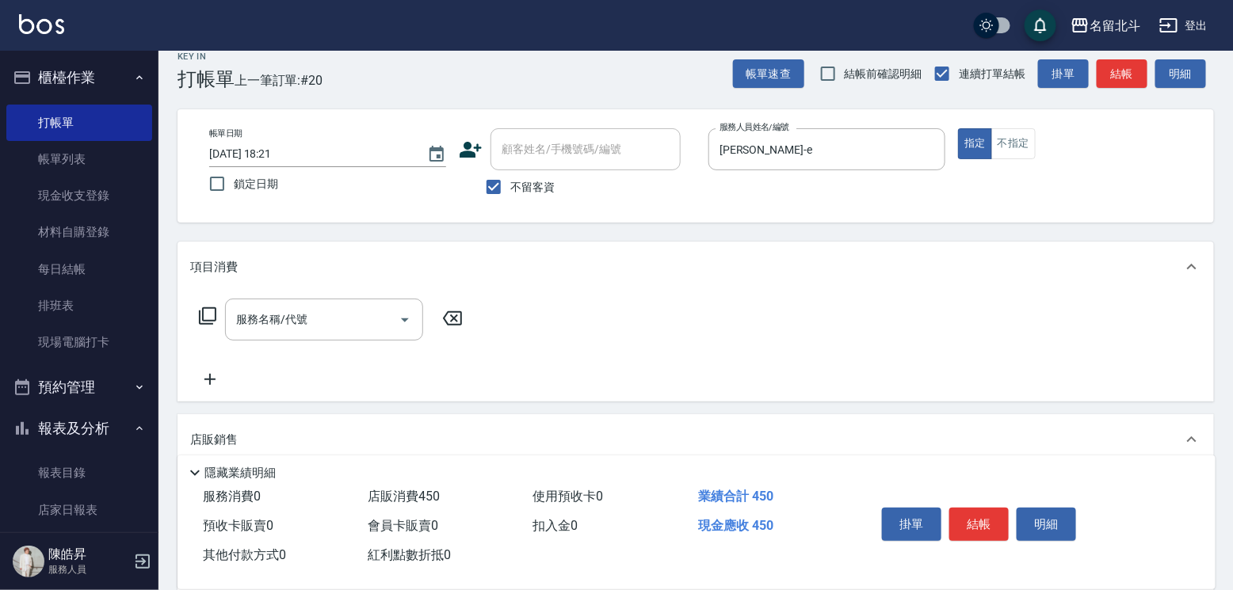
scroll to position [26, 0]
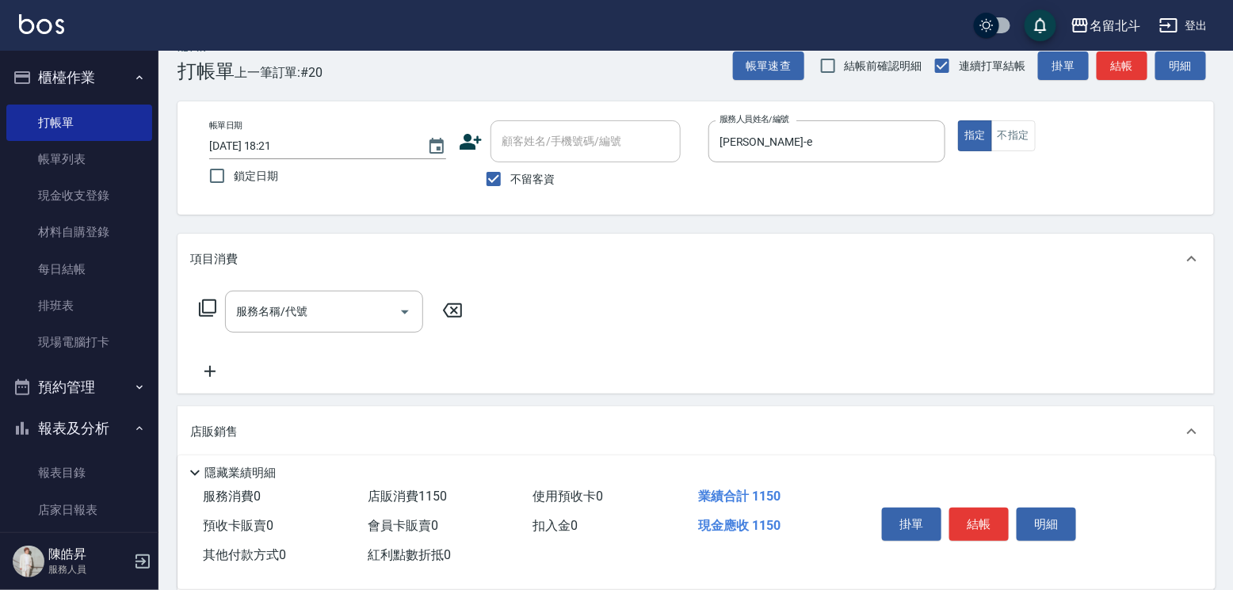
type input "800"
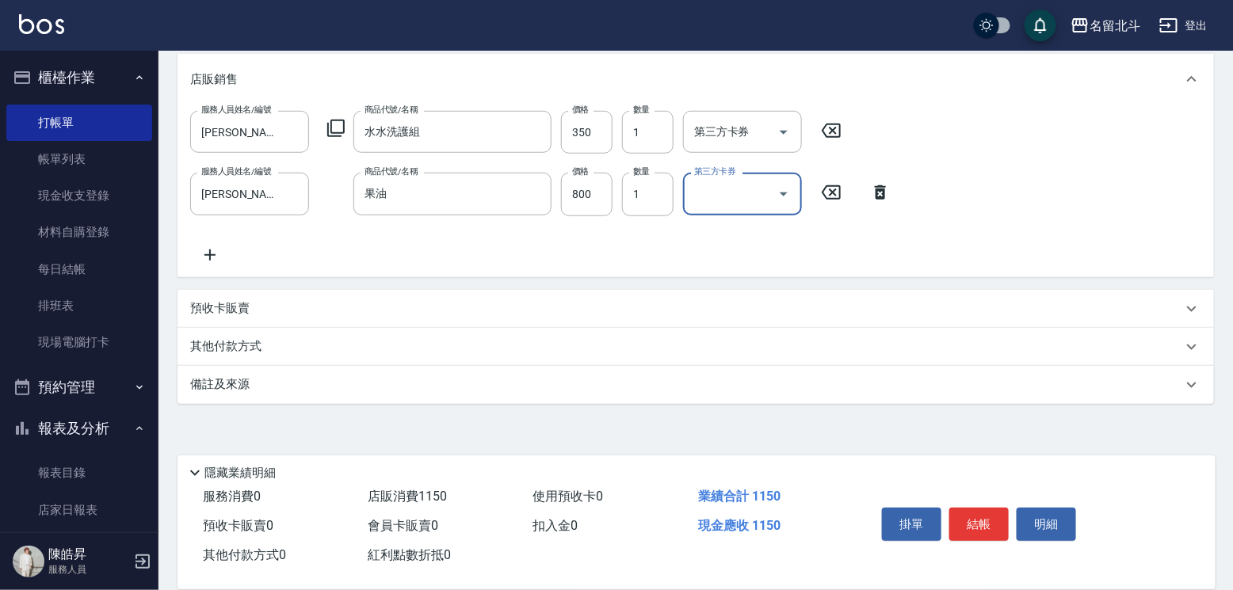
scroll to position [0, 0]
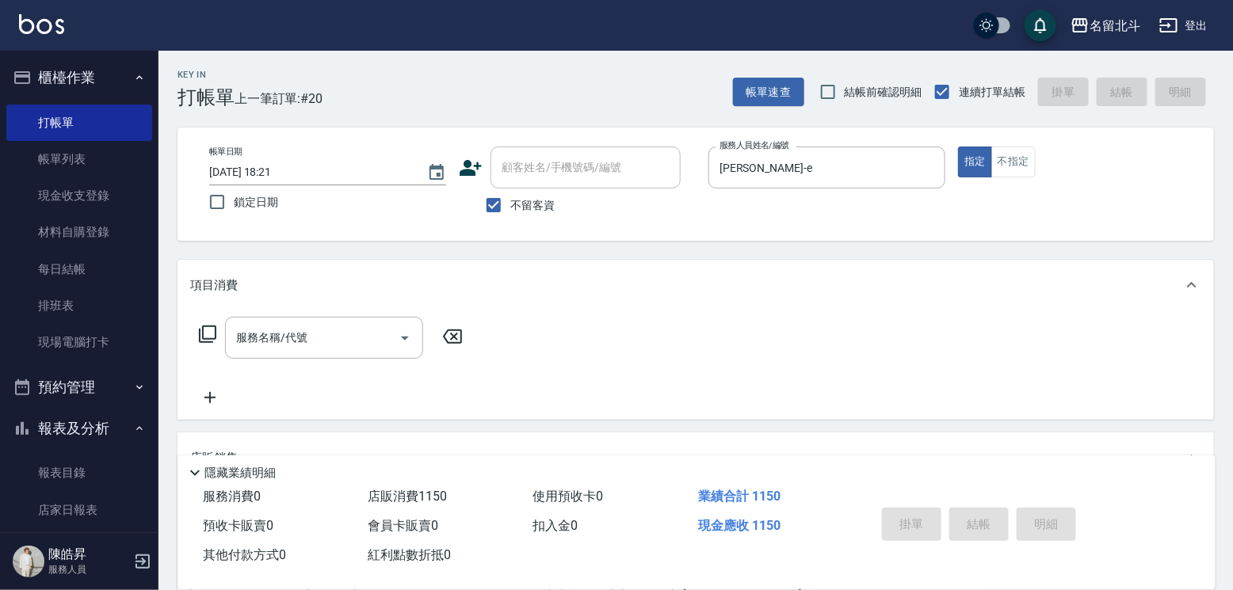
type input "[DATE] 18:22"
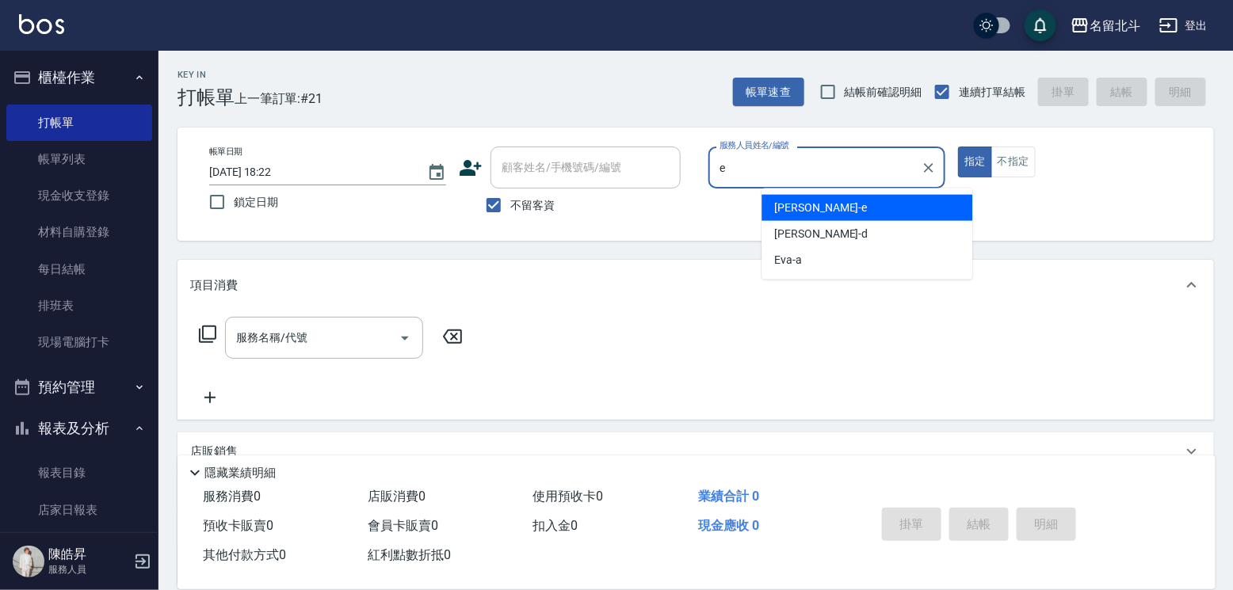
type input "[PERSON_NAME]-e"
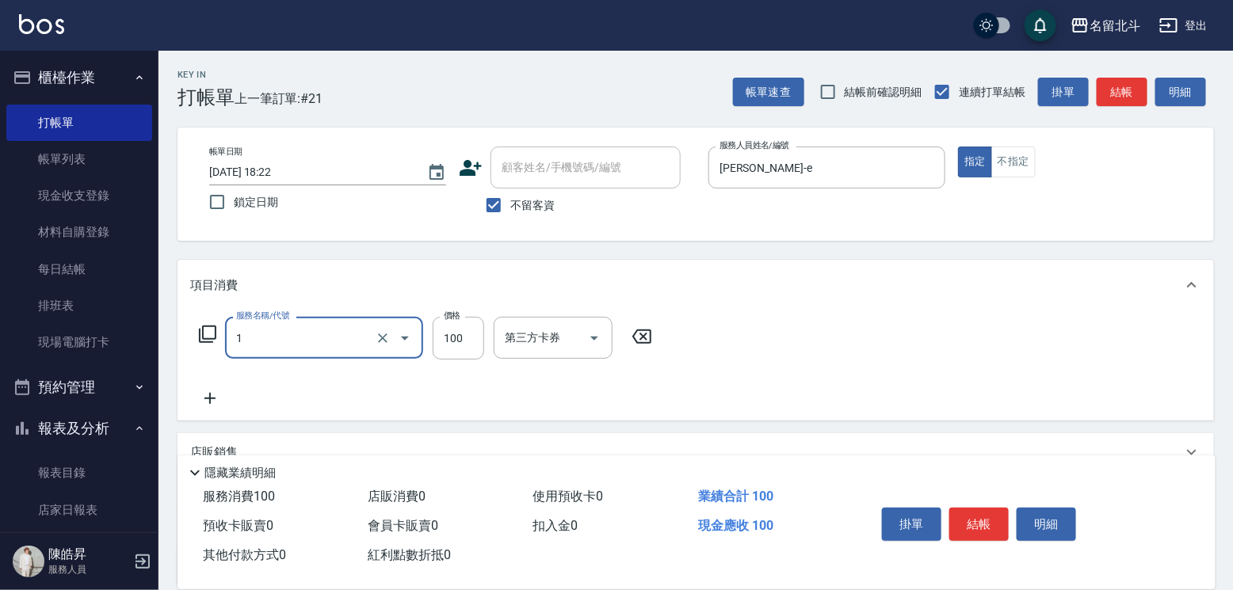
type input "剪髮(1)"
type input "200"
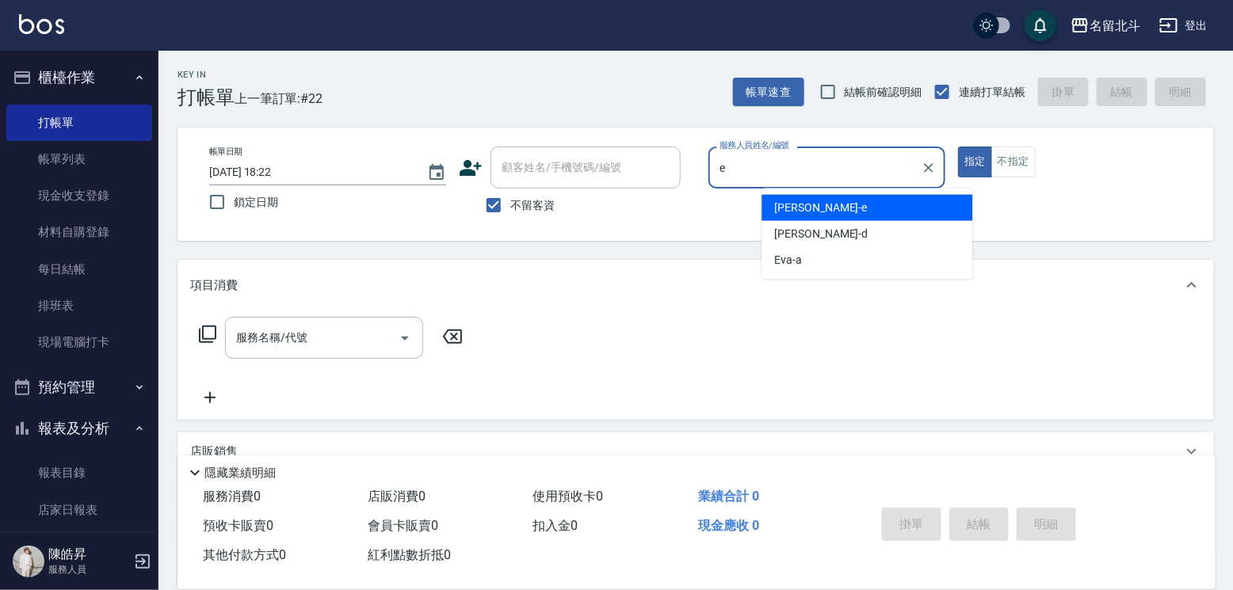
type input "[PERSON_NAME]-e"
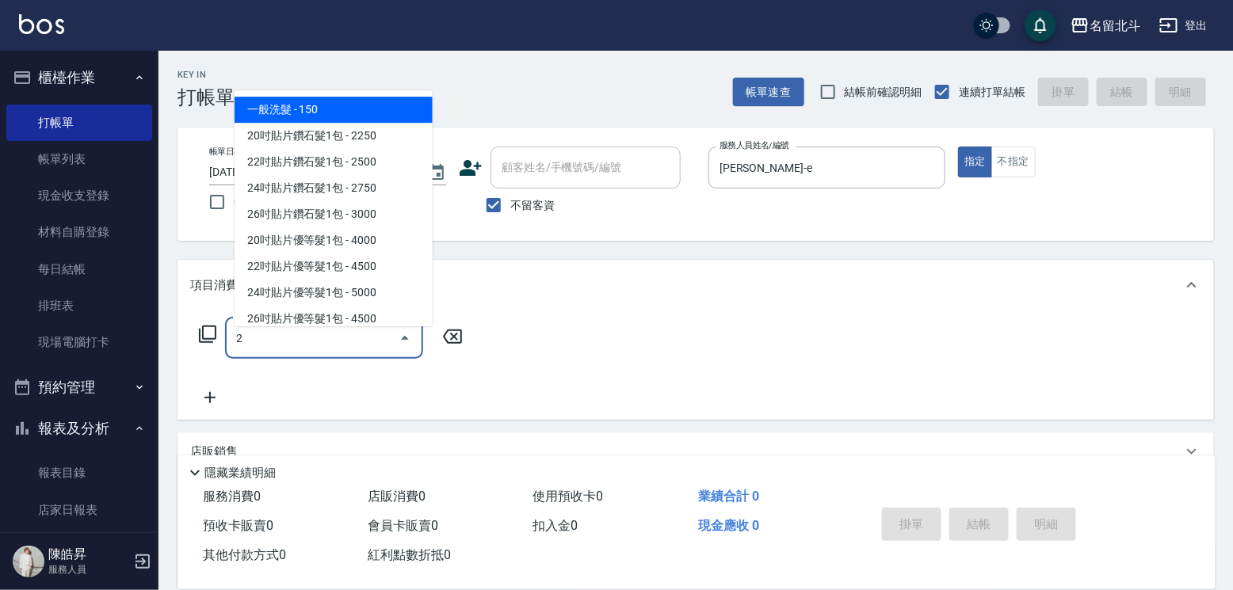
type input "一般洗髮(2)"
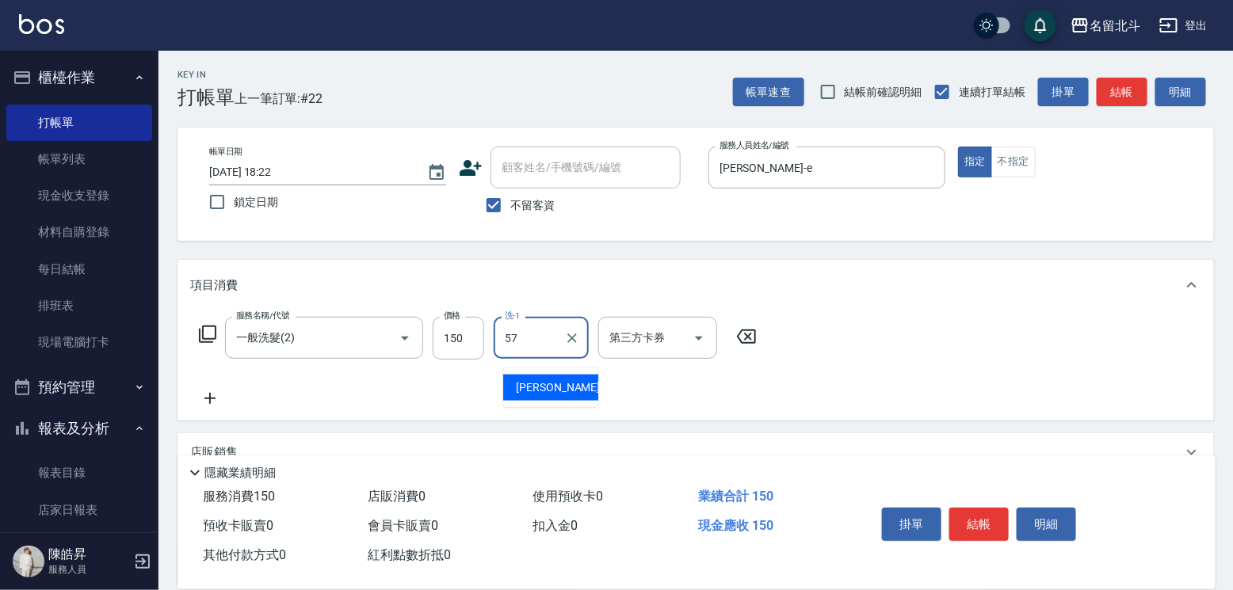
type input "[PERSON_NAME]-57"
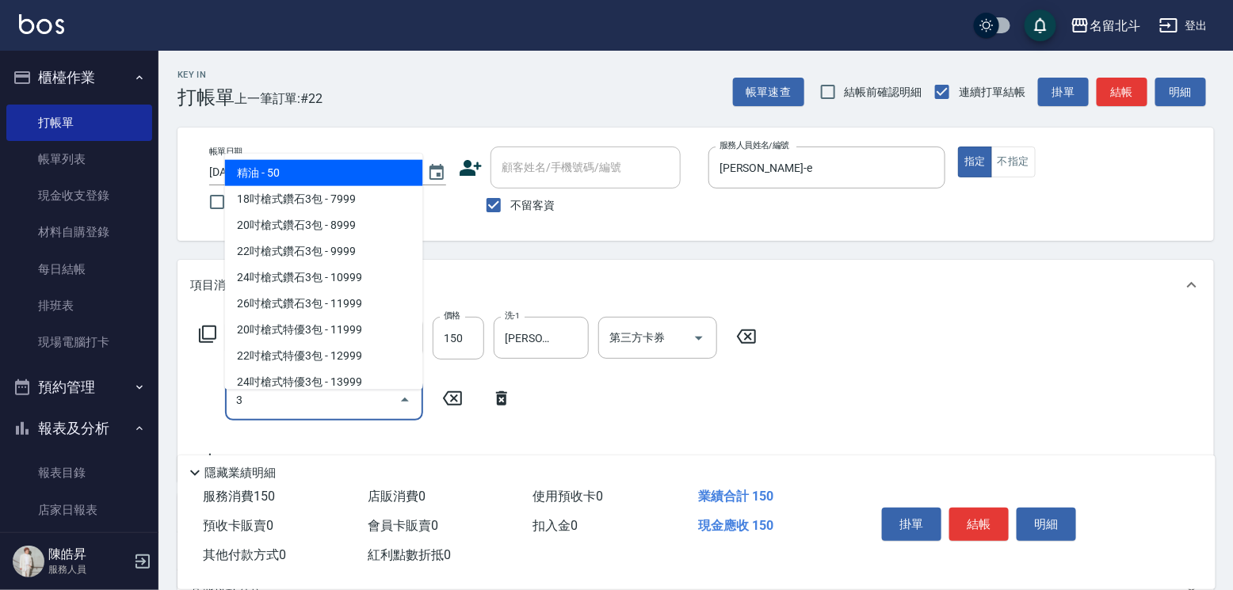
type input "精油(3)"
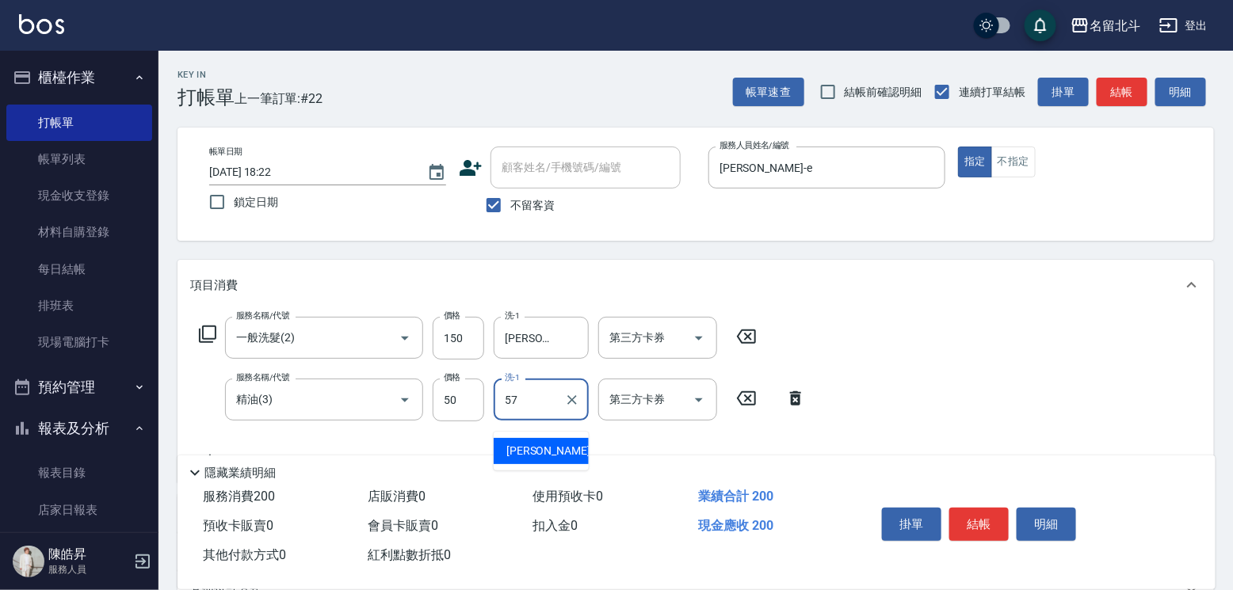
type input "[PERSON_NAME]-57"
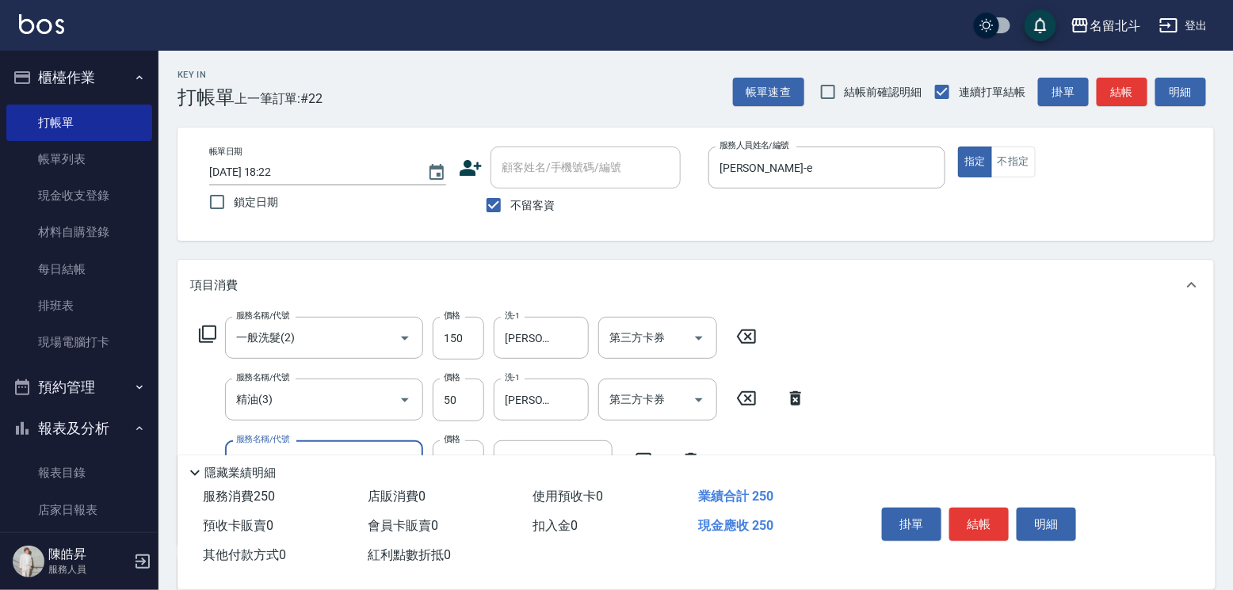
type input "瞬間保養(4)"
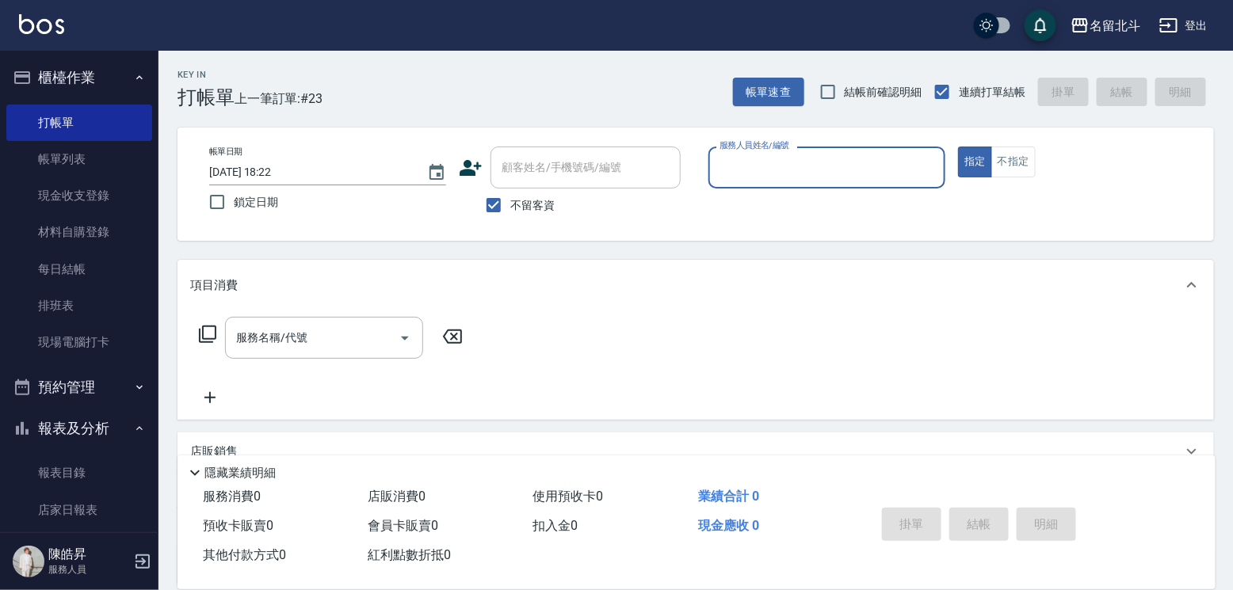
scroll to position [266, 0]
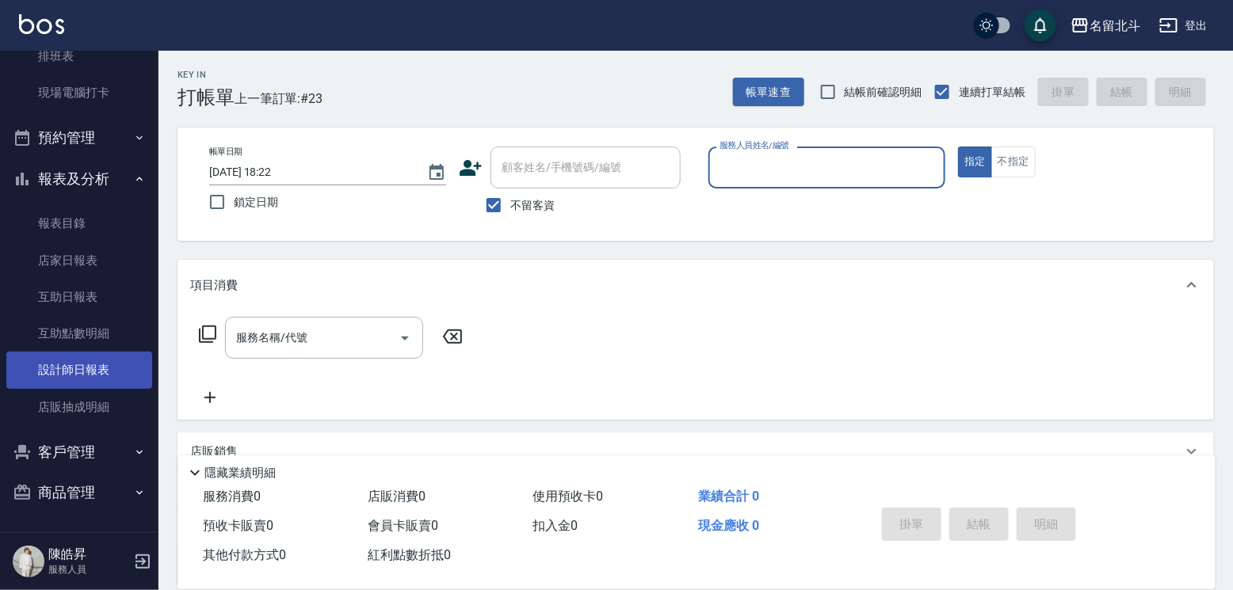
click at [101, 356] on link "設計師日報表" at bounding box center [79, 370] width 146 height 36
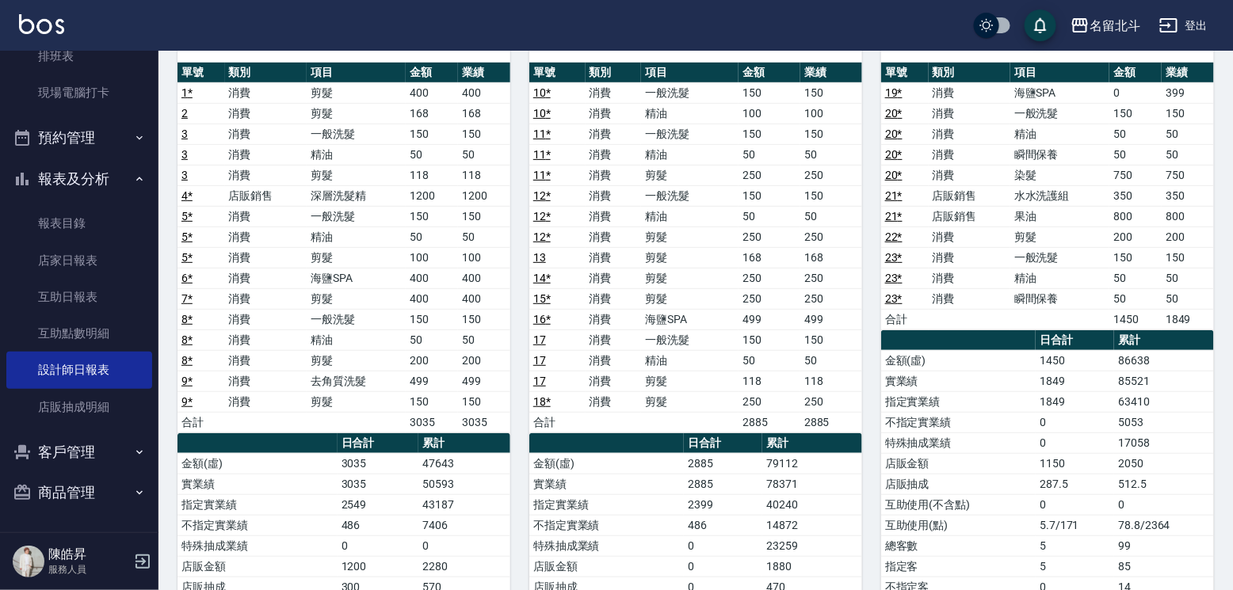
scroll to position [158, 0]
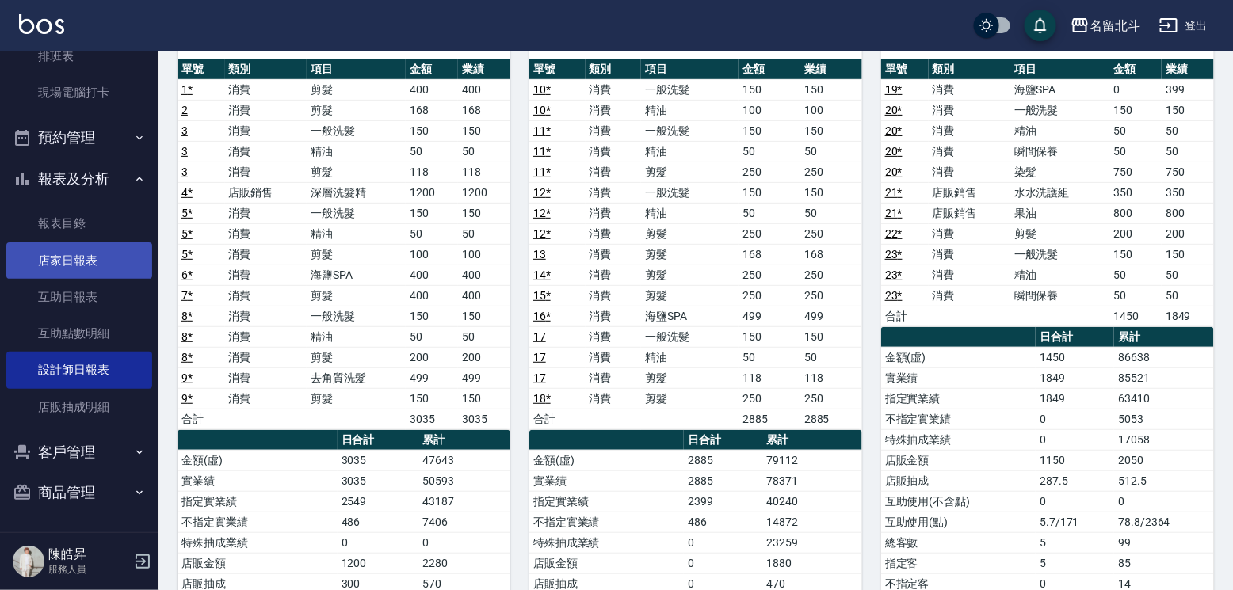
click at [87, 249] on link "店家日報表" at bounding box center [79, 260] width 146 height 36
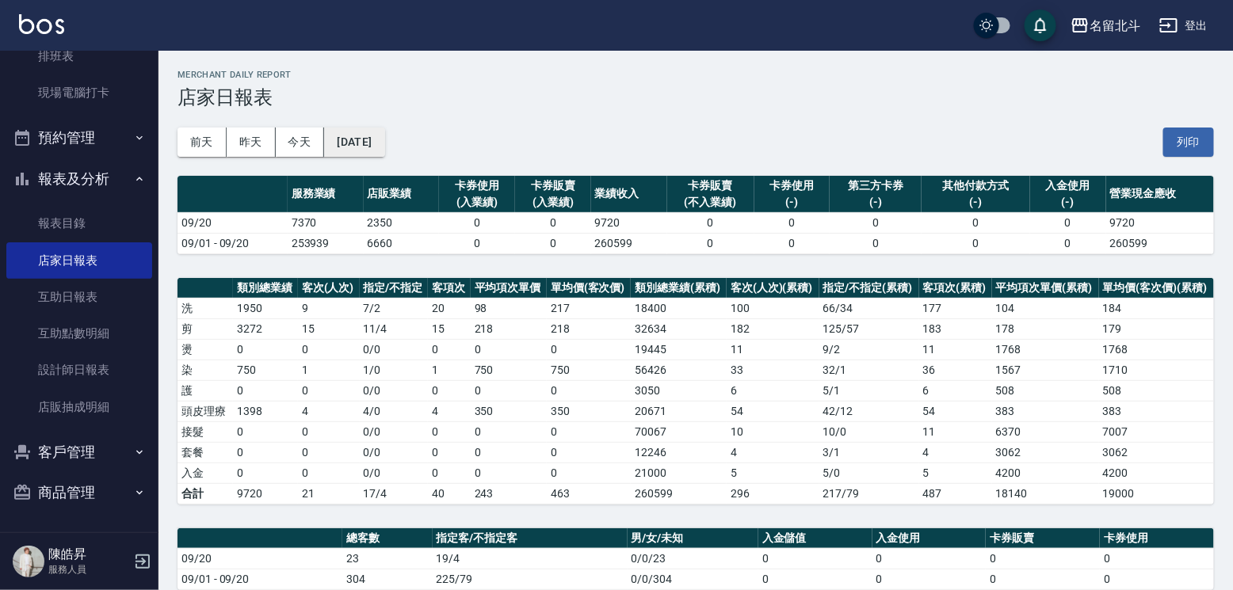
click at [384, 135] on button "[DATE]" at bounding box center [354, 142] width 60 height 29
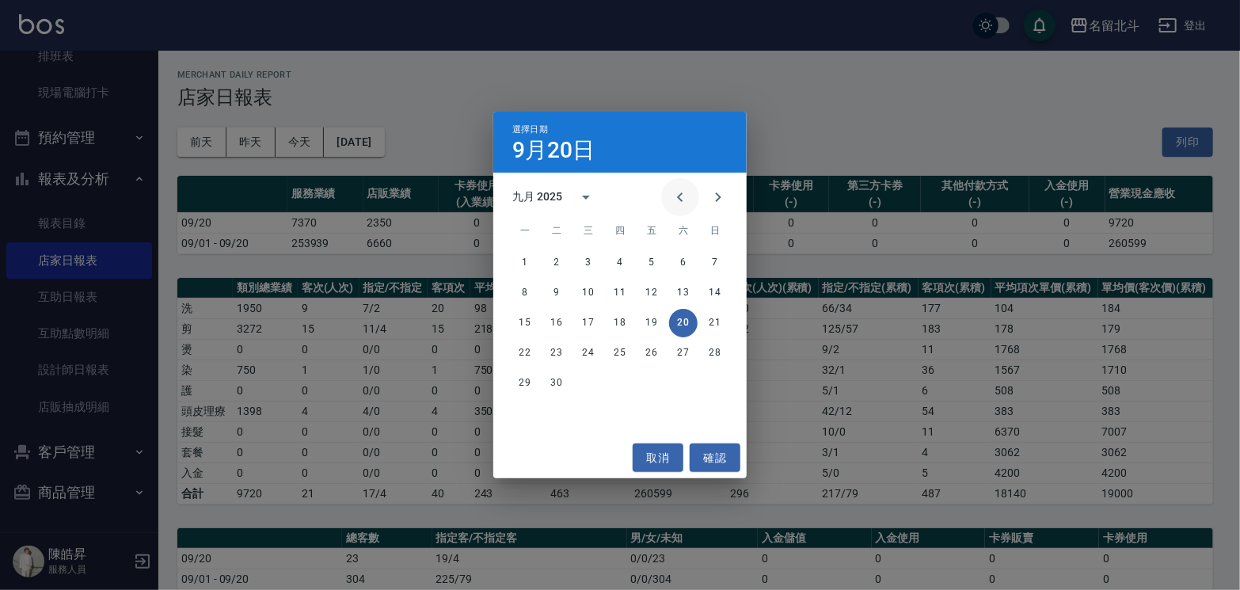
click at [677, 202] on icon "Previous month" at bounding box center [680, 197] width 6 height 10
click at [595, 353] on button "20" at bounding box center [588, 353] width 29 height 29
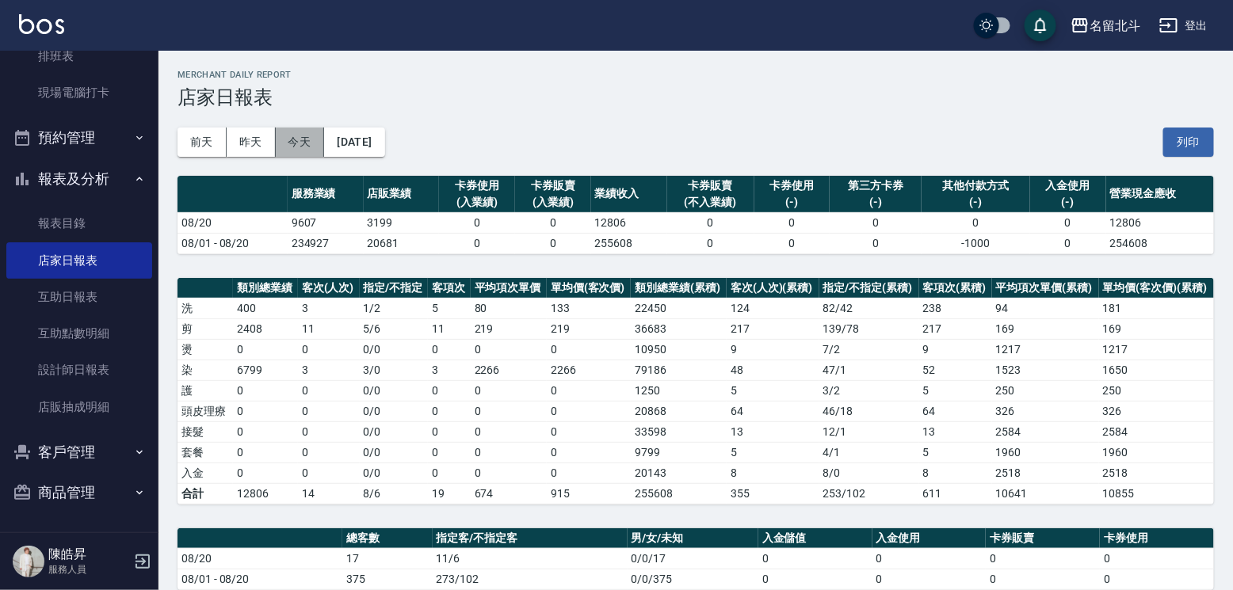
click at [308, 145] on button "今天" at bounding box center [300, 142] width 49 height 29
click at [372, 138] on button "[DATE]" at bounding box center [354, 142] width 60 height 29
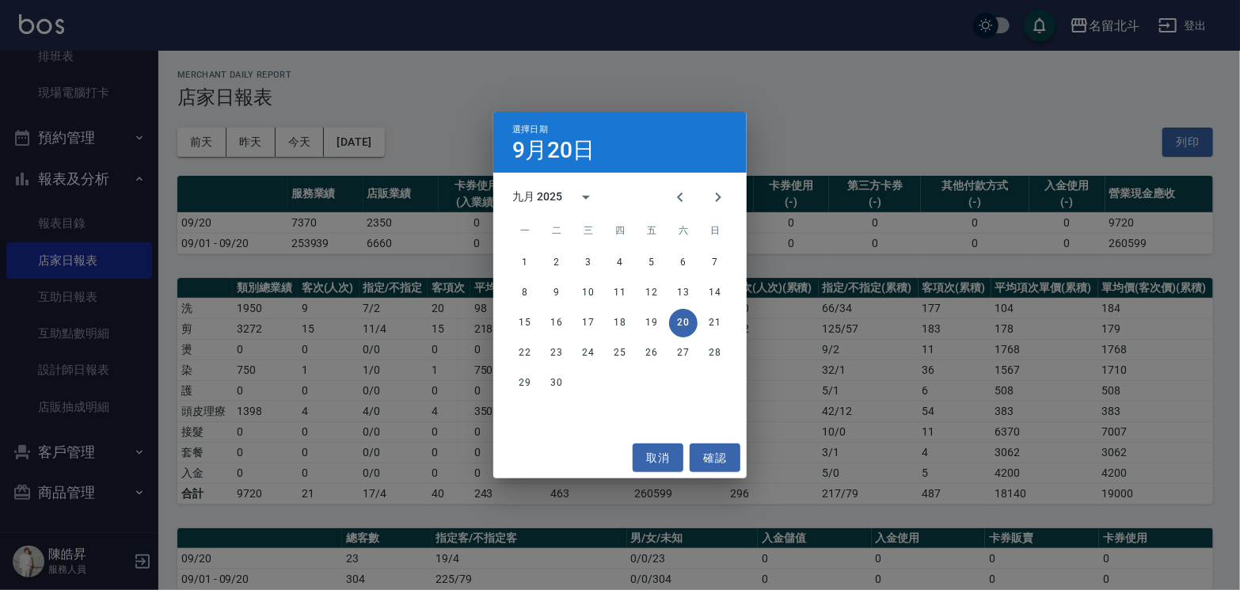
drag, startPoint x: 971, startPoint y: 23, endPoint x: 396, endPoint y: 380, distance: 677.0
click at [971, 22] on div "選擇日期 [DATE] 九月 2025 一 二 三 四 五 六 日 1 2 3 4 5 6 7 8 9 10 11 12 13 14 15 16 17 18 …" at bounding box center [620, 295] width 1240 height 590
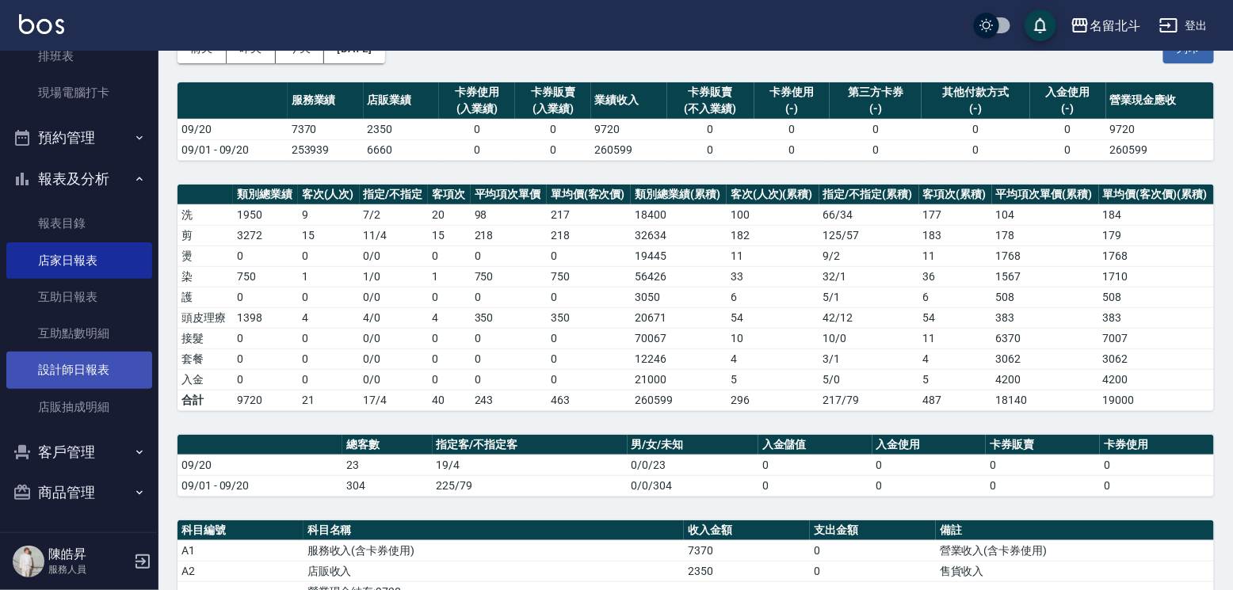
scroll to position [317, 0]
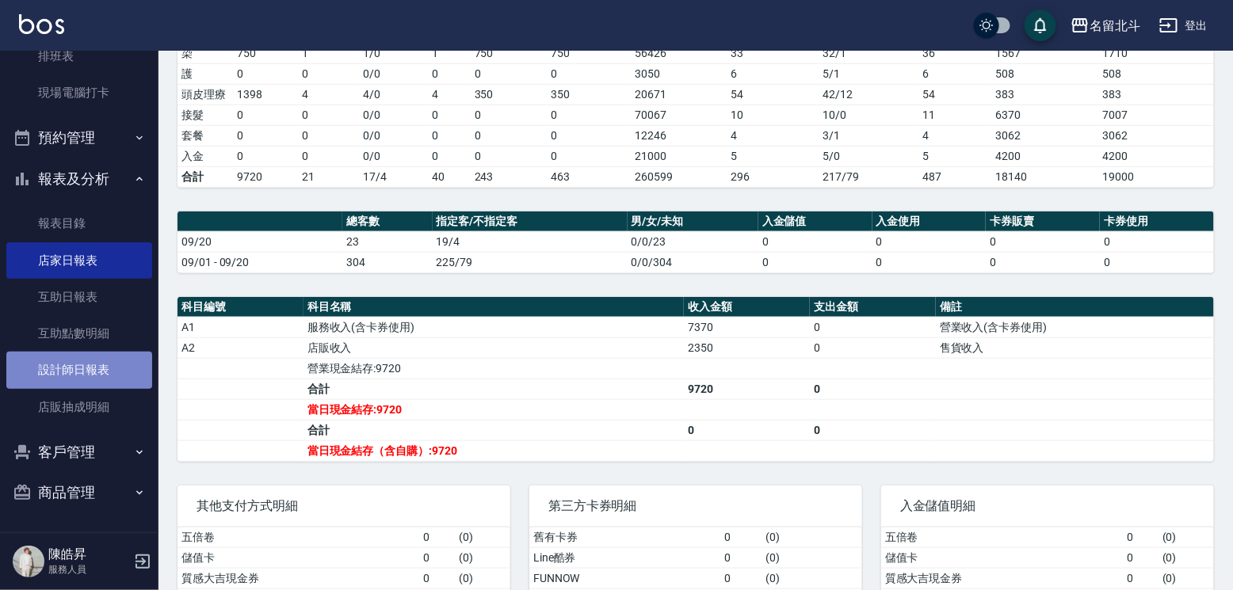
click at [93, 353] on link "設計師日報表" at bounding box center [79, 370] width 146 height 36
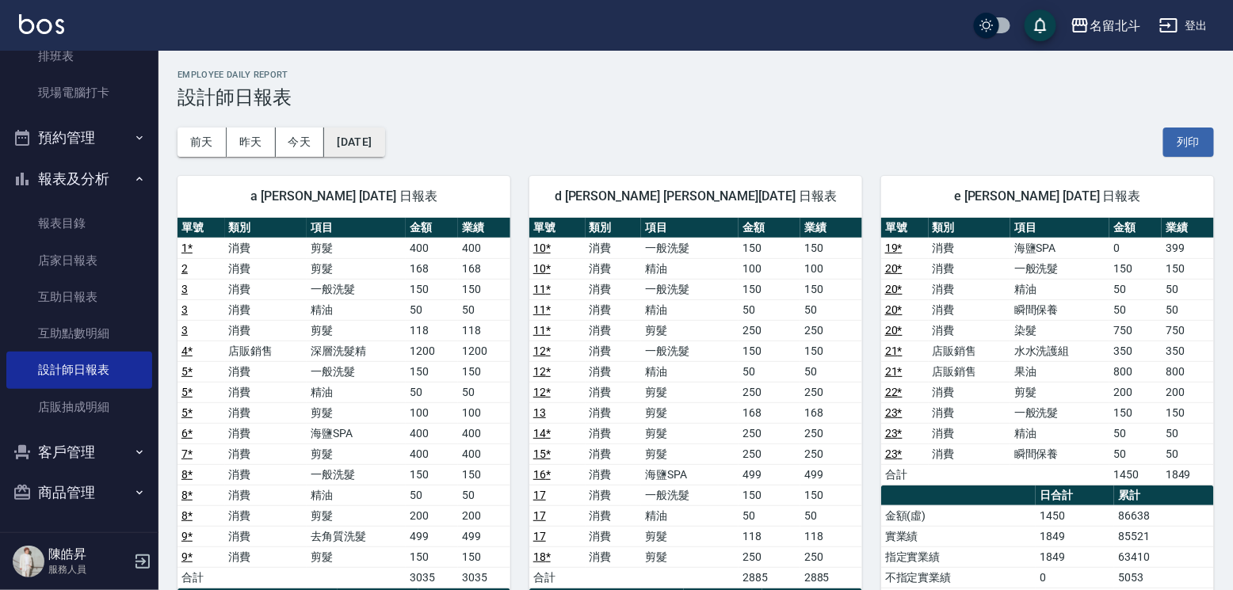
click at [374, 143] on button "[DATE]" at bounding box center [354, 142] width 60 height 29
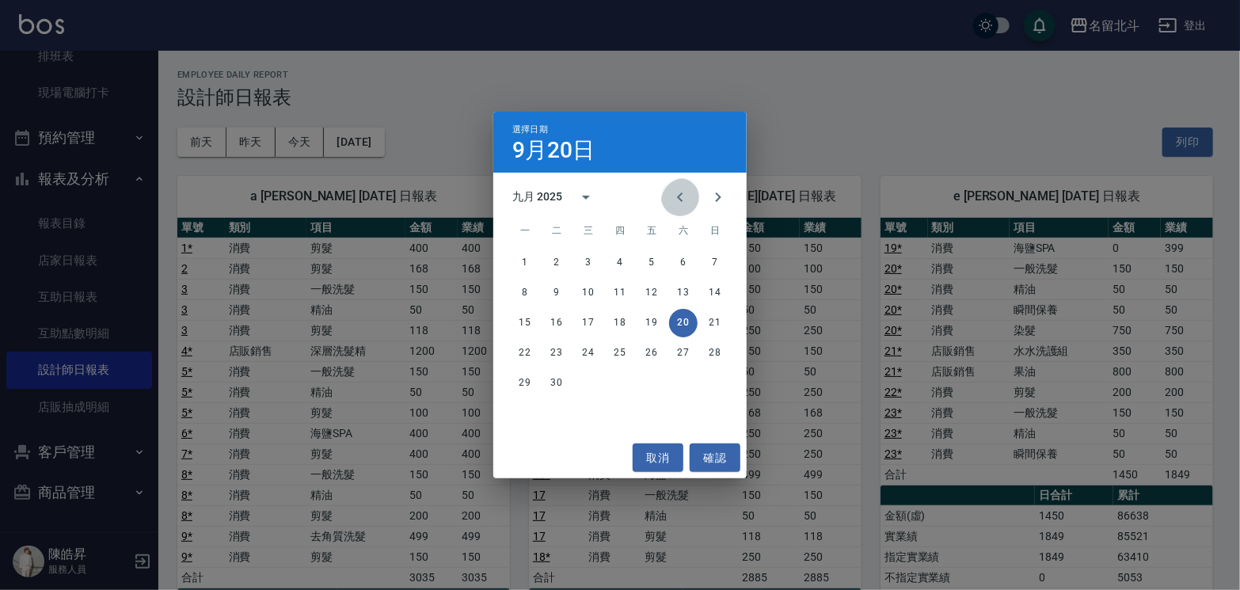
click at [671, 194] on icon "Previous month" at bounding box center [680, 197] width 19 height 19
click at [594, 349] on button "20" at bounding box center [588, 353] width 29 height 29
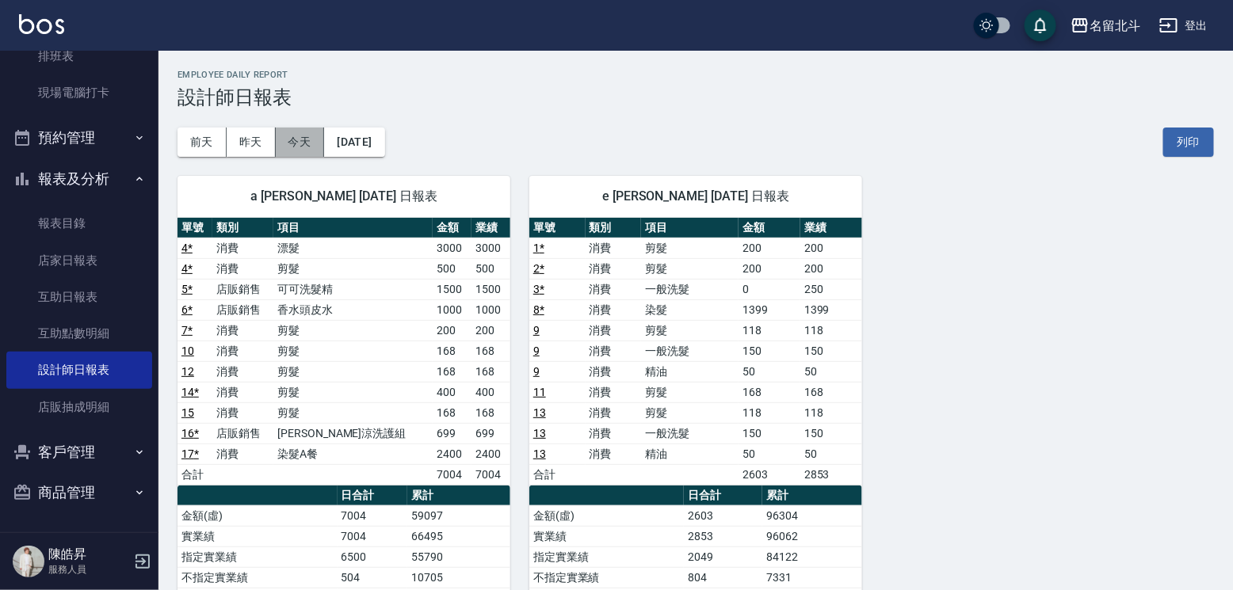
click at [306, 143] on button "今天" at bounding box center [300, 142] width 49 height 29
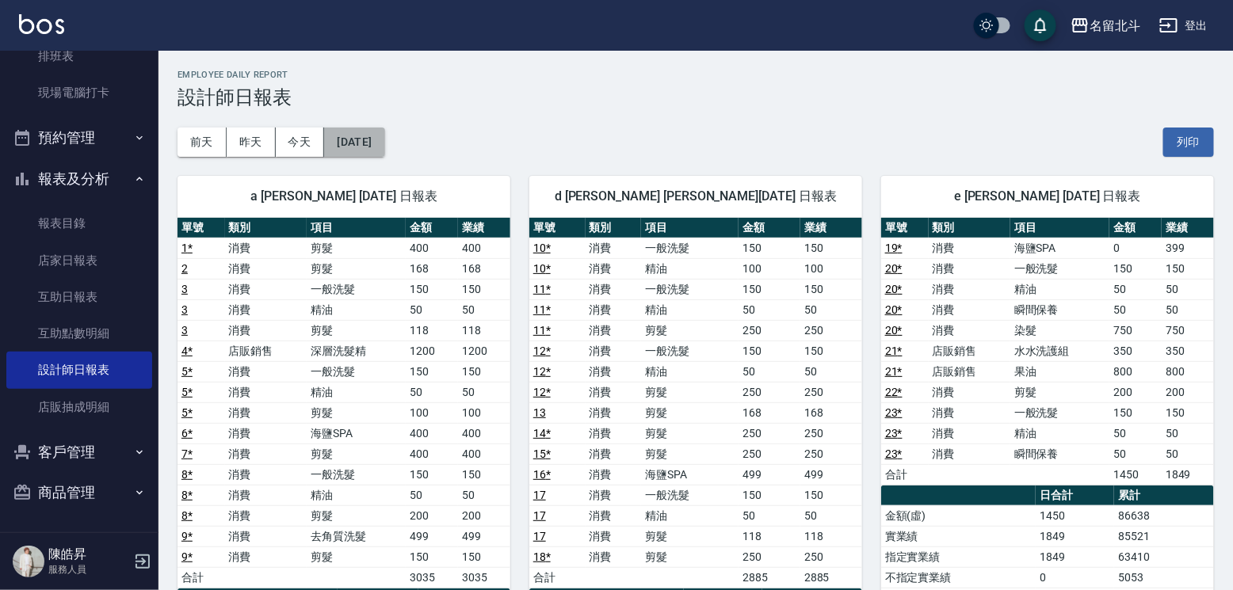
click at [349, 139] on button "[DATE]" at bounding box center [354, 142] width 60 height 29
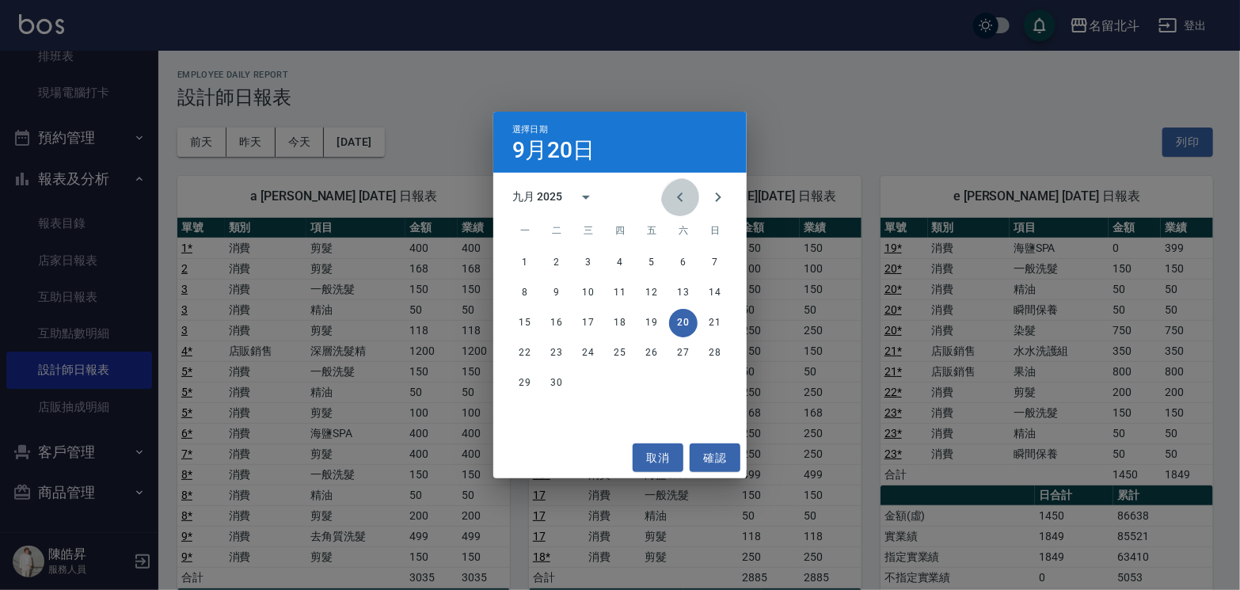
click at [671, 193] on icon "Previous month" at bounding box center [680, 197] width 19 height 19
click at [615, 346] on button "21" at bounding box center [620, 353] width 29 height 29
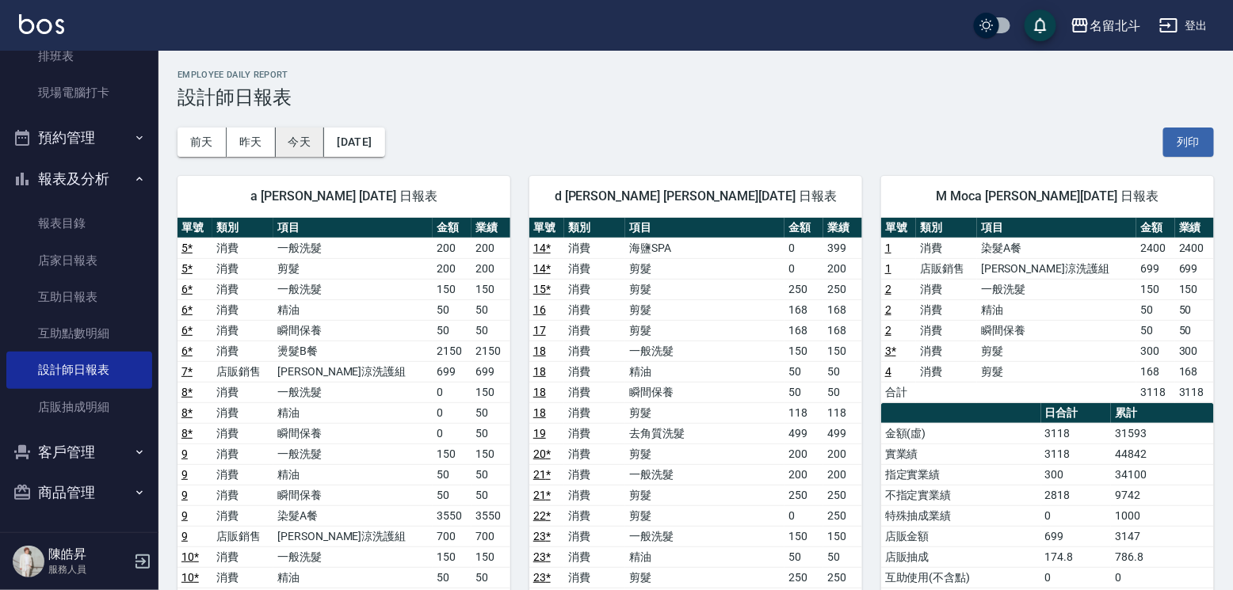
click at [301, 138] on button "今天" at bounding box center [300, 142] width 49 height 29
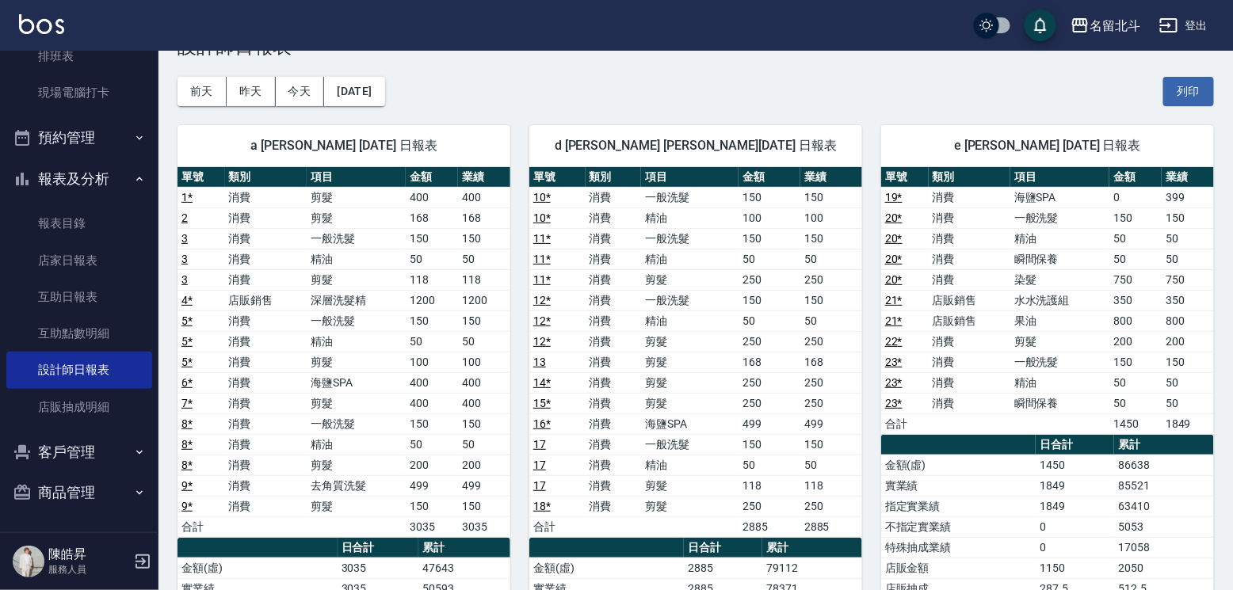
scroll to position [79, 0]
